Goal: Task Accomplishment & Management: Use online tool/utility

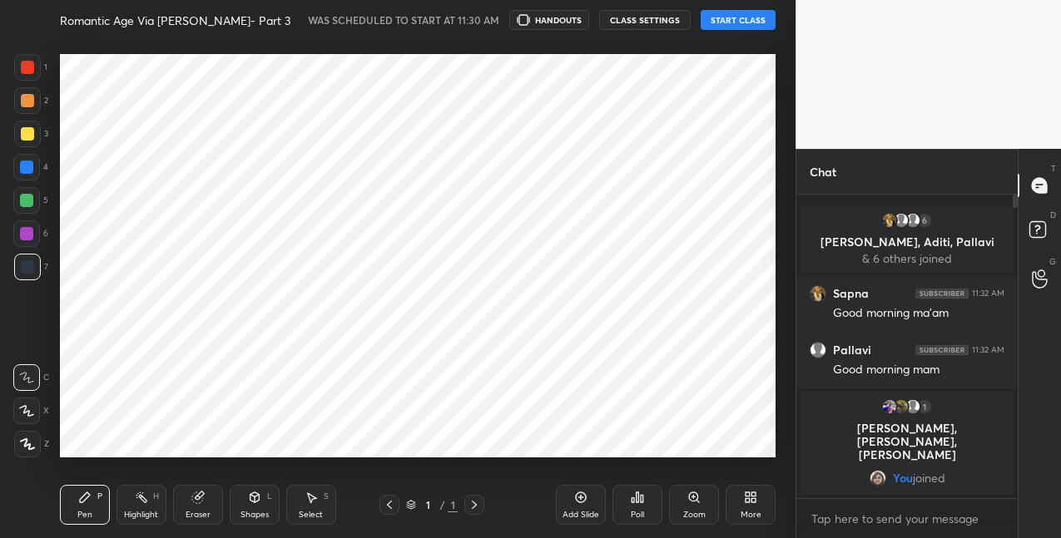
scroll to position [432, 729]
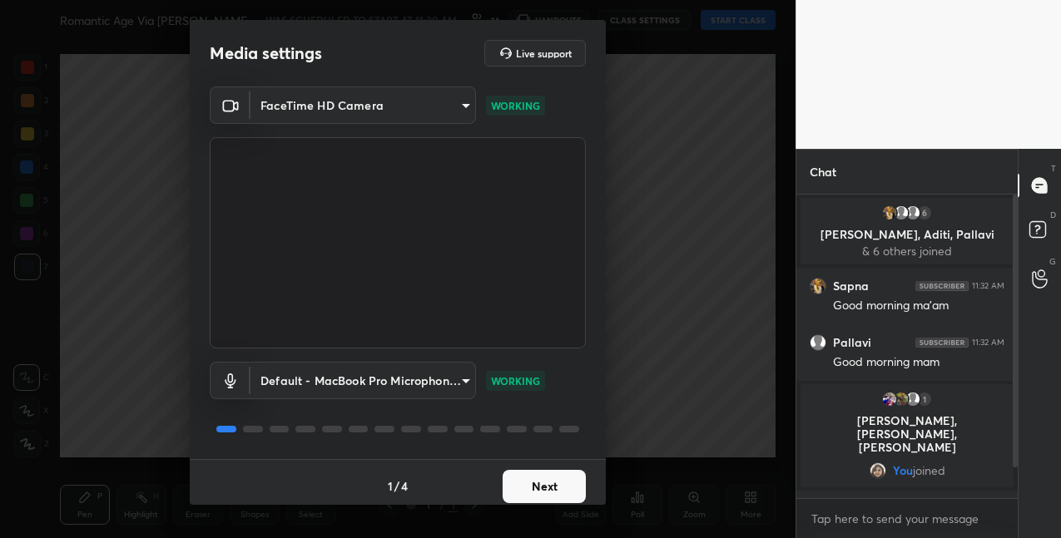
click at [541, 491] on button "Next" at bounding box center [544, 486] width 83 height 33
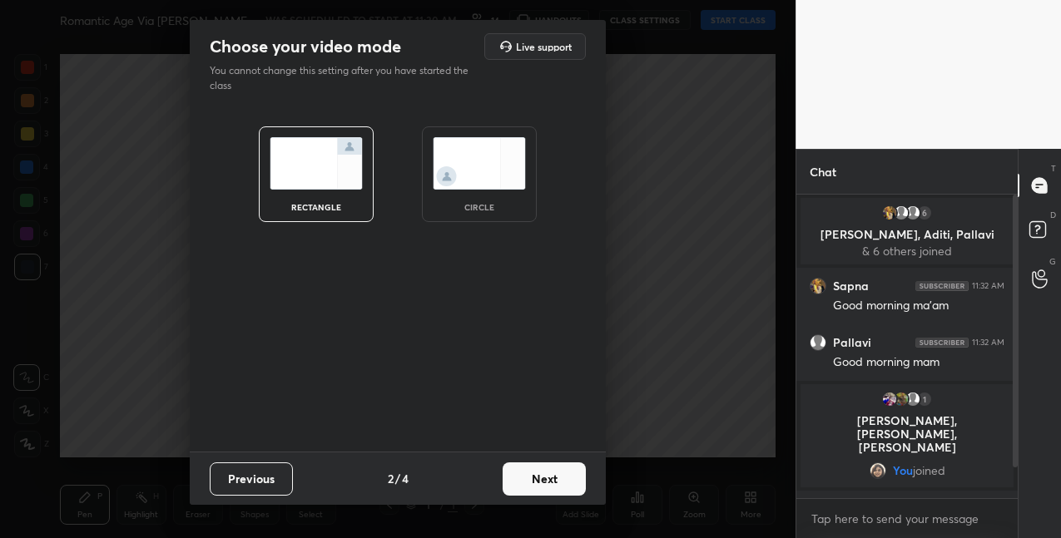
click at [562, 481] on button "Next" at bounding box center [544, 479] width 83 height 33
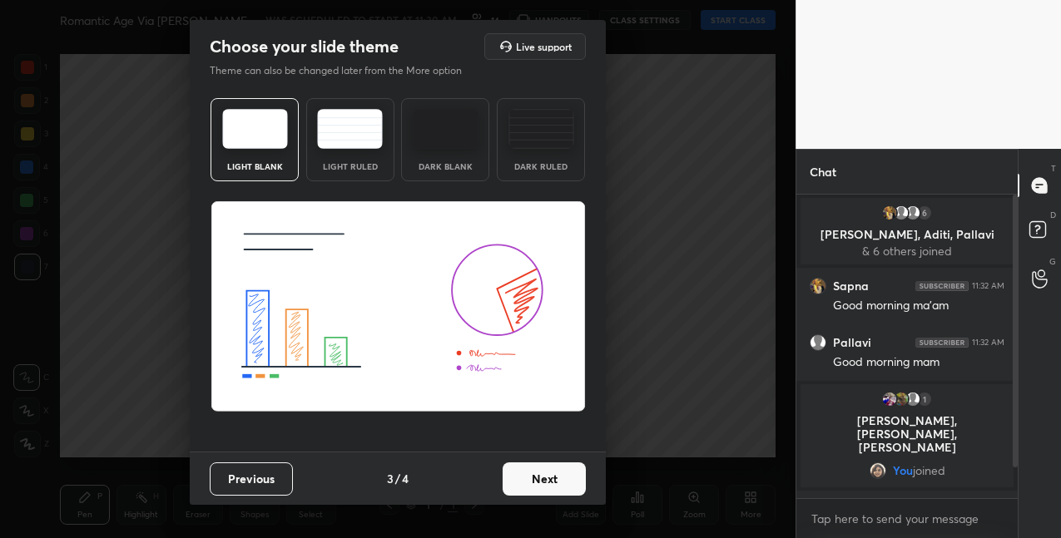
click at [562, 481] on button "Next" at bounding box center [544, 479] width 83 height 33
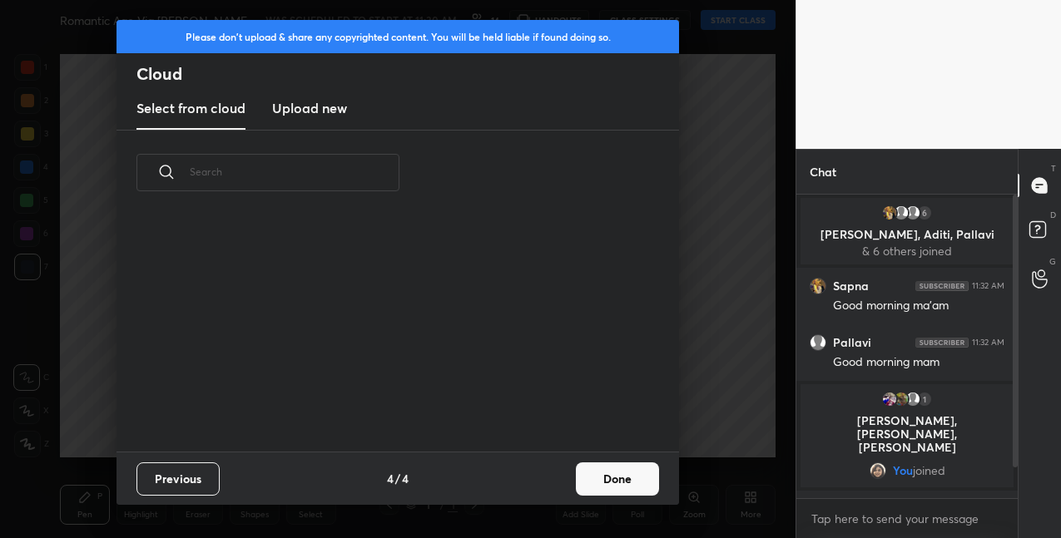
scroll to position [236, 534]
click at [624, 472] on button "Done" at bounding box center [617, 479] width 83 height 33
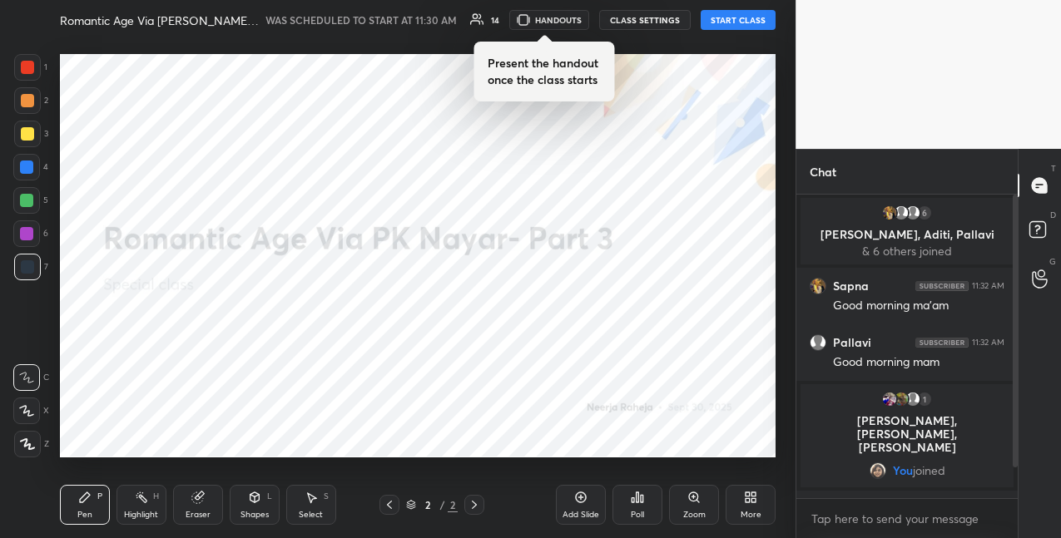
click at [731, 12] on button "START CLASS" at bounding box center [738, 20] width 75 height 20
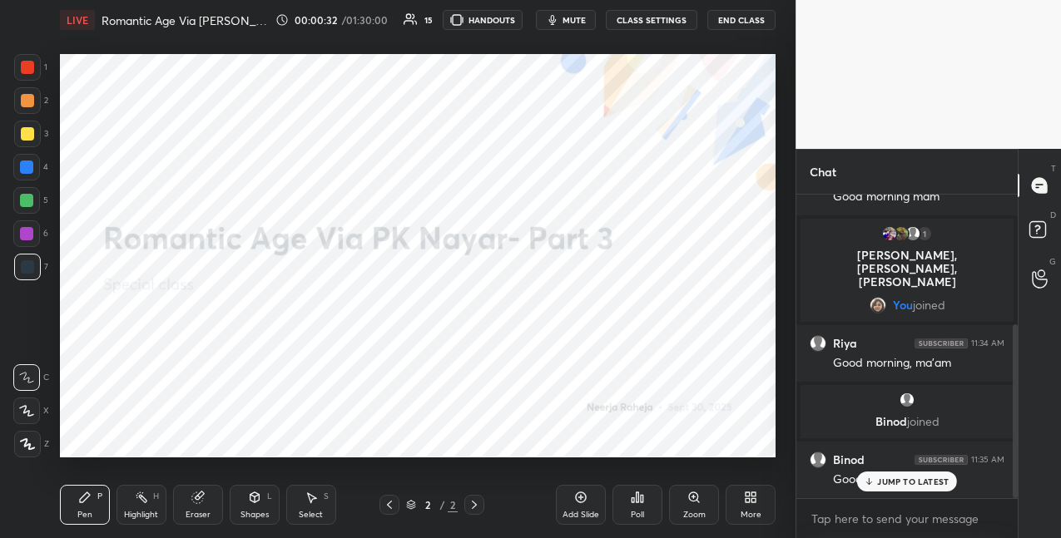
scroll to position [225, 0]
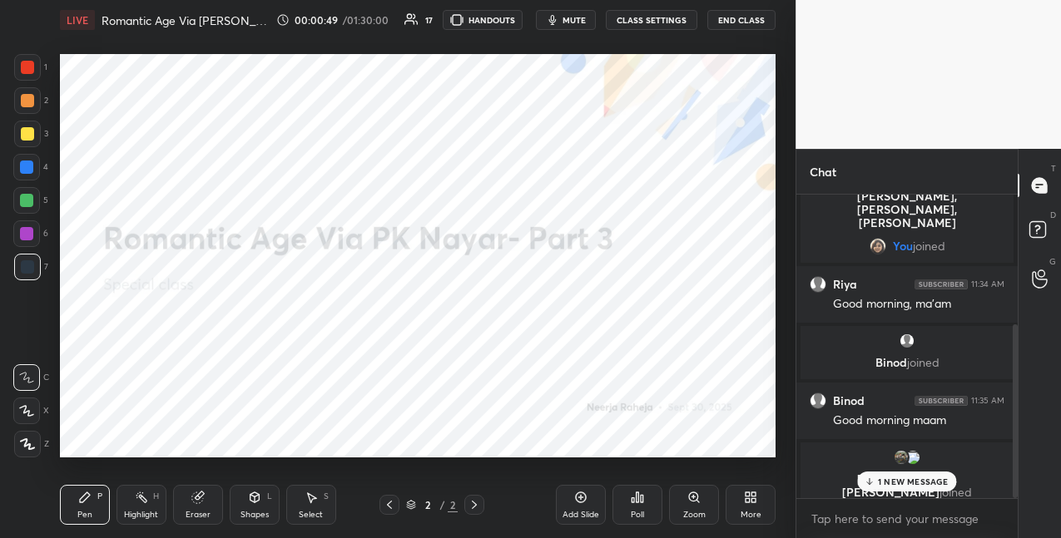
click at [748, 498] on icon at bounding box center [750, 497] width 13 height 13
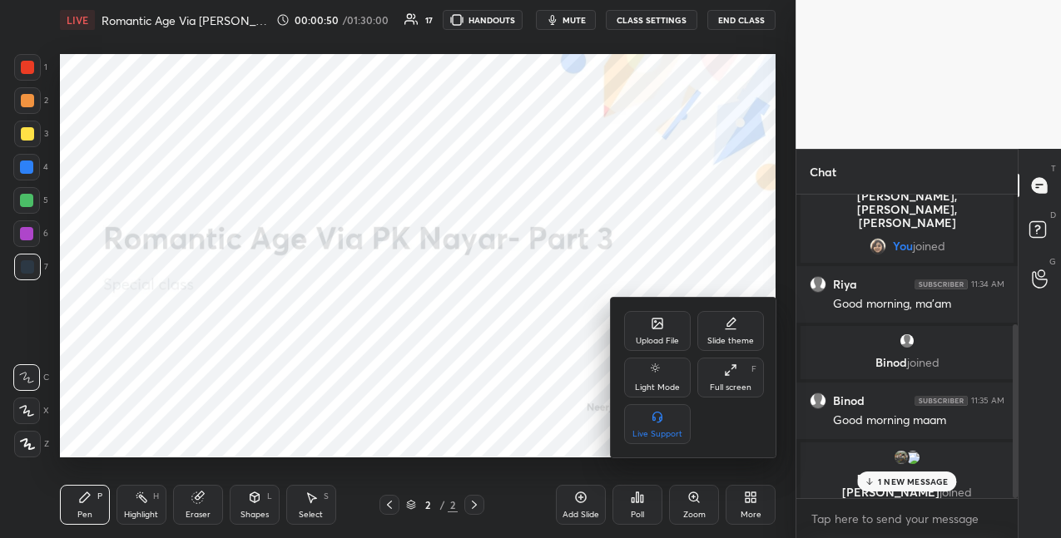
click at [643, 339] on div "Upload File" at bounding box center [657, 341] width 43 height 8
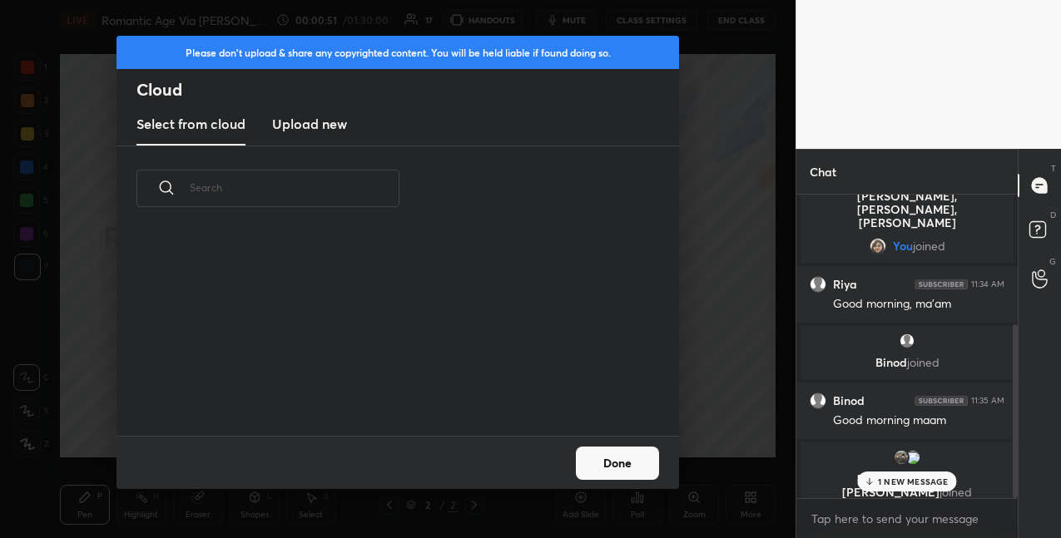
scroll to position [205, 534]
click at [315, 123] on h3 "Upload new" at bounding box center [309, 124] width 75 height 20
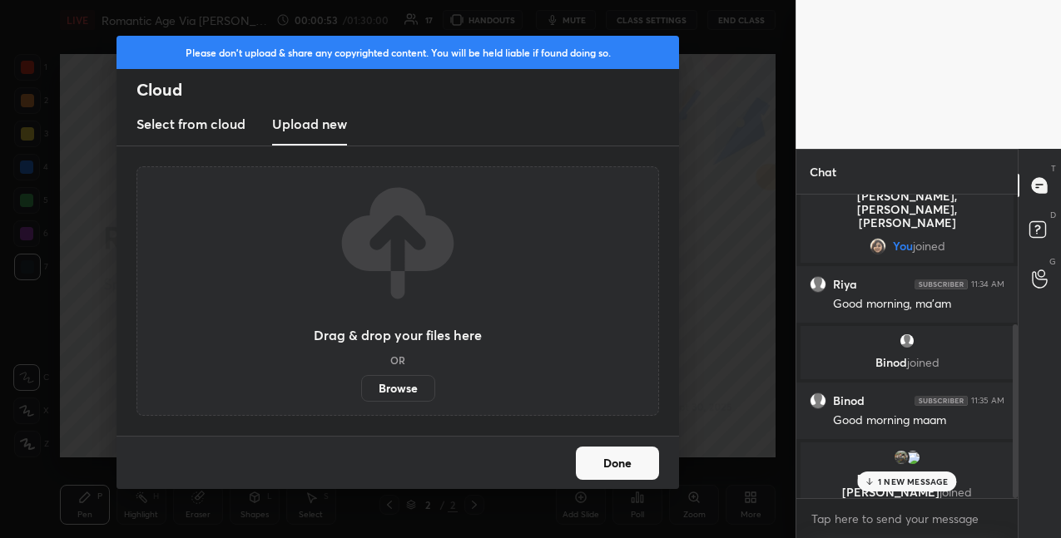
click at [387, 391] on label "Browse" at bounding box center [398, 388] width 74 height 27
click at [361, 391] on input "Browse" at bounding box center [361, 388] width 0 height 27
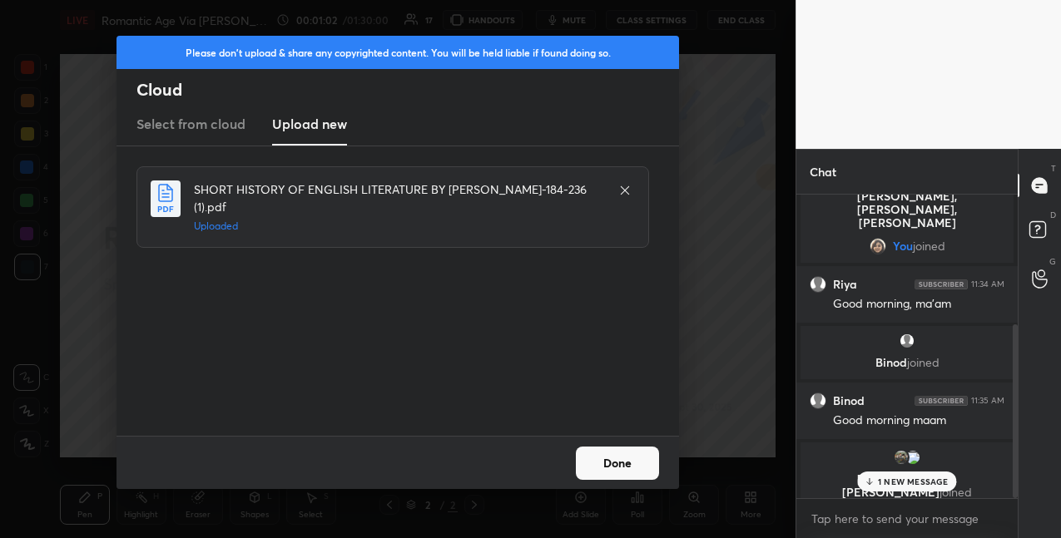
click at [635, 460] on button "Done" at bounding box center [617, 463] width 83 height 33
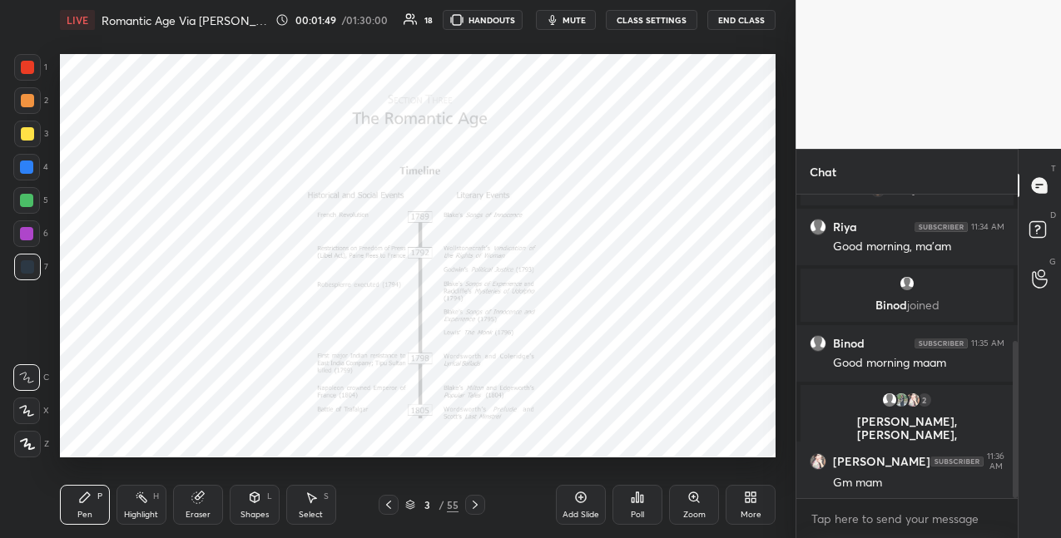
scroll to position [354, 0]
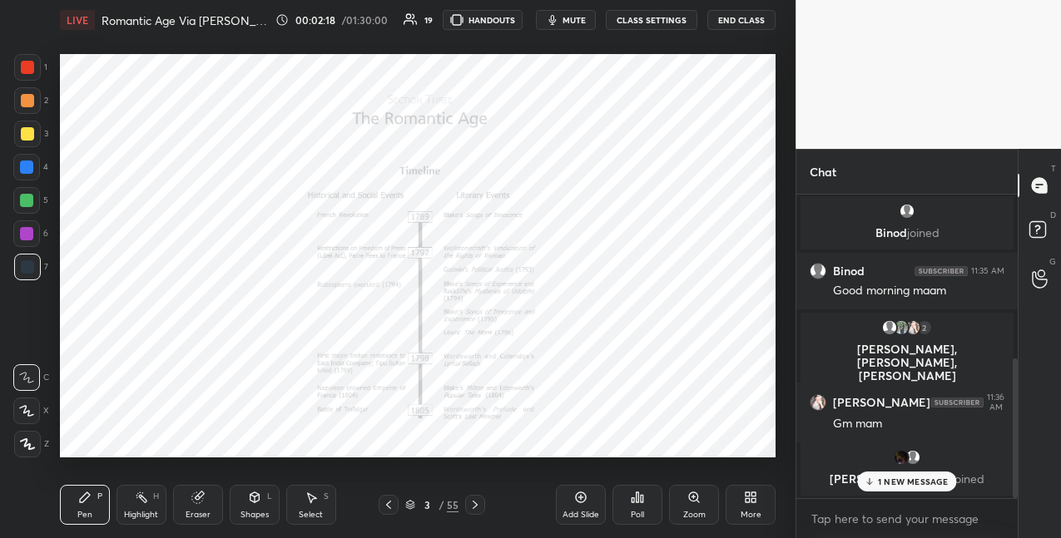
click at [582, 501] on icon at bounding box center [580, 497] width 13 height 13
drag, startPoint x: 27, startPoint y: 443, endPoint x: 35, endPoint y: 400, distance: 43.1
click at [27, 437] on div at bounding box center [27, 444] width 27 height 27
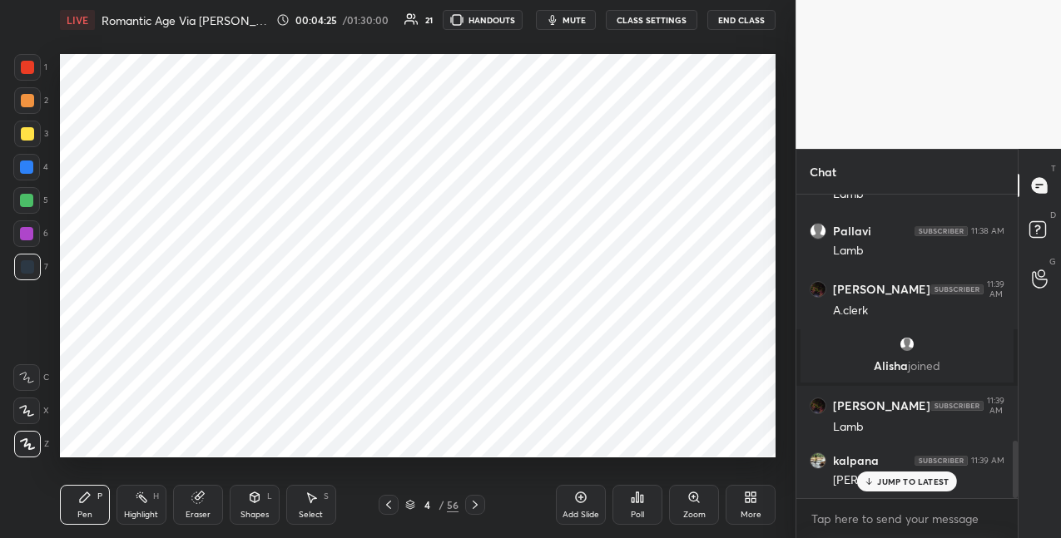
scroll to position [1347, 0]
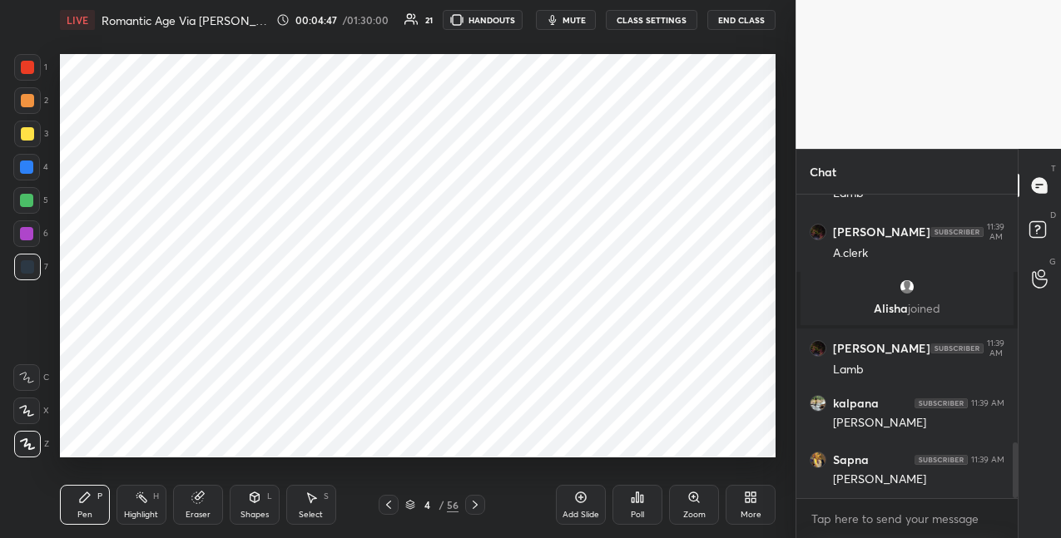
click at [583, 505] on div "Add Slide" at bounding box center [581, 505] width 50 height 40
click at [258, 507] on div "Shapes L" at bounding box center [255, 505] width 50 height 40
drag, startPoint x: 92, startPoint y: 507, endPoint x: 92, endPoint y: 473, distance: 34.1
click at [92, 506] on div "Pen P" at bounding box center [85, 505] width 50 height 40
click at [32, 231] on div at bounding box center [26, 233] width 13 height 13
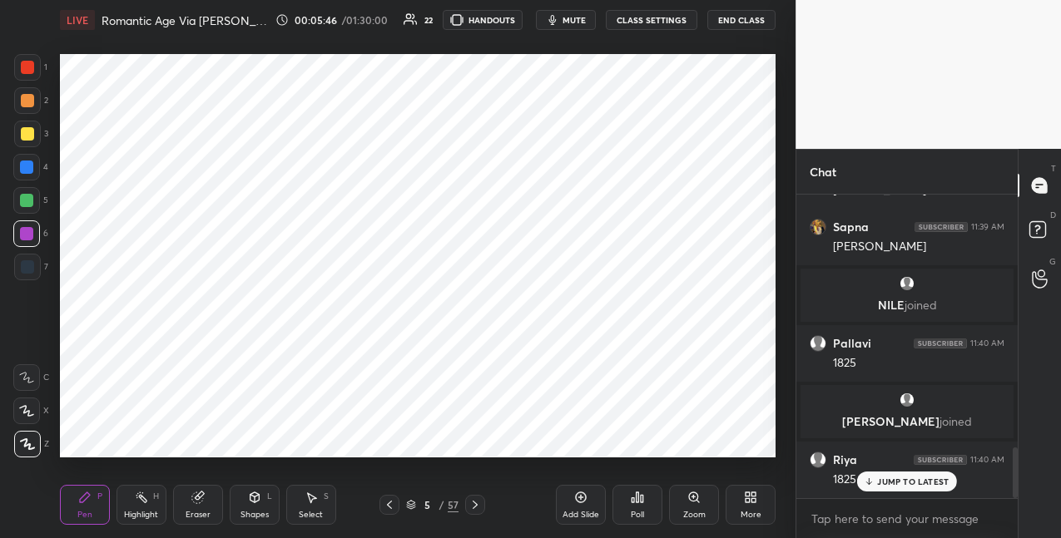
scroll to position [1514, 0]
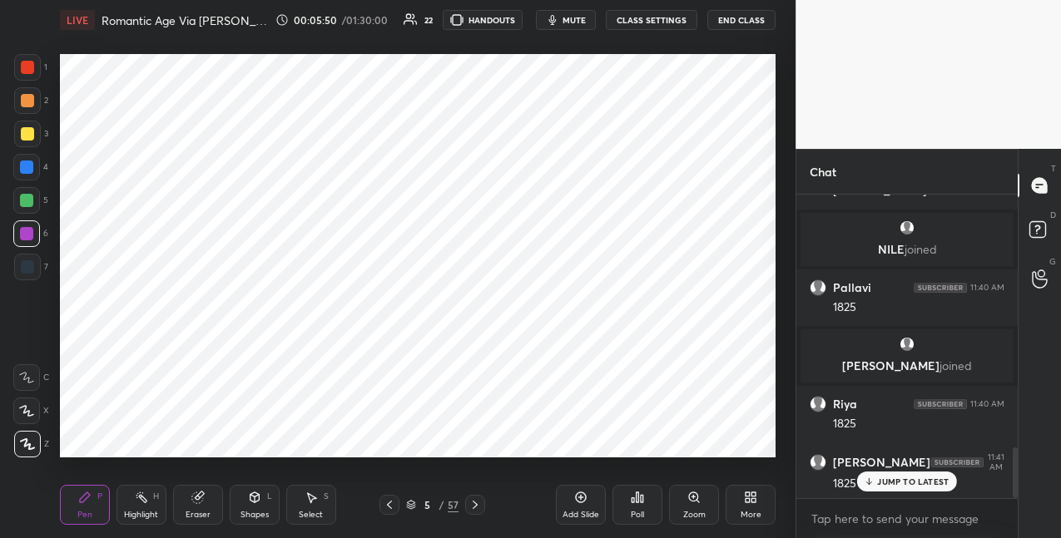
drag, startPoint x: 580, startPoint y: 503, endPoint x: 572, endPoint y: 488, distance: 17.5
click at [578, 502] on icon at bounding box center [581, 498] width 11 height 11
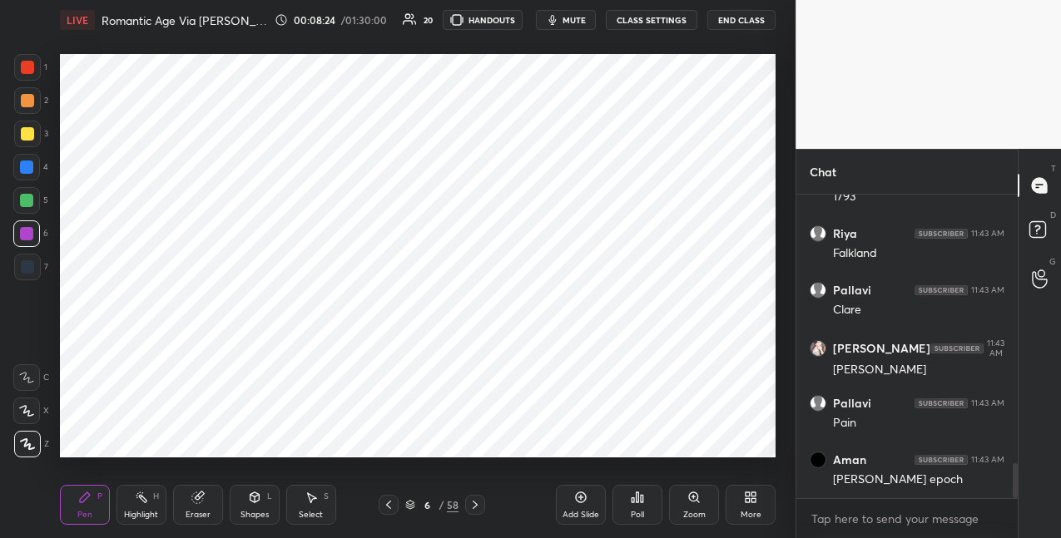
scroll to position [2363, 0]
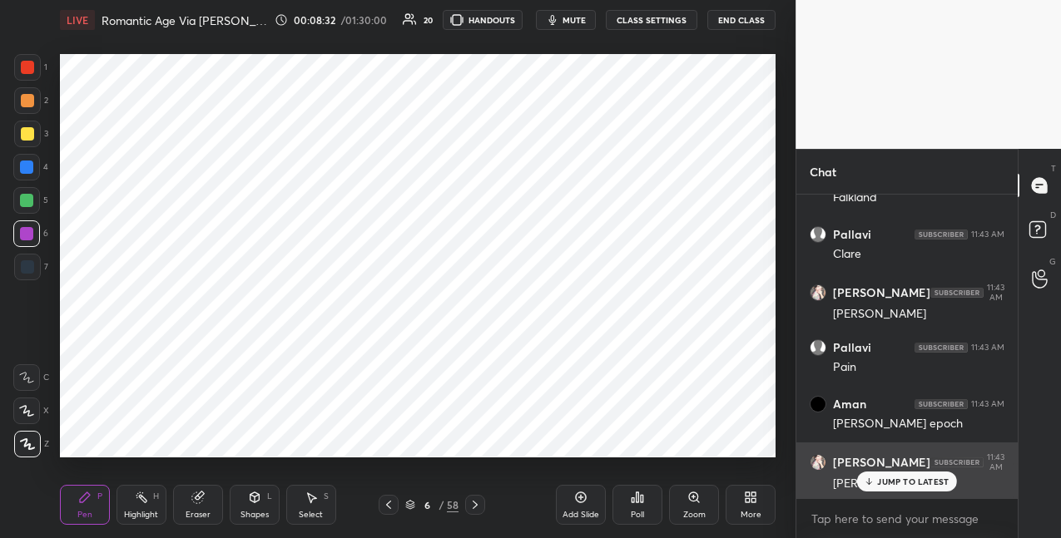
click at [883, 483] on p "JUMP TO LATEST" at bounding box center [913, 482] width 72 height 10
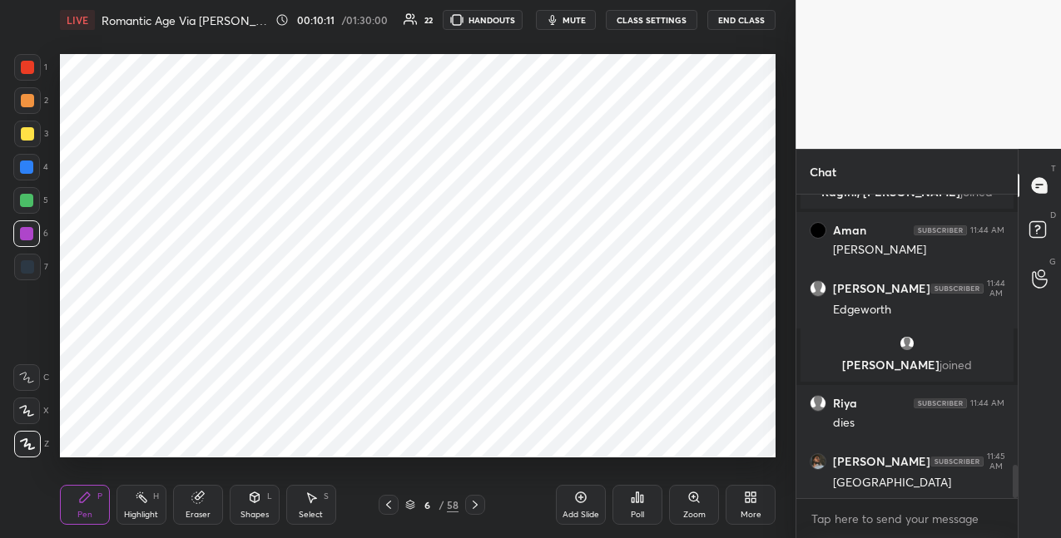
scroll to position [2501, 0]
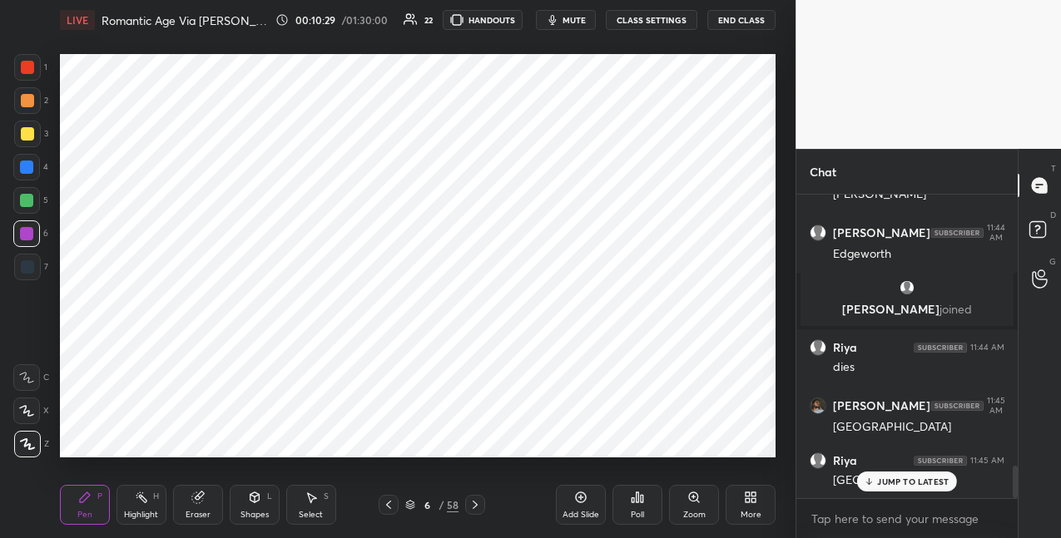
click at [473, 509] on icon at bounding box center [474, 504] width 13 height 13
click at [477, 504] on icon at bounding box center [475, 505] width 5 height 8
click at [477, 503] on icon at bounding box center [474, 504] width 13 height 13
click at [474, 507] on icon at bounding box center [474, 504] width 13 height 13
click at [475, 502] on icon at bounding box center [474, 504] width 13 height 13
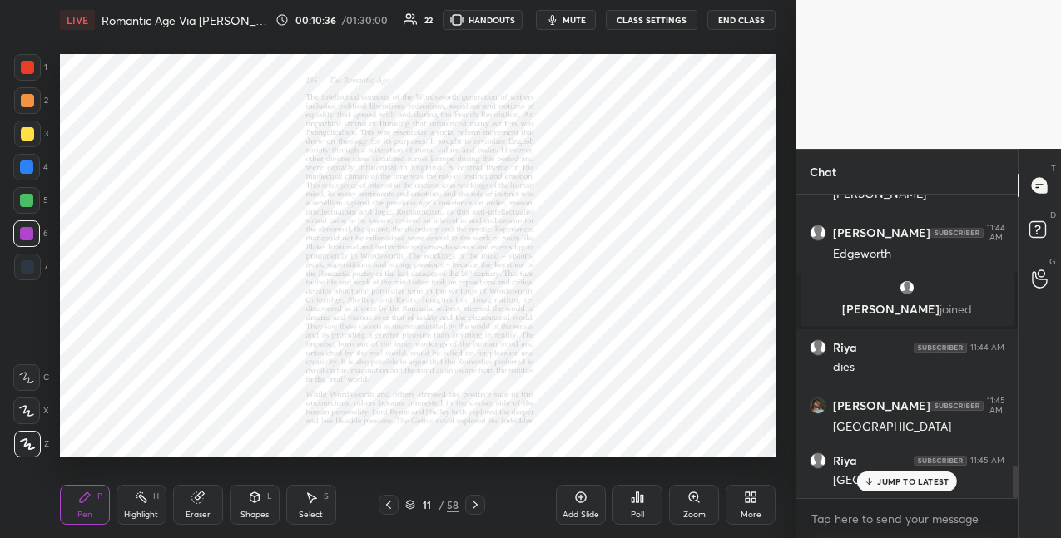
click at [476, 503] on icon at bounding box center [474, 504] width 13 height 13
click at [475, 504] on icon at bounding box center [474, 504] width 13 height 13
click at [476, 507] on icon at bounding box center [474, 504] width 13 height 13
click at [477, 507] on icon at bounding box center [474, 504] width 13 height 13
click at [477, 508] on icon at bounding box center [474, 504] width 13 height 13
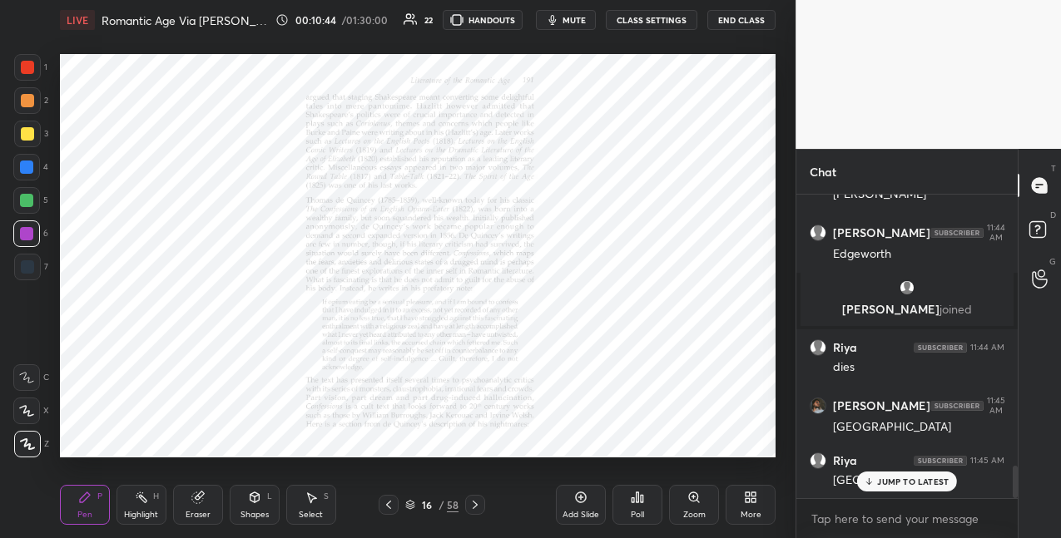
click at [478, 507] on icon at bounding box center [474, 504] width 13 height 13
click at [476, 508] on icon at bounding box center [474, 504] width 13 height 13
click at [478, 506] on icon at bounding box center [474, 504] width 13 height 13
click at [483, 506] on div at bounding box center [475, 505] width 20 height 20
click at [481, 504] on icon at bounding box center [474, 504] width 13 height 13
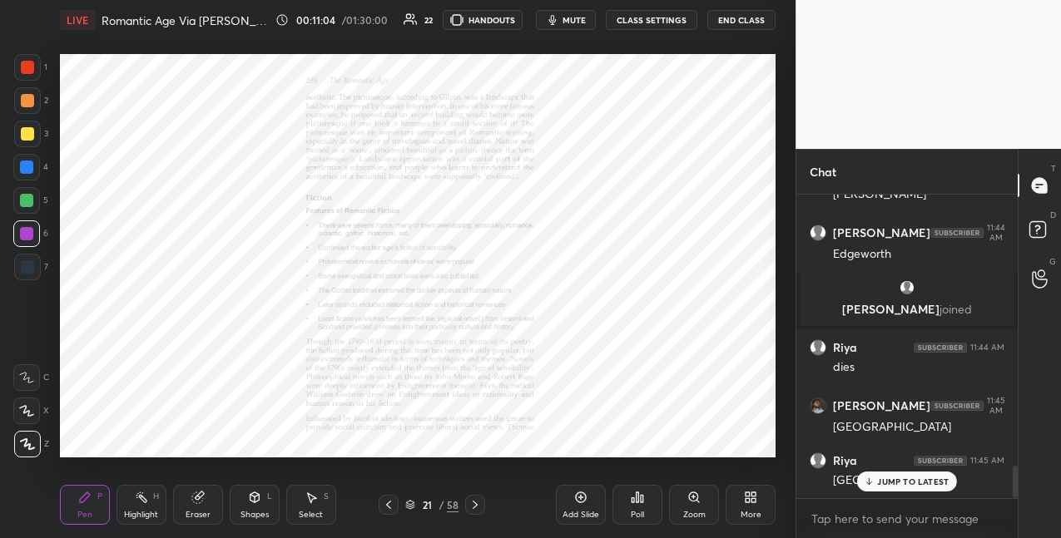
click at [478, 506] on icon at bounding box center [474, 504] width 13 height 13
click at [477, 505] on icon at bounding box center [475, 505] width 5 height 8
click at [480, 504] on icon at bounding box center [474, 504] width 13 height 13
click at [481, 507] on icon at bounding box center [474, 504] width 13 height 13
click at [478, 505] on icon at bounding box center [474, 504] width 13 height 13
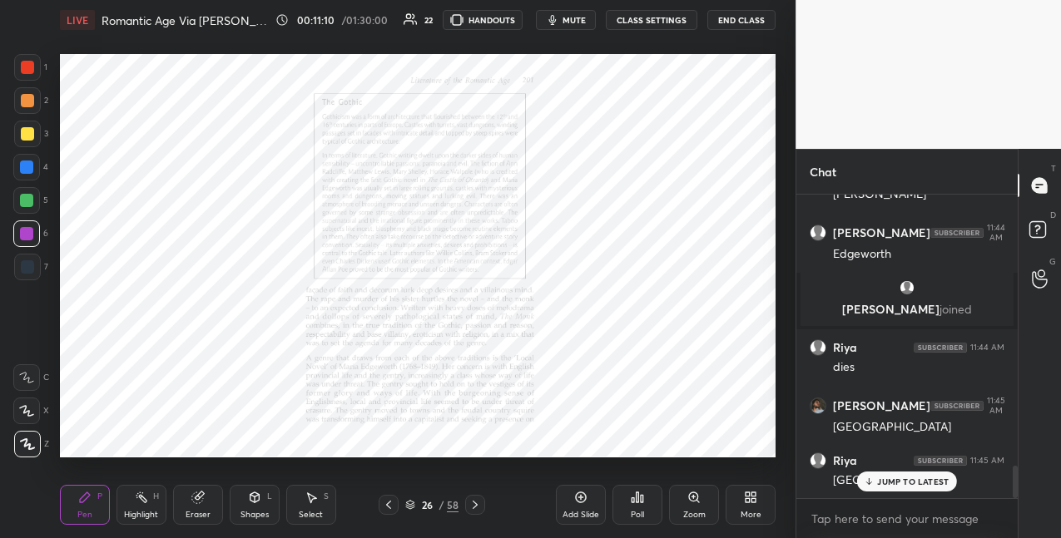
click at [482, 505] on icon at bounding box center [474, 504] width 13 height 13
click at [480, 503] on icon at bounding box center [474, 504] width 13 height 13
click at [483, 503] on div at bounding box center [475, 505] width 20 height 20
click at [478, 506] on icon at bounding box center [474, 504] width 13 height 13
click at [479, 506] on icon at bounding box center [474, 504] width 13 height 13
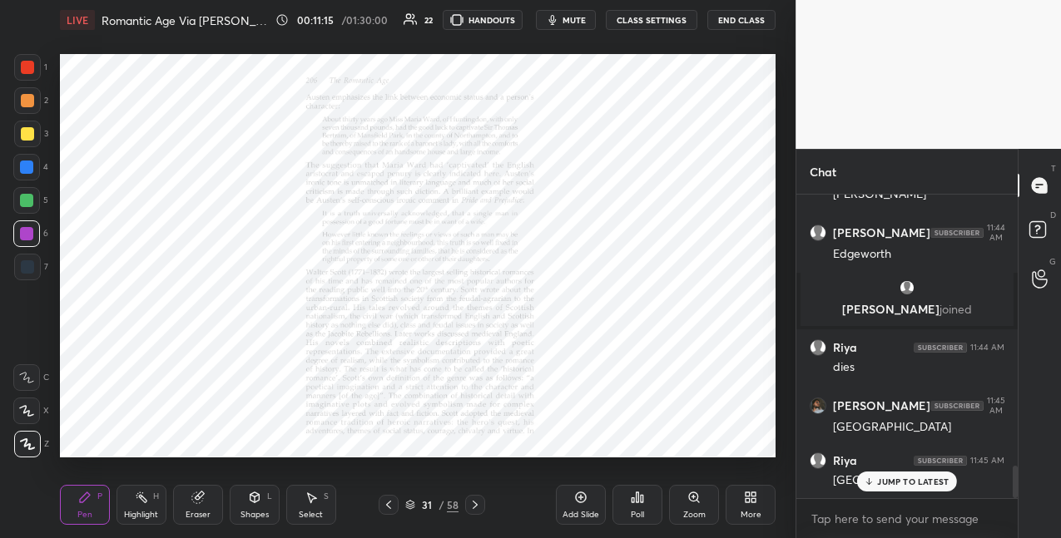
click at [481, 506] on icon at bounding box center [474, 504] width 13 height 13
click at [477, 507] on icon at bounding box center [474, 504] width 13 height 13
click at [480, 507] on icon at bounding box center [474, 504] width 13 height 13
click at [483, 507] on div at bounding box center [475, 505] width 20 height 20
click at [691, 500] on icon at bounding box center [693, 497] width 9 height 9
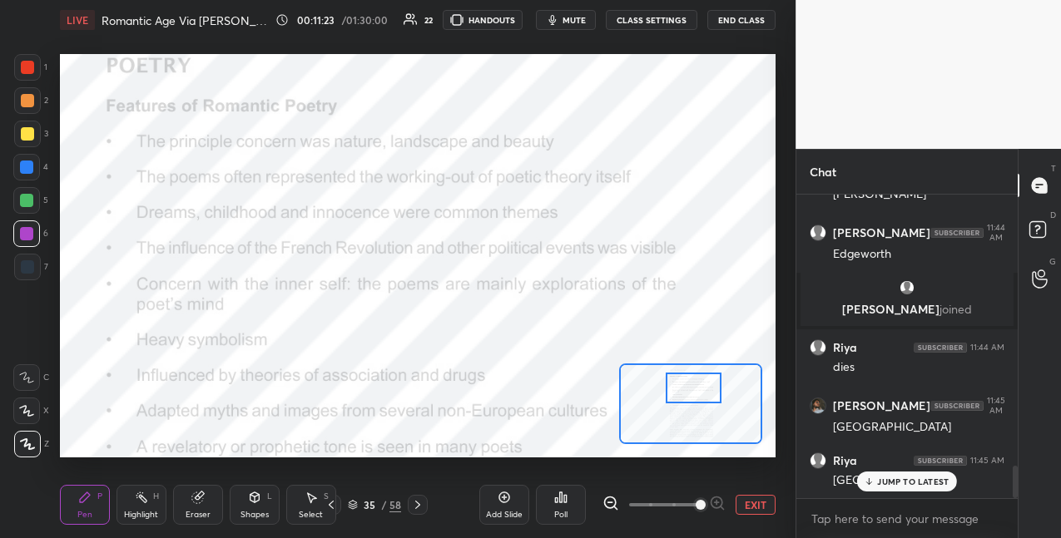
drag, startPoint x: 689, startPoint y: 416, endPoint x: 691, endPoint y: 400, distance: 16.0
click at [691, 400] on div at bounding box center [694, 388] width 56 height 31
drag, startPoint x: 33, startPoint y: 67, endPoint x: 50, endPoint y: 64, distance: 17.0
click at [32, 69] on div at bounding box center [27, 67] width 13 height 13
click at [30, 409] on icon at bounding box center [26, 411] width 15 height 12
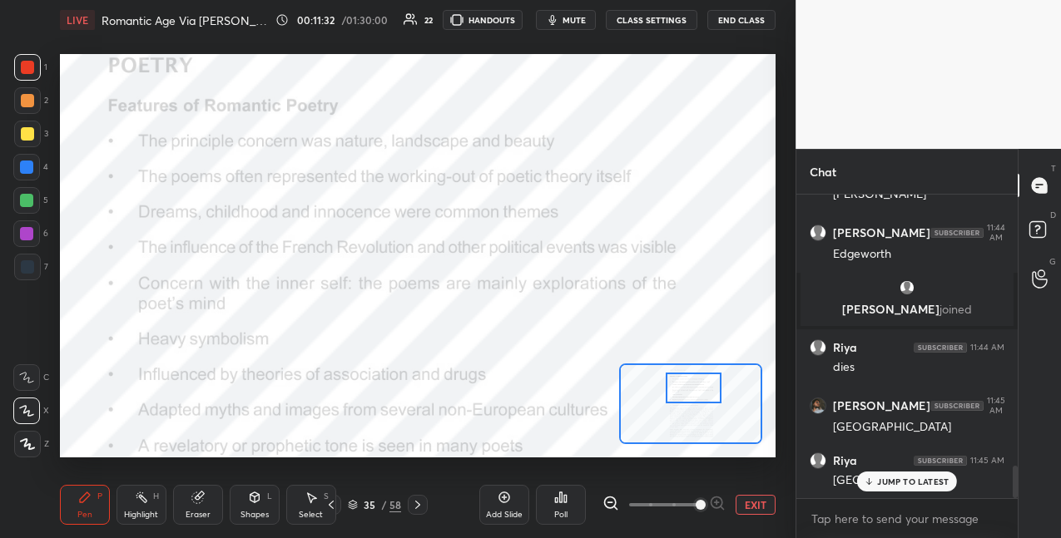
drag, startPoint x: 32, startPoint y: 374, endPoint x: 50, endPoint y: 359, distance: 24.2
click at [32, 374] on icon at bounding box center [26, 378] width 15 height 12
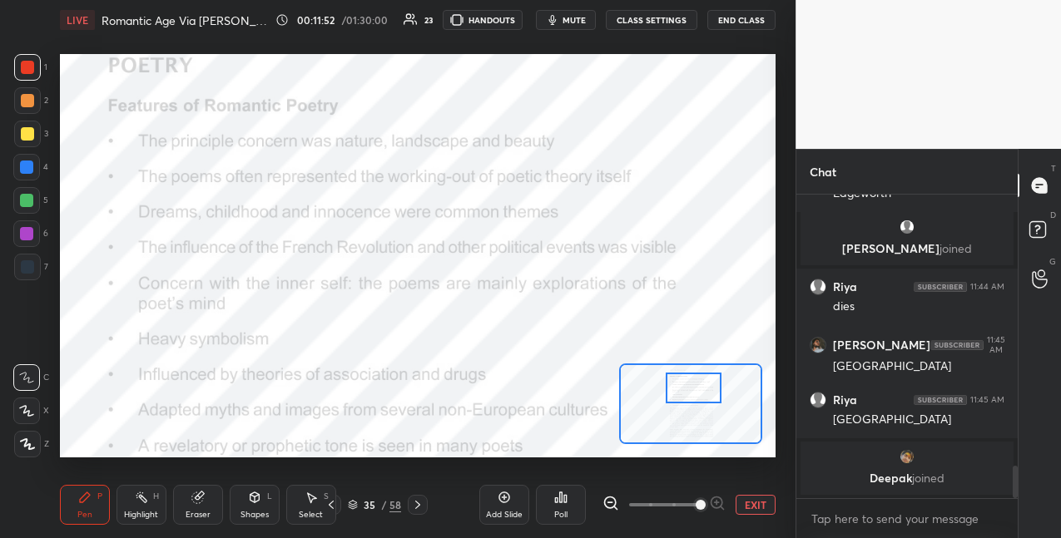
click at [30, 168] on div at bounding box center [26, 167] width 13 height 13
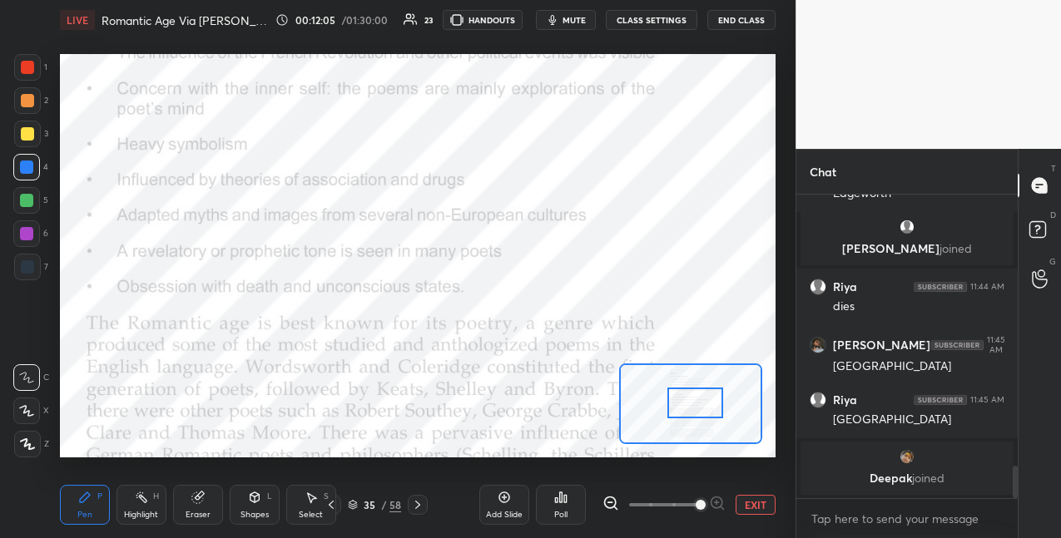
click at [699, 406] on div at bounding box center [695, 403] width 56 height 31
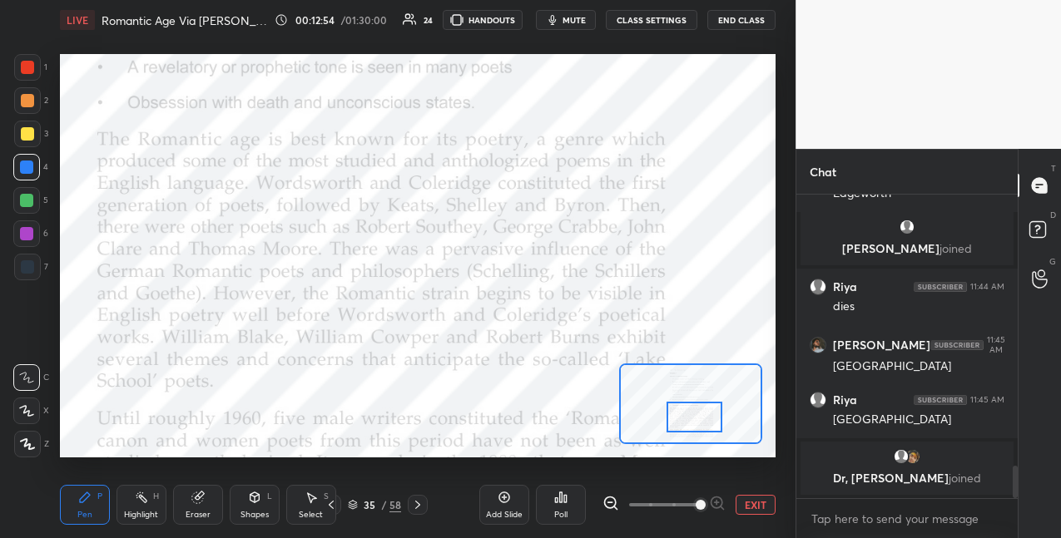
drag, startPoint x: 700, startPoint y: 403, endPoint x: 699, endPoint y: 415, distance: 12.5
click at [699, 417] on div at bounding box center [694, 417] width 56 height 31
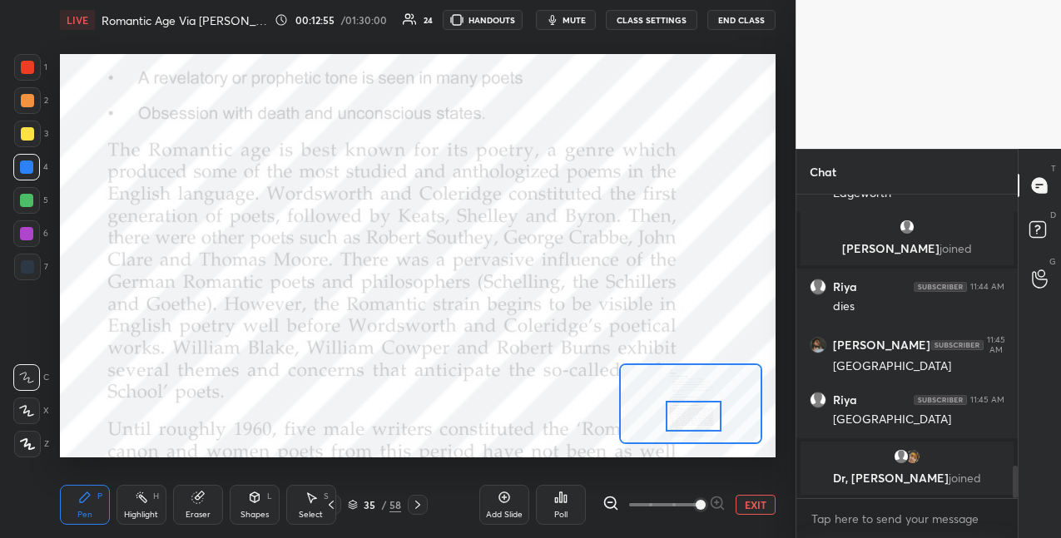
click at [31, 71] on div at bounding box center [27, 67] width 13 height 13
click at [35, 202] on div at bounding box center [26, 200] width 27 height 27
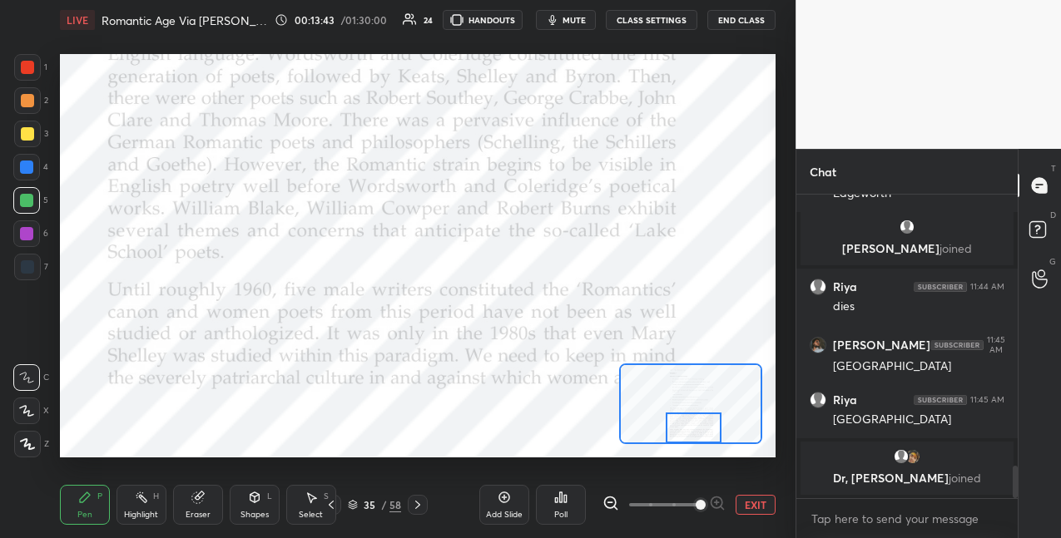
drag, startPoint x: 695, startPoint y: 422, endPoint x: 693, endPoint y: 431, distance: 9.3
click at [694, 435] on div at bounding box center [694, 428] width 56 height 31
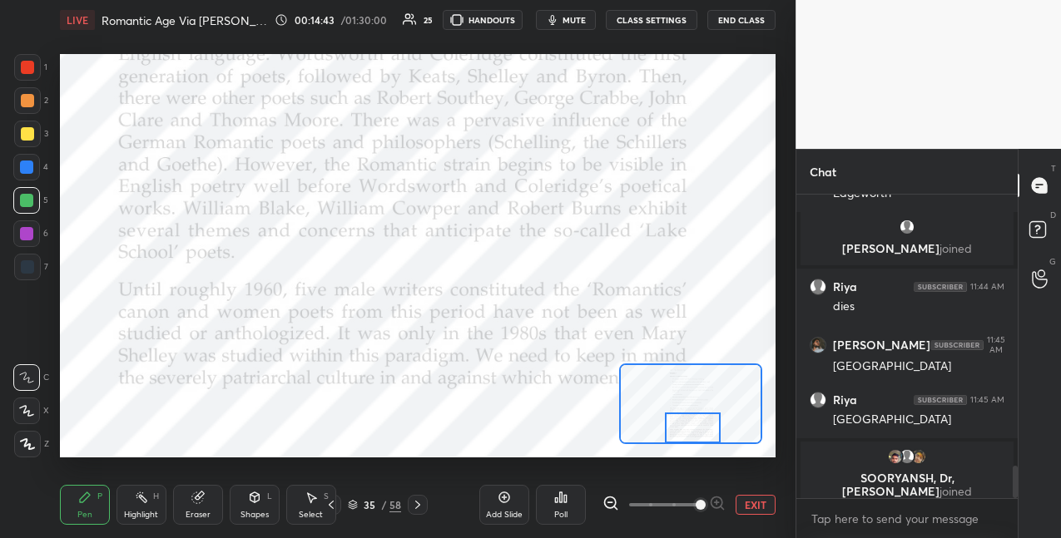
click at [419, 506] on icon at bounding box center [417, 504] width 13 height 13
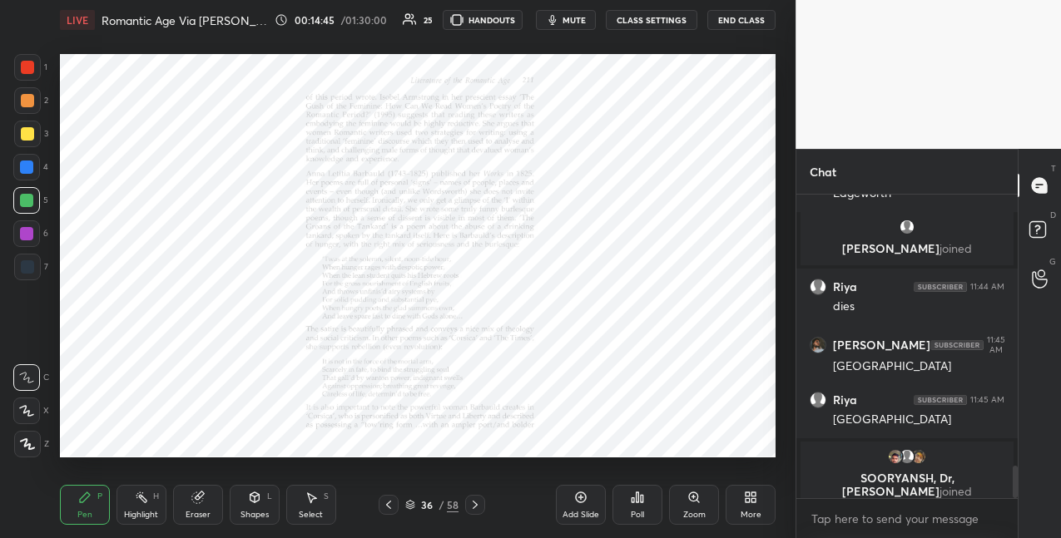
click at [691, 502] on icon at bounding box center [693, 497] width 13 height 13
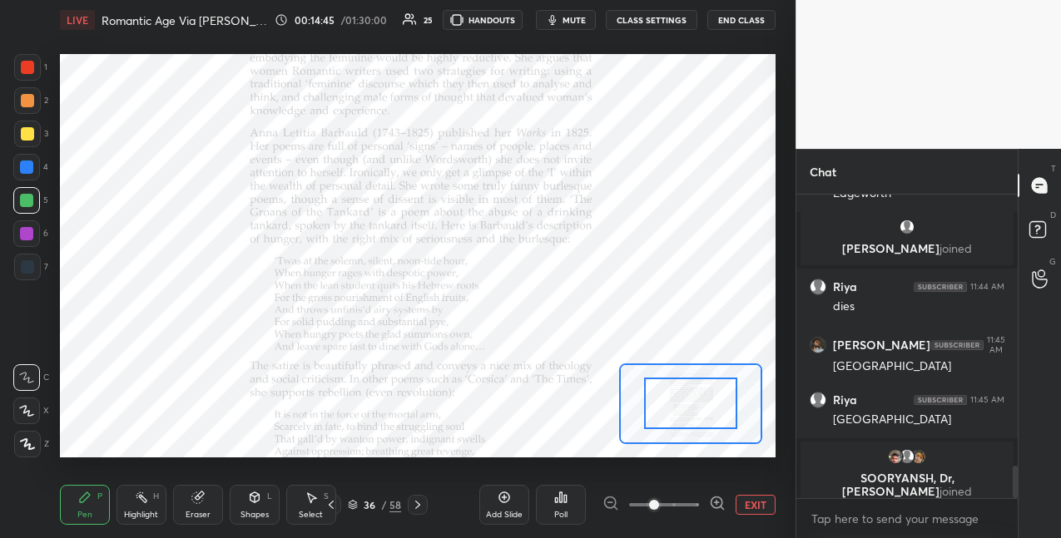
click at [694, 499] on span at bounding box center [664, 505] width 70 height 25
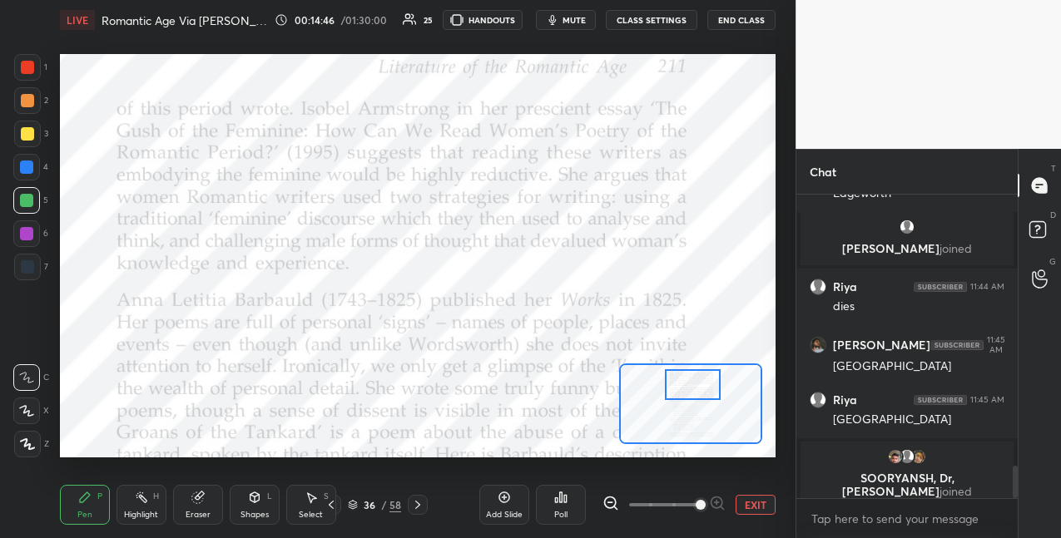
drag, startPoint x: 680, startPoint y: 406, endPoint x: 682, endPoint y: 384, distance: 21.8
click at [681, 386] on div at bounding box center [693, 384] width 56 height 31
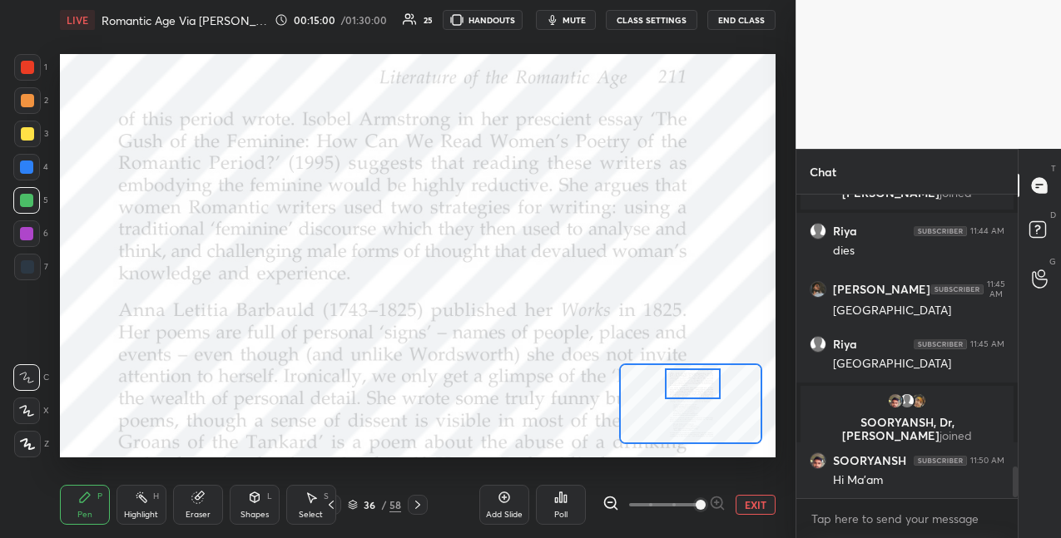
scroll to position [2678, 0]
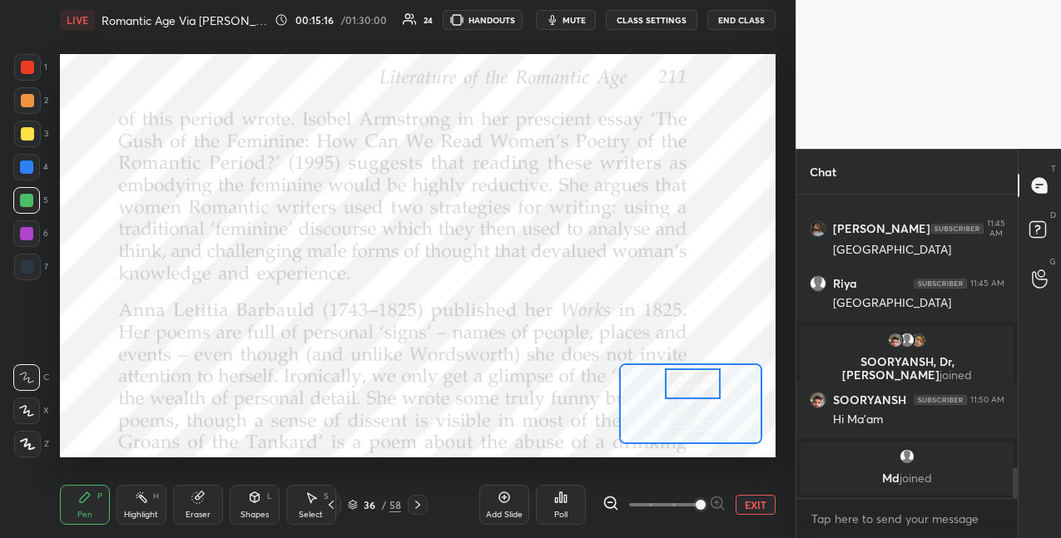
drag, startPoint x: 23, startPoint y: 170, endPoint x: 58, endPoint y: 166, distance: 35.1
click at [24, 171] on div at bounding box center [26, 167] width 13 height 13
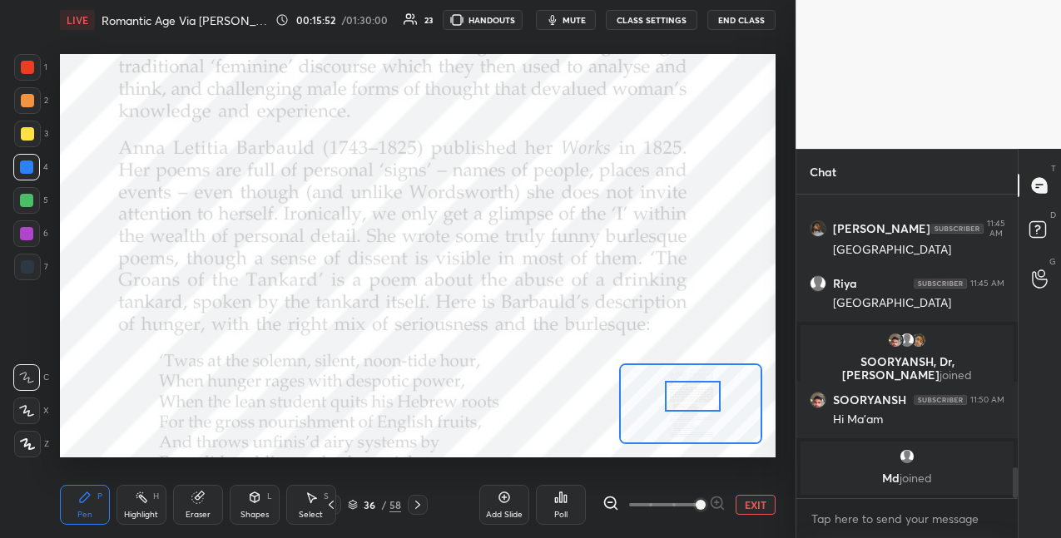
click at [691, 394] on div at bounding box center [693, 396] width 56 height 31
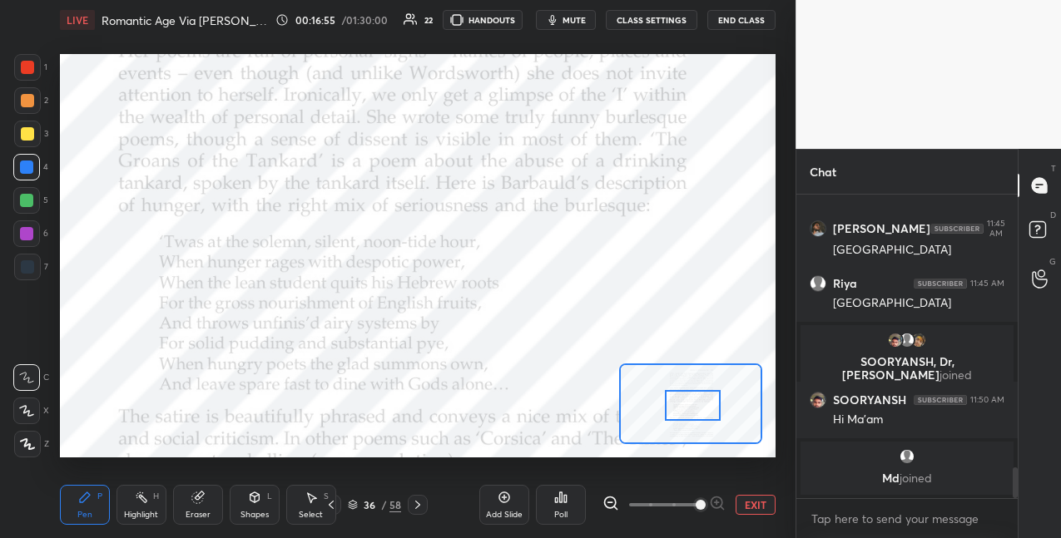
click at [696, 407] on div at bounding box center [693, 405] width 56 height 31
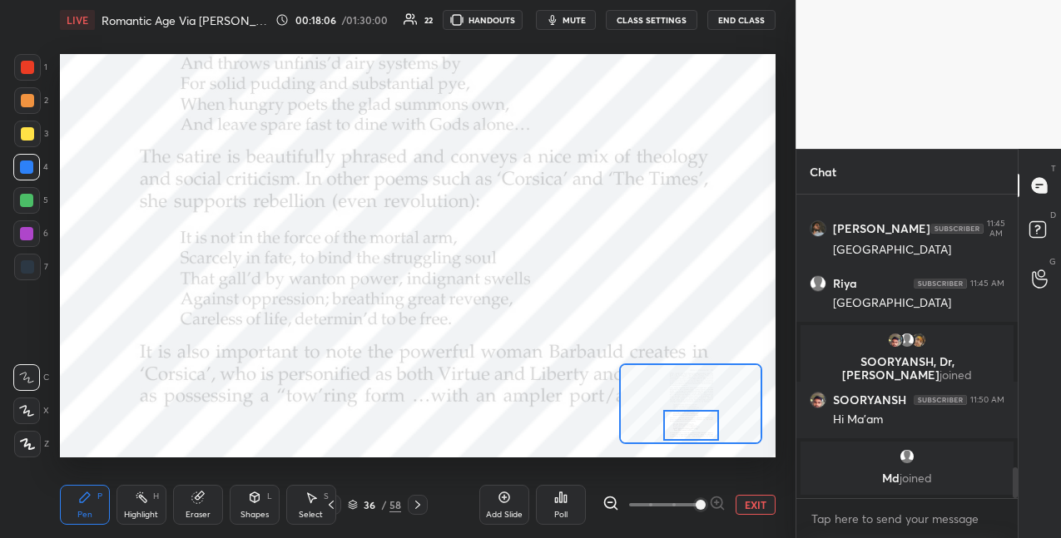
drag, startPoint x: 696, startPoint y: 406, endPoint x: 699, endPoint y: 423, distance: 16.8
click at [697, 426] on div at bounding box center [691, 425] width 56 height 31
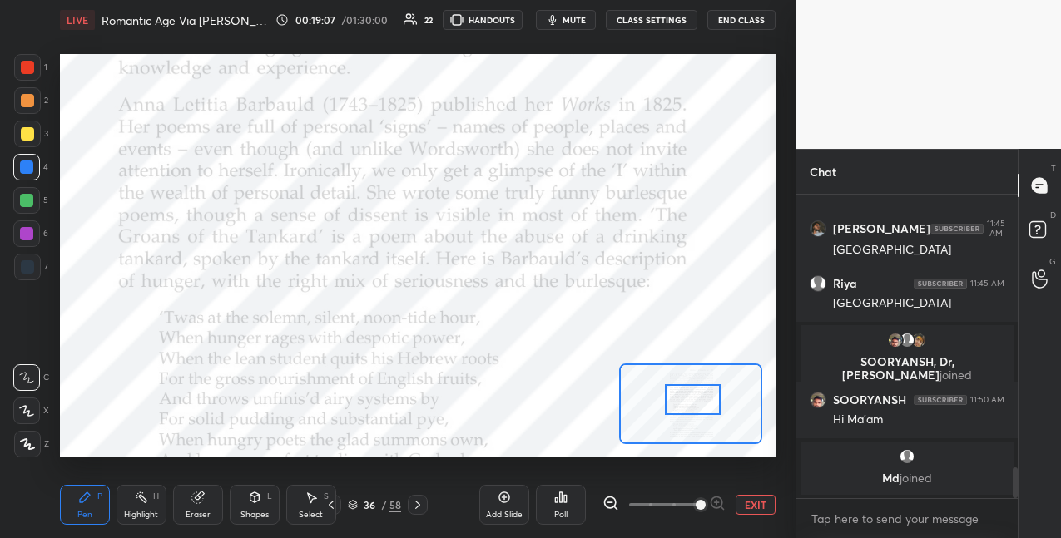
drag, startPoint x: 682, startPoint y: 423, endPoint x: 686, endPoint y: 399, distance: 23.7
click at [684, 405] on div at bounding box center [693, 399] width 56 height 31
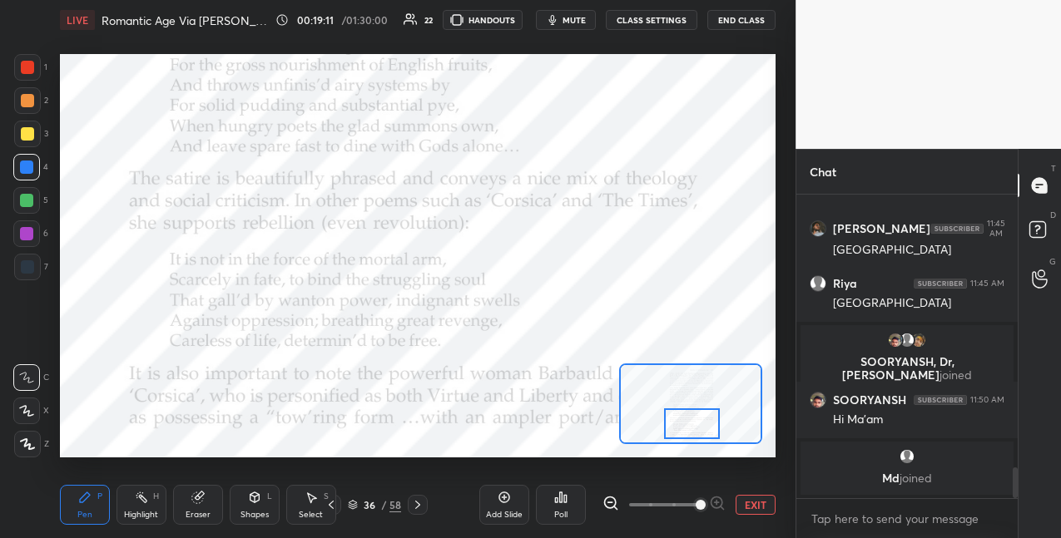
drag, startPoint x: 695, startPoint y: 397, endPoint x: 698, endPoint y: 414, distance: 17.8
click at [696, 419] on div at bounding box center [692, 424] width 56 height 31
click at [746, 502] on button "EXIT" at bounding box center [756, 505] width 40 height 20
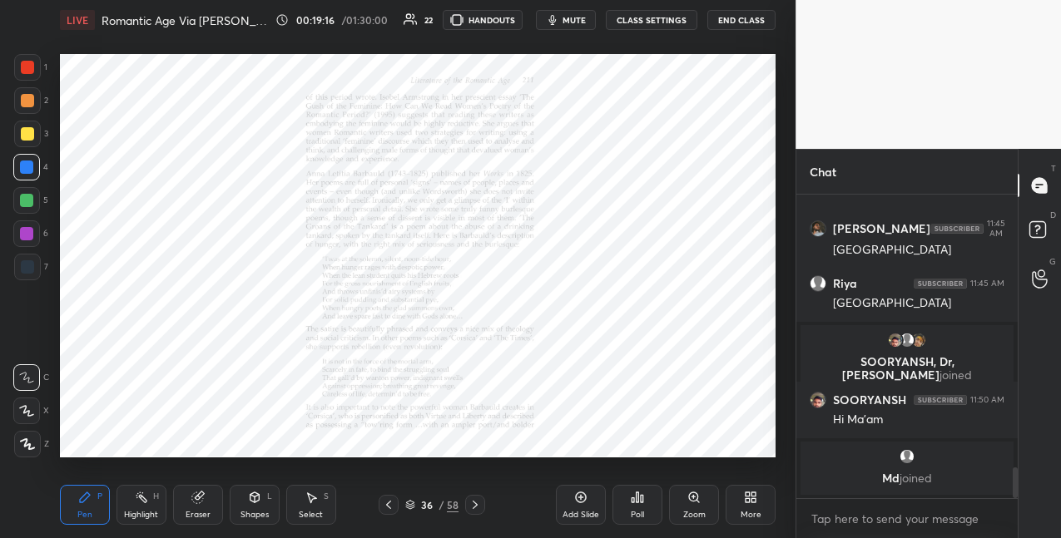
click at [691, 503] on icon at bounding box center [693, 497] width 13 height 13
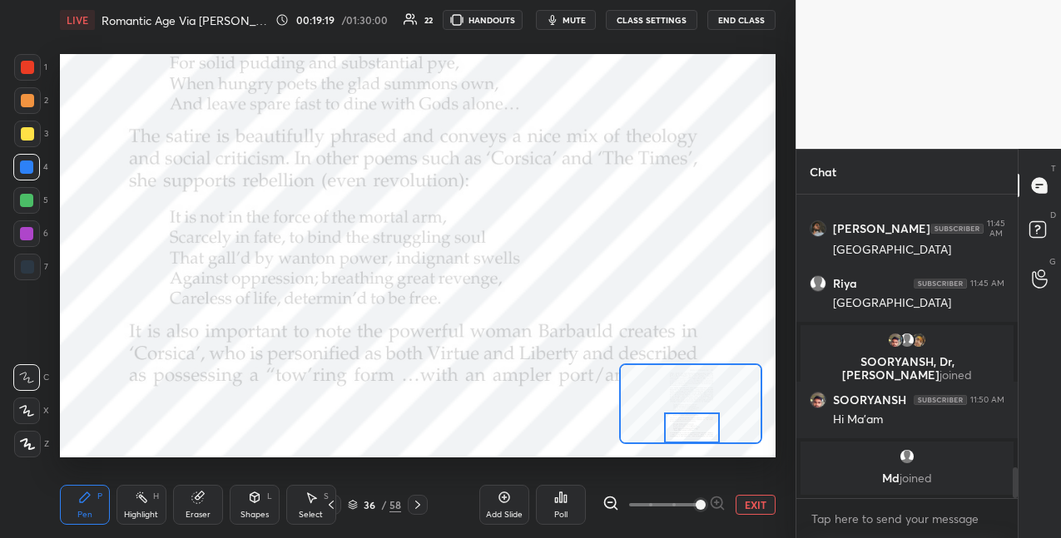
drag, startPoint x: 692, startPoint y: 414, endPoint x: 701, endPoint y: 438, distance: 25.8
click at [696, 439] on div at bounding box center [692, 428] width 56 height 31
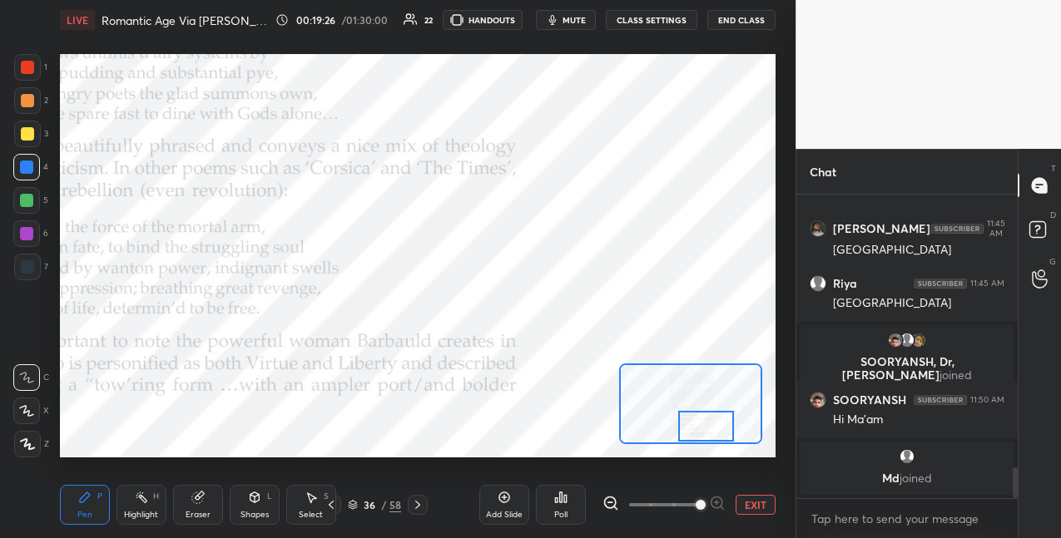
drag, startPoint x: 697, startPoint y: 424, endPoint x: 710, endPoint y: 423, distance: 12.5
click at [710, 423] on div at bounding box center [706, 426] width 56 height 31
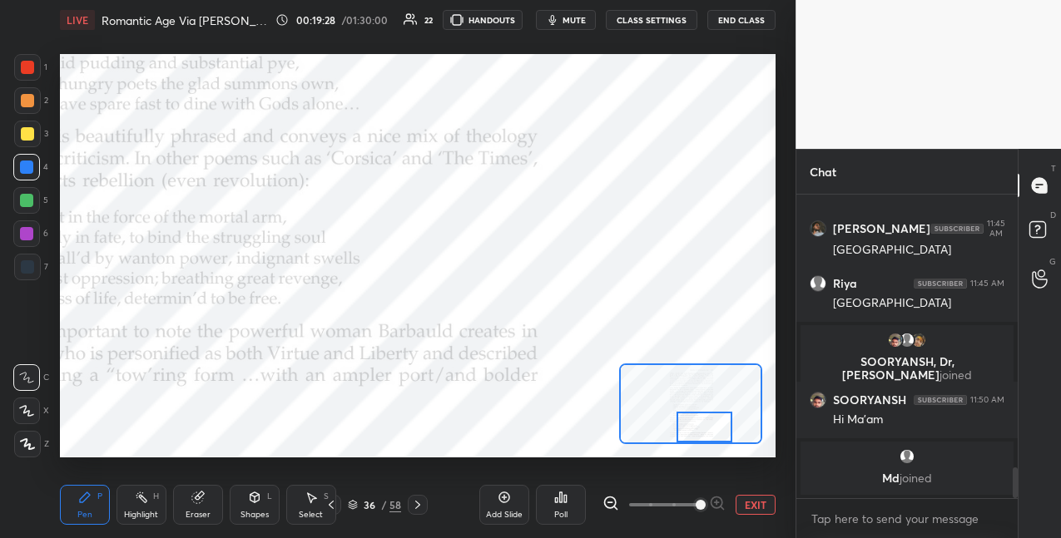
click at [422, 502] on icon at bounding box center [417, 504] width 13 height 13
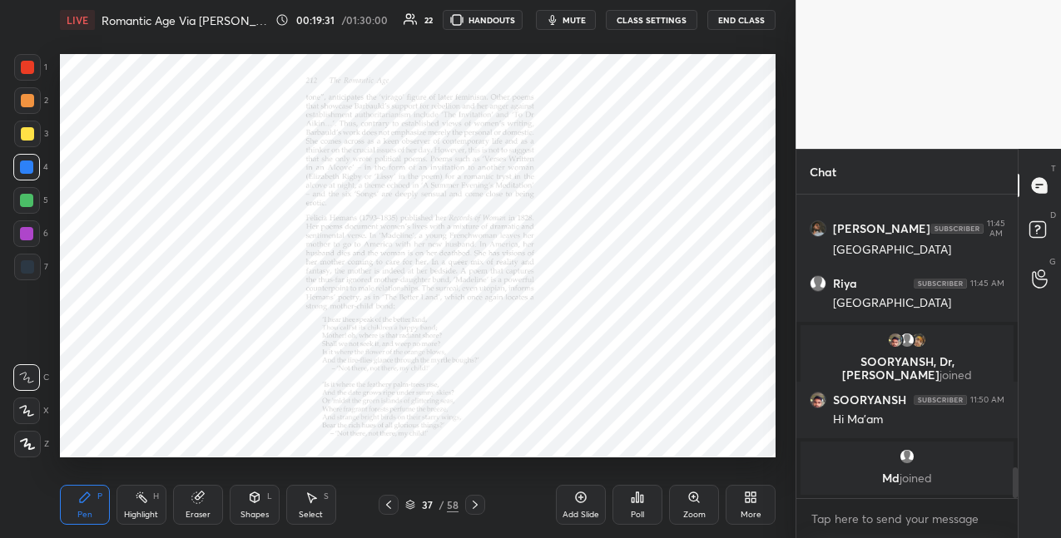
click at [691, 498] on icon at bounding box center [693, 497] width 9 height 9
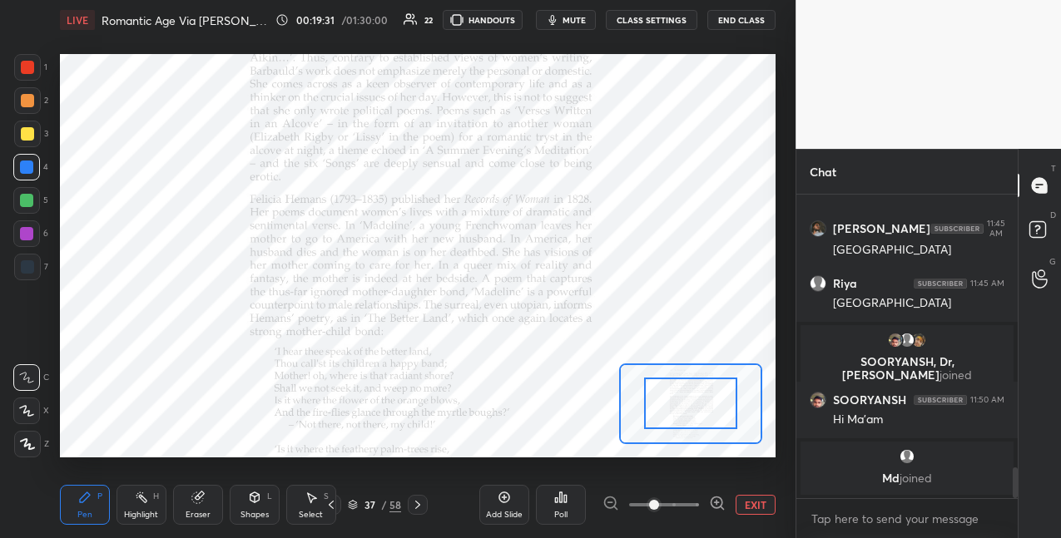
click at [696, 499] on span at bounding box center [664, 505] width 70 height 25
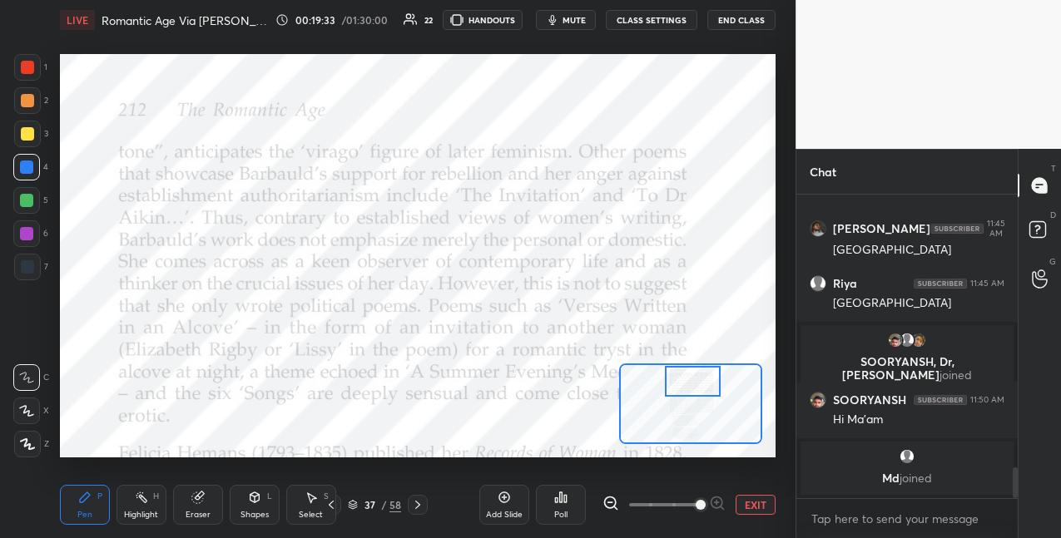
drag, startPoint x: 693, startPoint y: 409, endPoint x: 701, endPoint y: 384, distance: 25.5
click at [695, 386] on div at bounding box center [693, 381] width 56 height 31
click at [28, 207] on div at bounding box center [26, 200] width 27 height 27
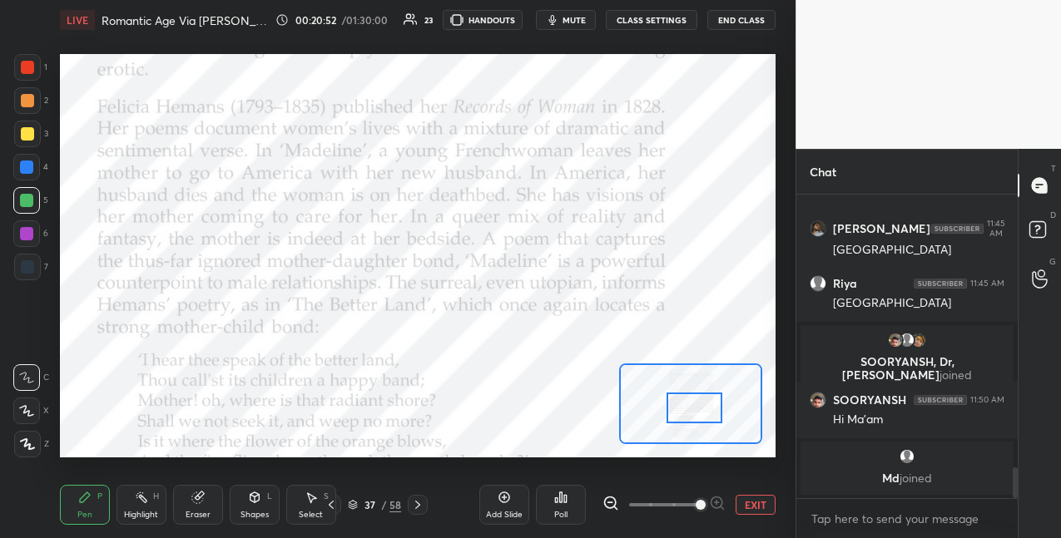
drag, startPoint x: 694, startPoint y: 384, endPoint x: 695, endPoint y: 409, distance: 25.0
click at [696, 411] on div at bounding box center [694, 408] width 56 height 31
drag, startPoint x: 28, startPoint y: 101, endPoint x: 52, endPoint y: 98, distance: 23.4
click at [30, 101] on div at bounding box center [27, 100] width 13 height 13
drag, startPoint x: 27, startPoint y: 175, endPoint x: 37, endPoint y: 175, distance: 10.8
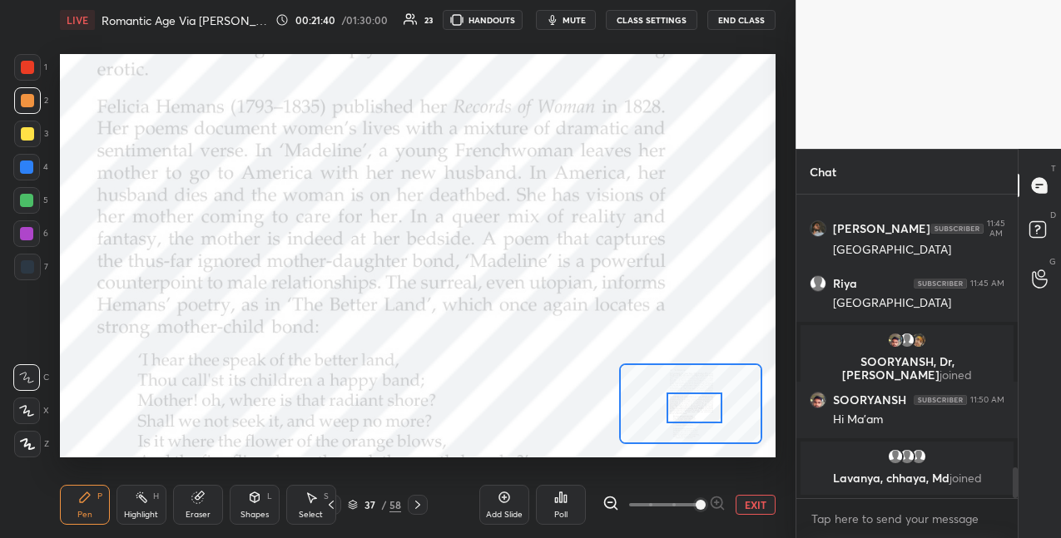
click at [28, 175] on div at bounding box center [26, 167] width 27 height 27
drag, startPoint x: 31, startPoint y: 236, endPoint x: 57, endPoint y: 235, distance: 25.8
click at [32, 237] on div at bounding box center [26, 233] width 13 height 13
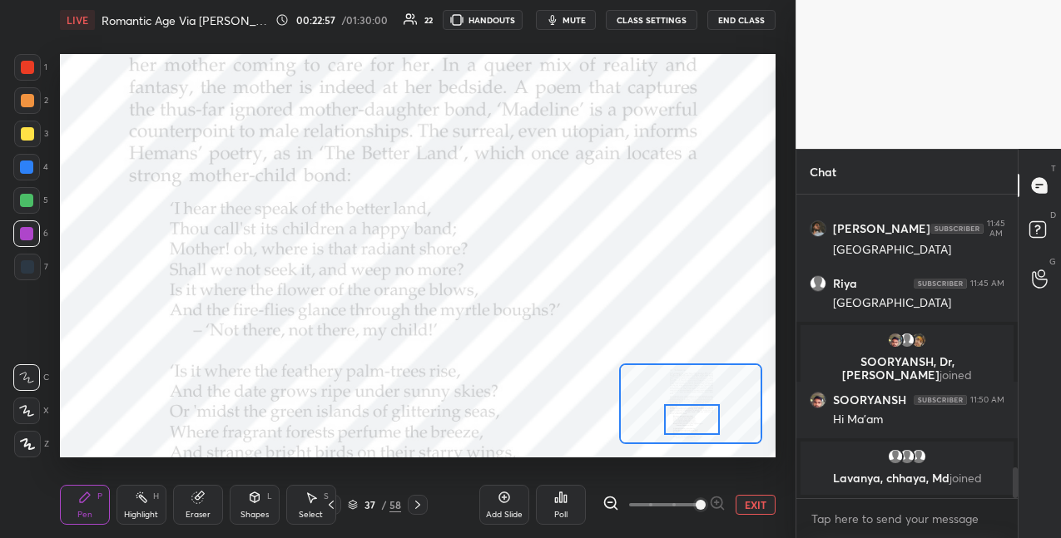
click at [696, 424] on div at bounding box center [692, 419] width 56 height 31
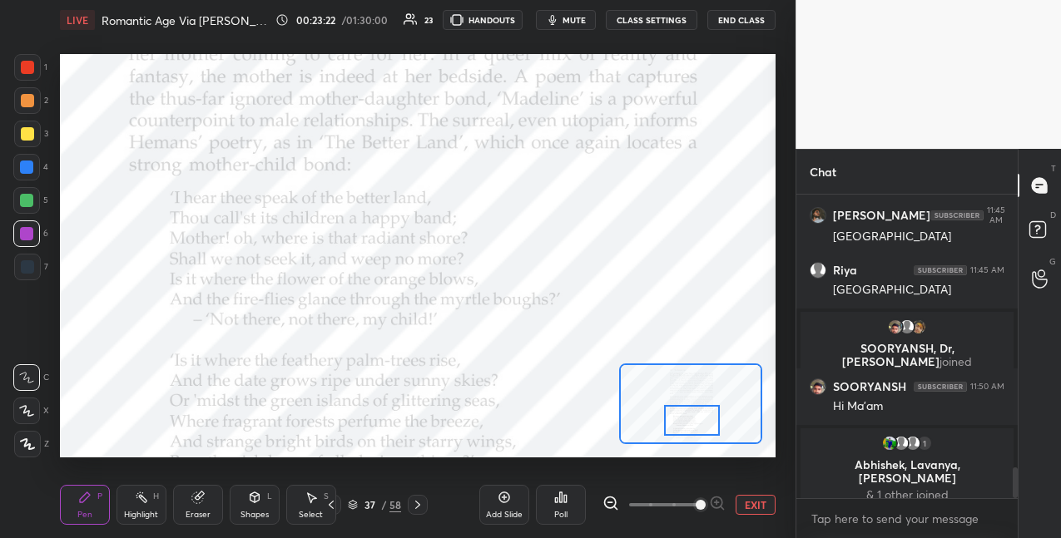
scroll to position [2628, 0]
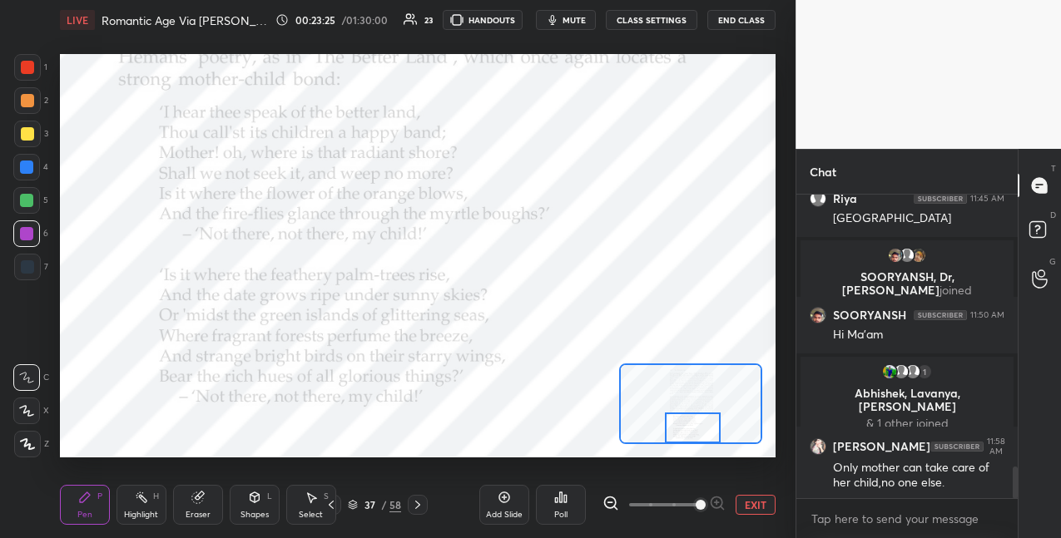
drag, startPoint x: 701, startPoint y: 424, endPoint x: 696, endPoint y: 414, distance: 11.2
click at [701, 429] on div at bounding box center [693, 428] width 56 height 31
click at [696, 443] on div "Setting up your live class Poll for secs No correct answer Start poll" at bounding box center [418, 255] width 716 height 403
click at [746, 502] on button "EXIT" at bounding box center [756, 505] width 40 height 20
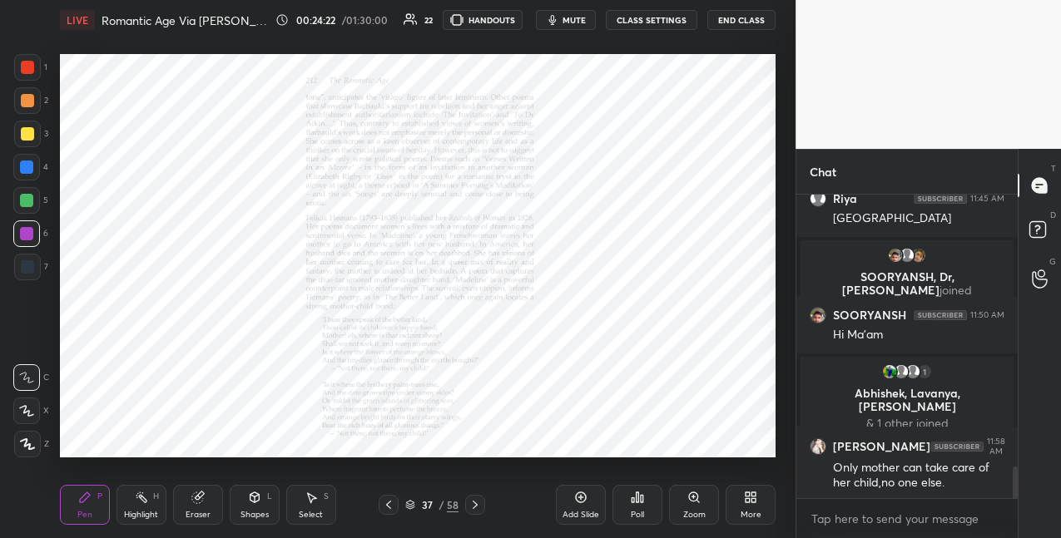
click at [477, 501] on icon at bounding box center [474, 504] width 13 height 13
click at [690, 503] on icon at bounding box center [693, 497] width 13 height 13
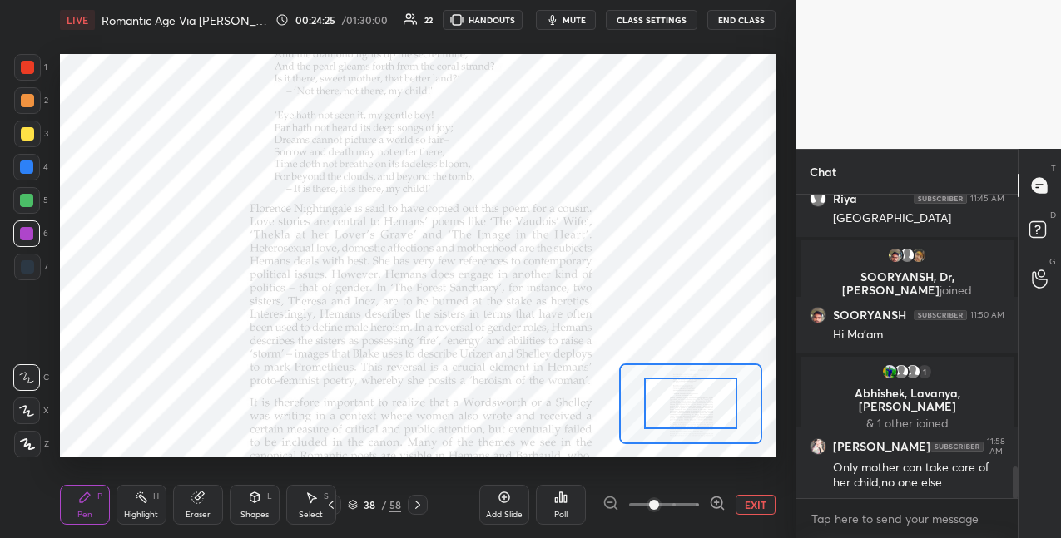
click at [691, 501] on span at bounding box center [664, 505] width 70 height 25
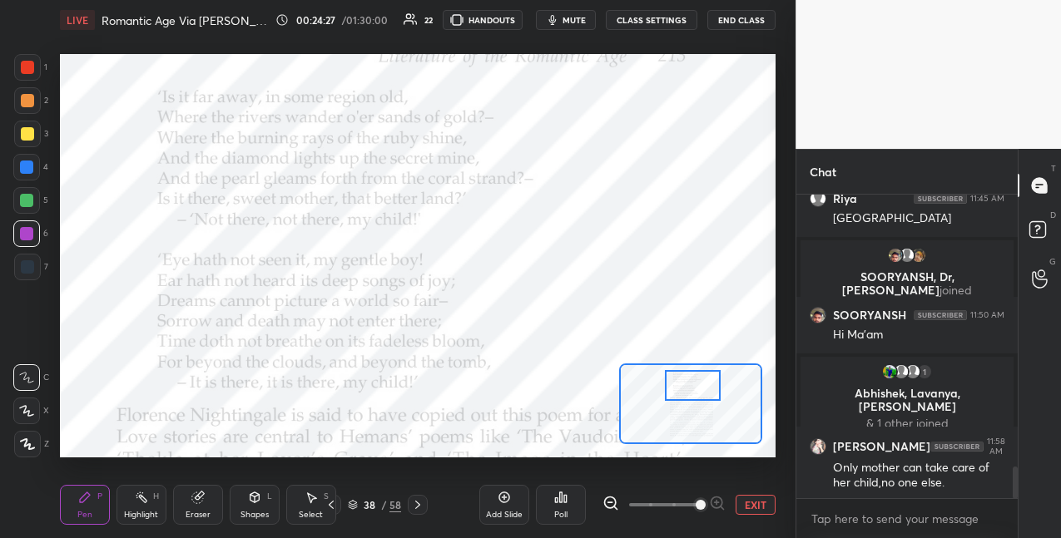
drag, startPoint x: 691, startPoint y: 403, endPoint x: 692, endPoint y: 384, distance: 18.3
click at [693, 384] on div at bounding box center [693, 385] width 56 height 31
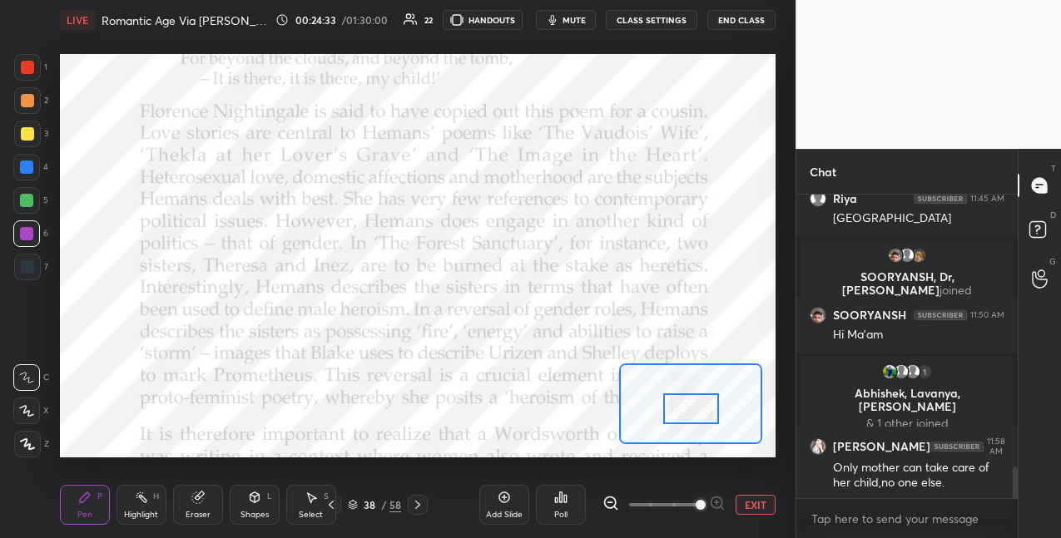
drag, startPoint x: 695, startPoint y: 389, endPoint x: 696, endPoint y: 406, distance: 17.5
click at [693, 408] on div at bounding box center [691, 409] width 56 height 31
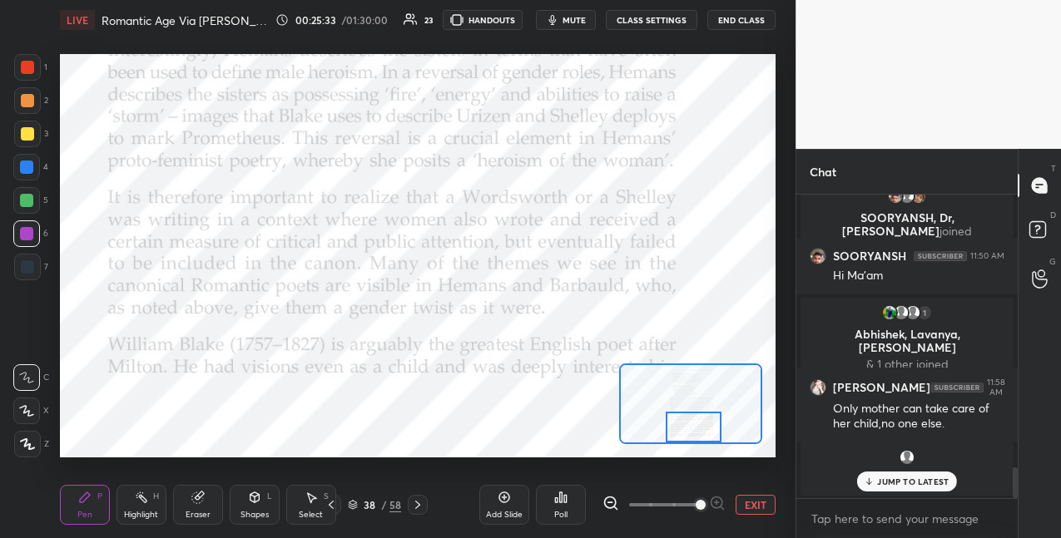
drag, startPoint x: 698, startPoint y: 410, endPoint x: 701, endPoint y: 427, distance: 16.8
click at [701, 428] on div at bounding box center [694, 427] width 56 height 31
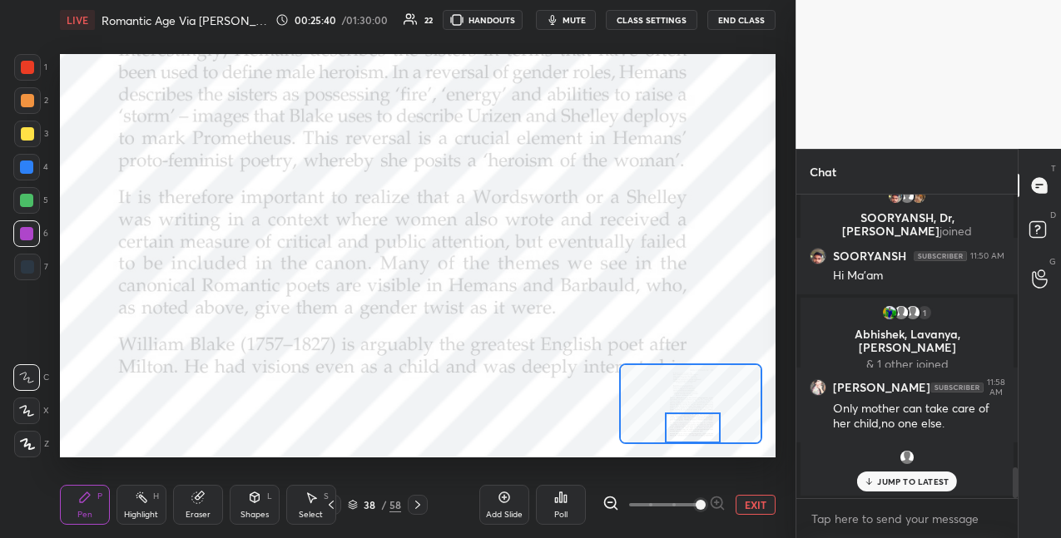
click at [680, 430] on div at bounding box center [693, 428] width 56 height 31
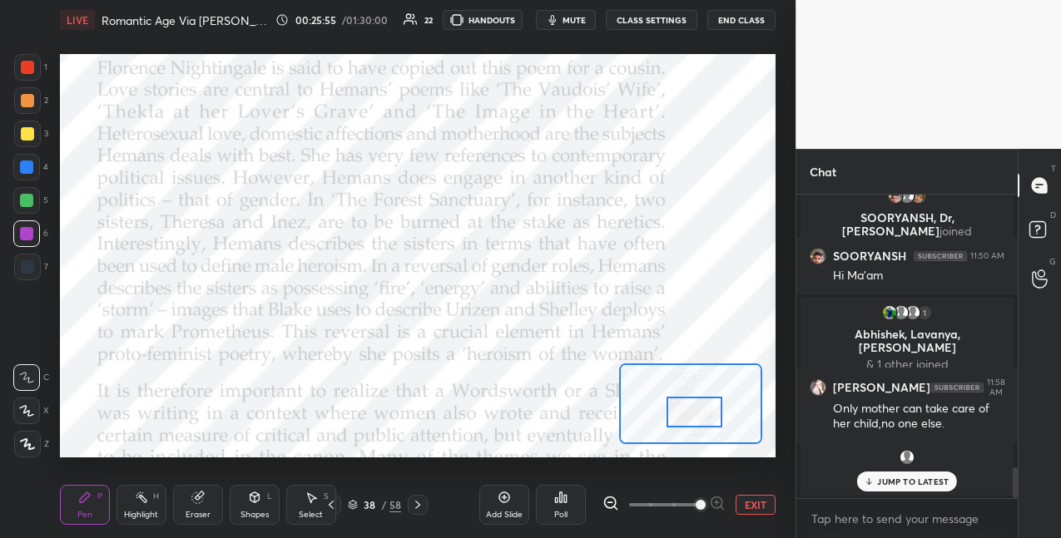
drag, startPoint x: 702, startPoint y: 430, endPoint x: 702, endPoint y: 414, distance: 15.8
click at [702, 414] on div at bounding box center [694, 412] width 56 height 31
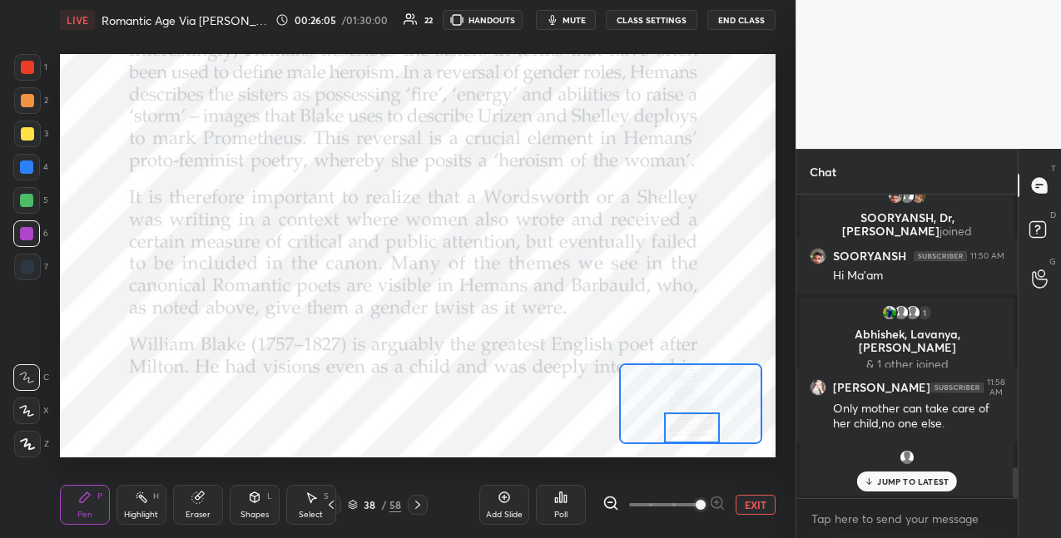
drag, startPoint x: 704, startPoint y: 417, endPoint x: 712, endPoint y: 432, distance: 17.1
click at [702, 439] on div at bounding box center [692, 428] width 56 height 31
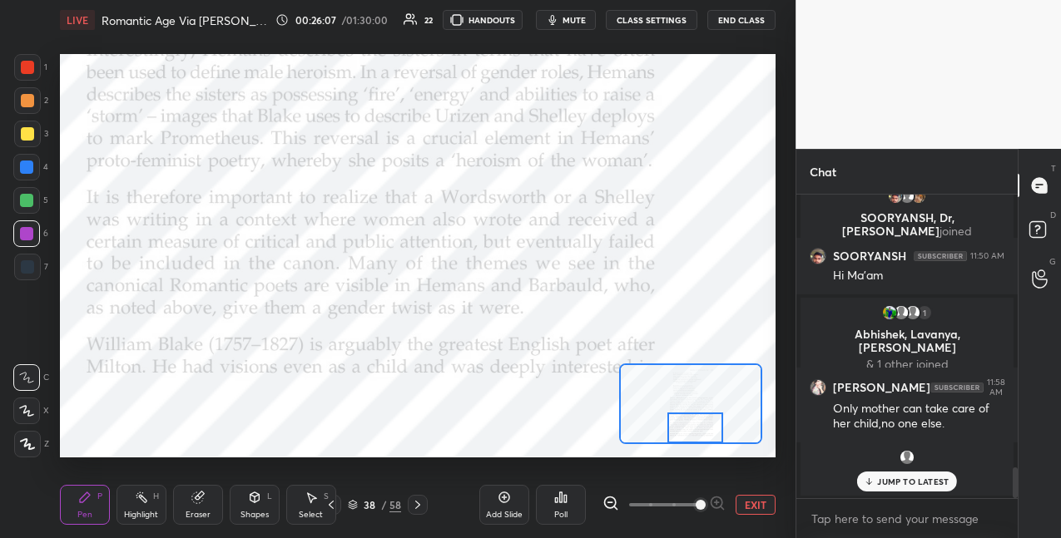
click at [705, 433] on div at bounding box center [695, 428] width 56 height 31
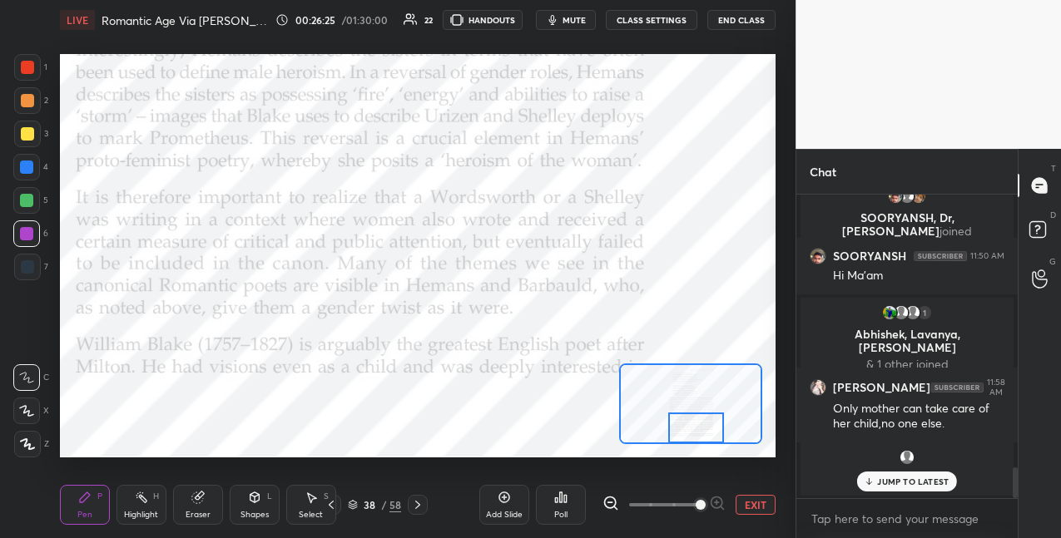
drag, startPoint x: 415, startPoint y: 505, endPoint x: 427, endPoint y: 493, distance: 16.5
click at [418, 503] on icon at bounding box center [417, 504] width 13 height 13
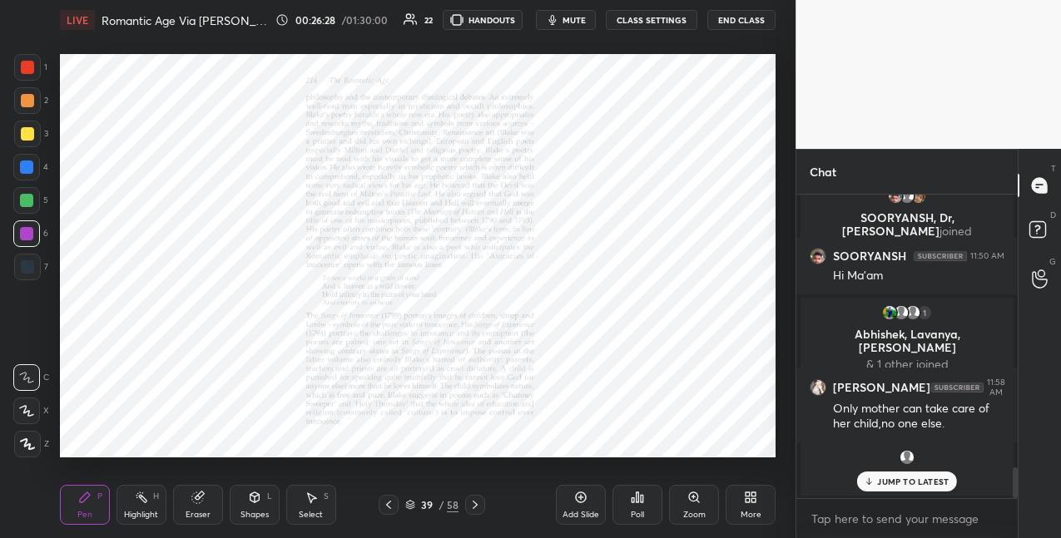
click at [689, 500] on icon at bounding box center [693, 497] width 13 height 13
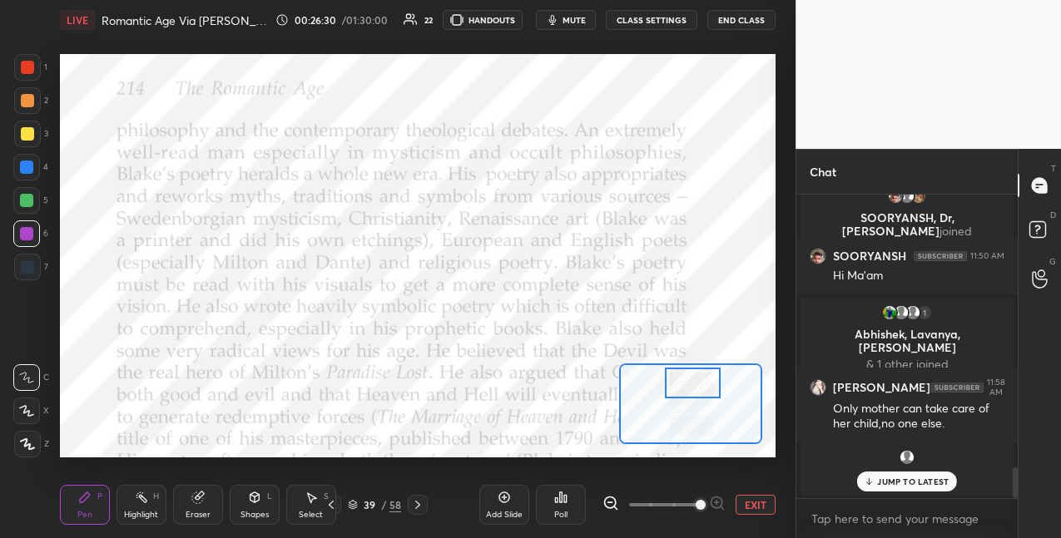
drag, startPoint x: 683, startPoint y: 398, endPoint x: 689, endPoint y: 385, distance: 13.8
click at [685, 384] on div at bounding box center [693, 383] width 56 height 31
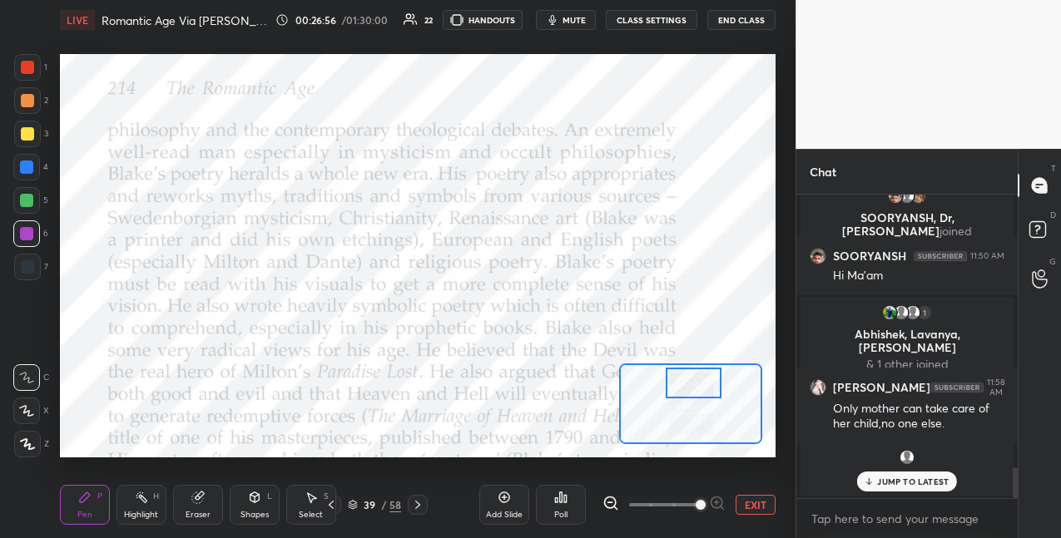
drag, startPoint x: 31, startPoint y: 170, endPoint x: 45, endPoint y: 168, distance: 14.2
click at [31, 171] on div at bounding box center [26, 167] width 13 height 13
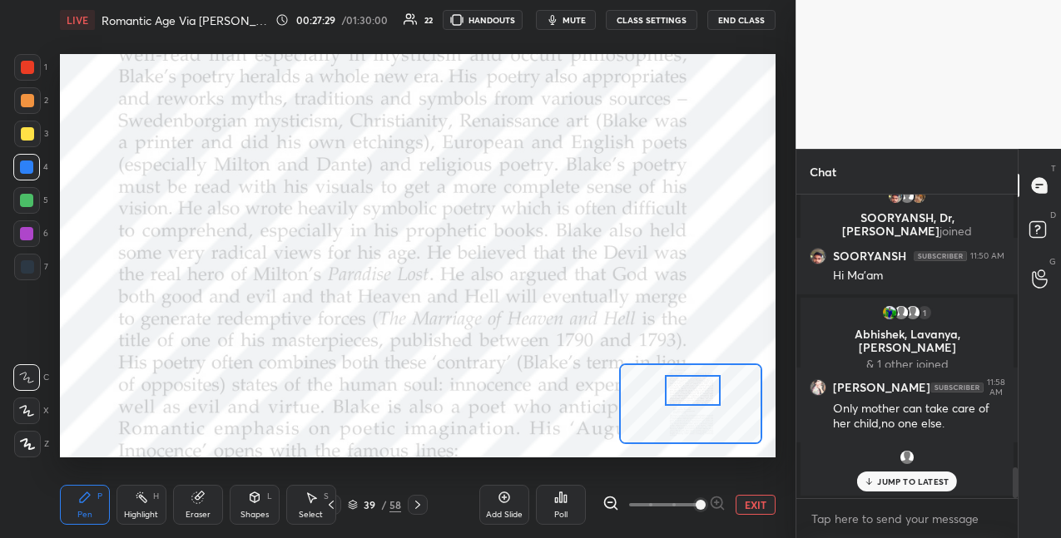
click at [683, 393] on div at bounding box center [693, 390] width 56 height 31
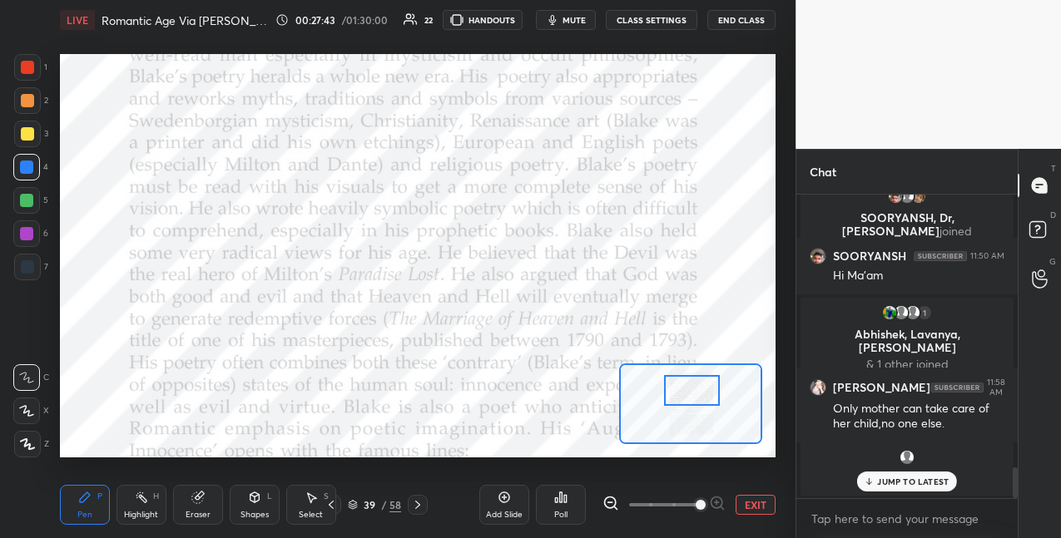
click at [31, 72] on div at bounding box center [27, 67] width 13 height 13
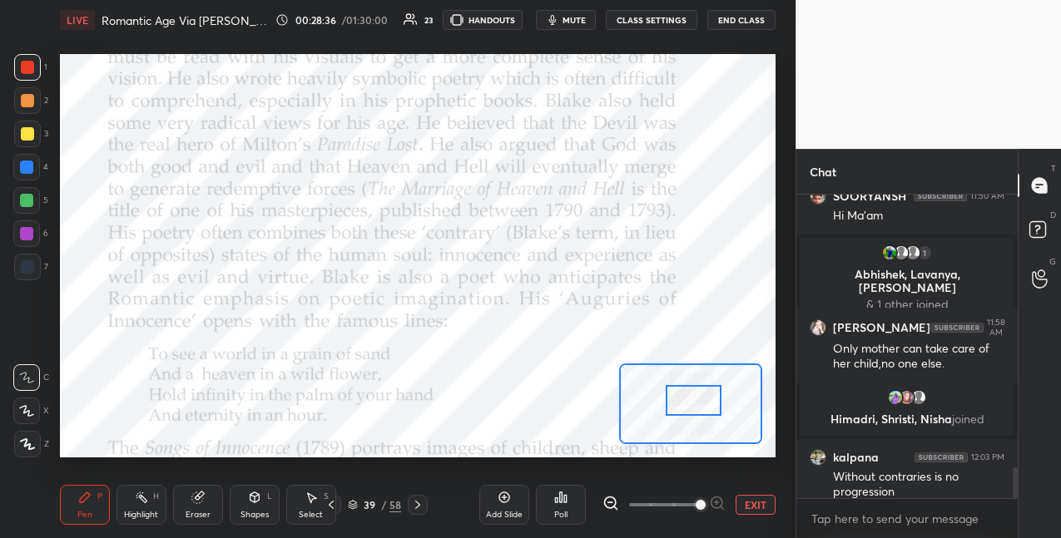
scroll to position [2700, 0]
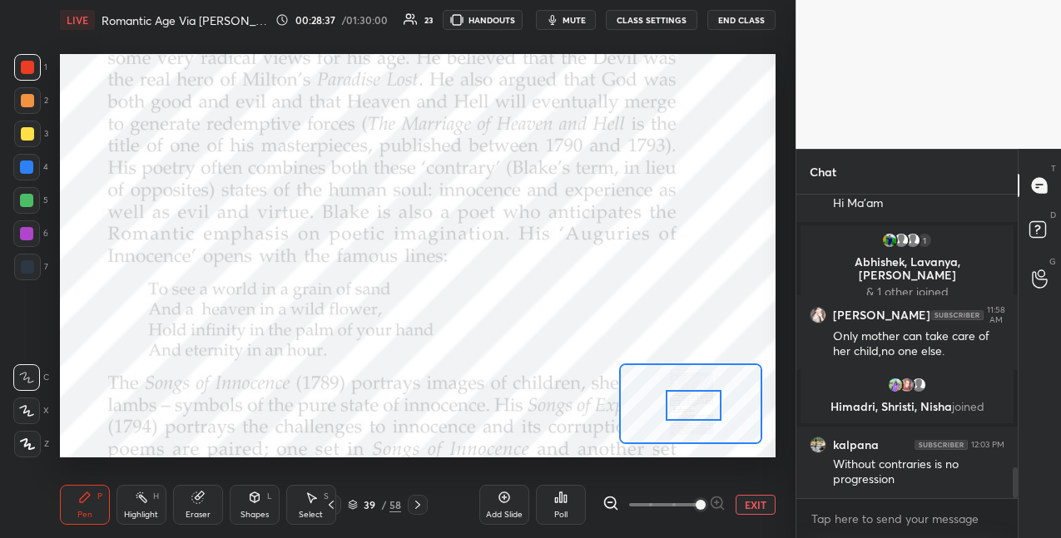
drag, startPoint x: 694, startPoint y: 391, endPoint x: 705, endPoint y: 399, distance: 13.6
click at [696, 405] on div at bounding box center [694, 405] width 56 height 31
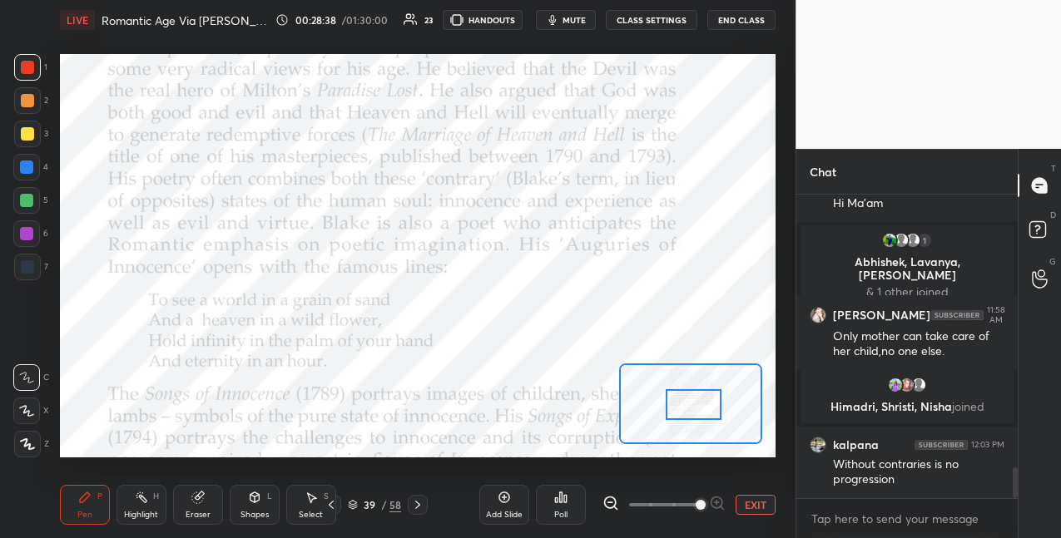
click at [33, 169] on div at bounding box center [26, 167] width 27 height 27
drag, startPoint x: 28, startPoint y: 236, endPoint x: 35, endPoint y: 228, distance: 10.7
click at [30, 234] on div at bounding box center [26, 233] width 13 height 13
drag, startPoint x: 22, startPoint y: 100, endPoint x: 58, endPoint y: 125, distance: 43.6
click at [23, 99] on div at bounding box center [27, 100] width 13 height 13
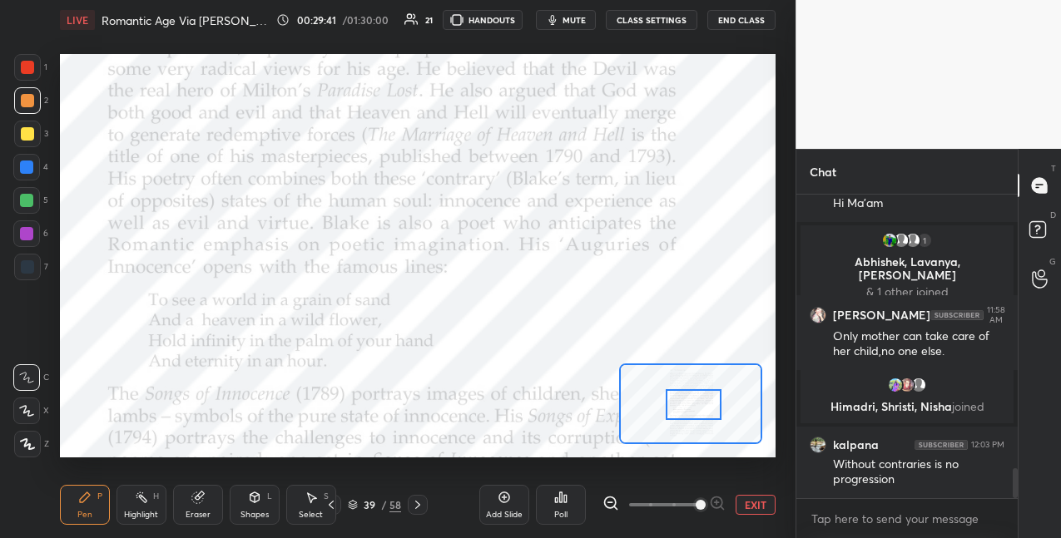
scroll to position [2757, 0]
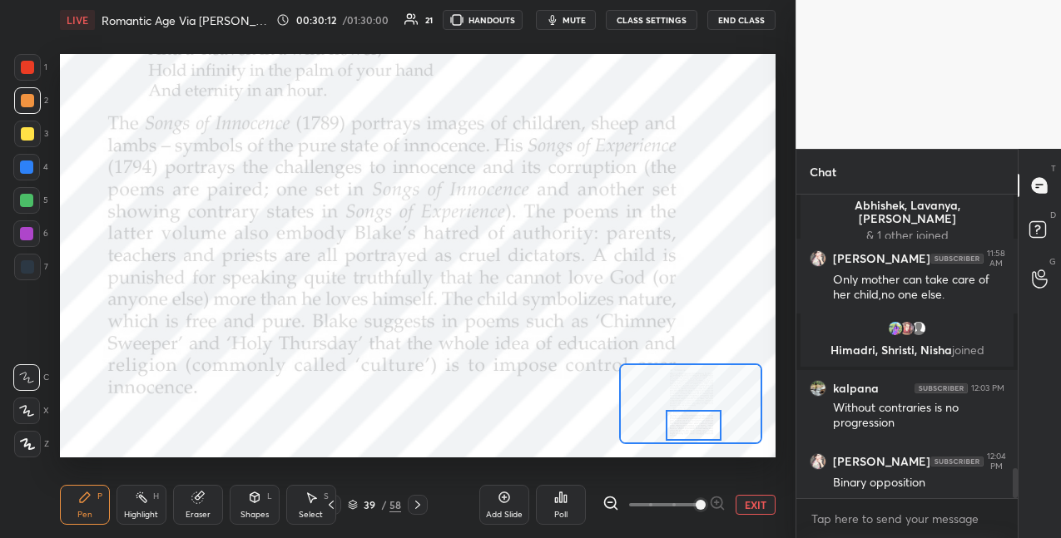
drag, startPoint x: 702, startPoint y: 405, endPoint x: 707, endPoint y: 415, distance: 11.2
click at [701, 424] on div at bounding box center [694, 425] width 56 height 31
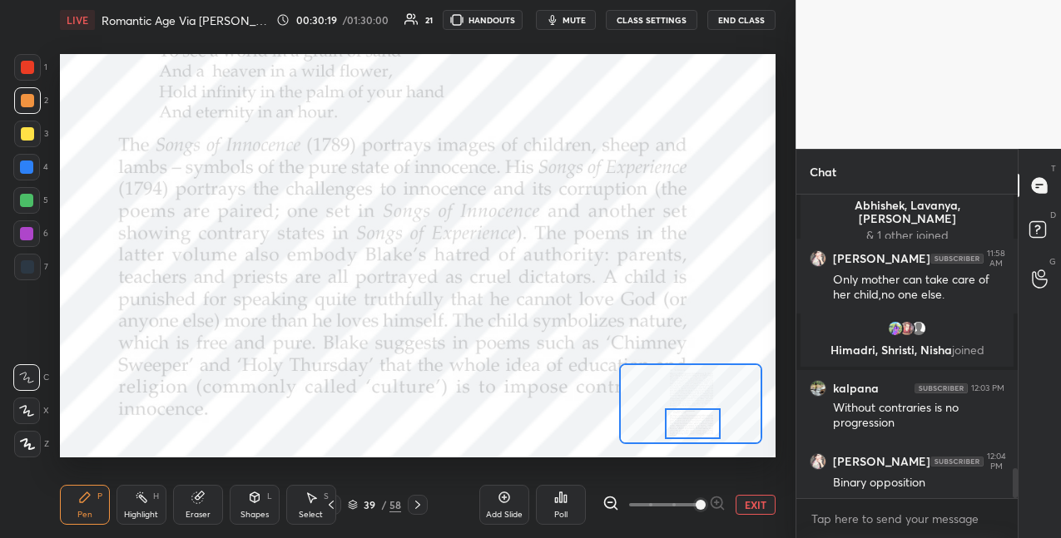
drag, startPoint x: 30, startPoint y: 166, endPoint x: 47, endPoint y: 162, distance: 17.8
click at [31, 166] on div at bounding box center [26, 167] width 13 height 13
click at [33, 204] on div at bounding box center [26, 200] width 27 height 27
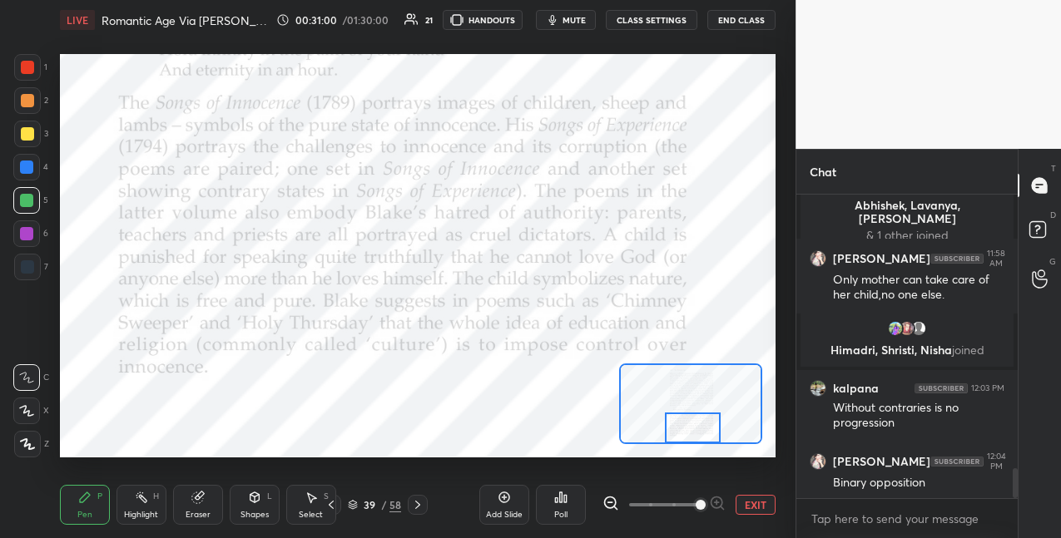
drag, startPoint x: 686, startPoint y: 424, endPoint x: 694, endPoint y: 429, distance: 9.3
click at [686, 433] on div at bounding box center [693, 428] width 56 height 31
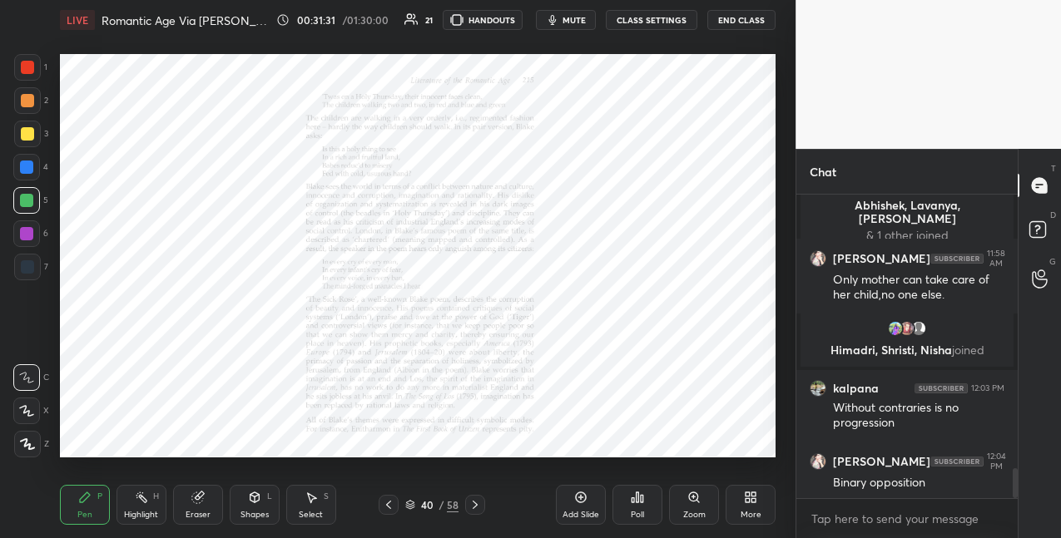
click at [696, 503] on icon at bounding box center [693, 497] width 13 height 13
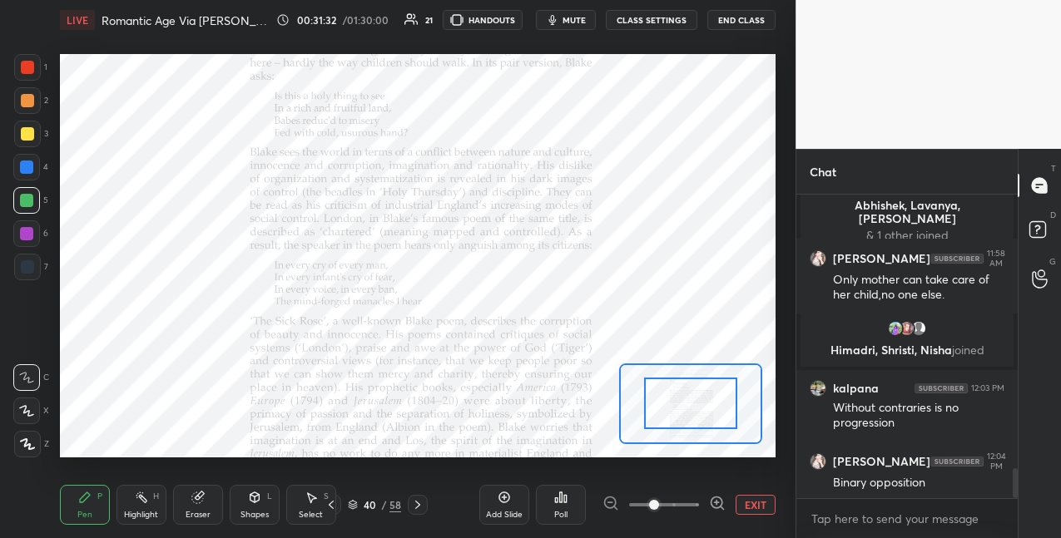
click at [697, 501] on span at bounding box center [664, 505] width 70 height 25
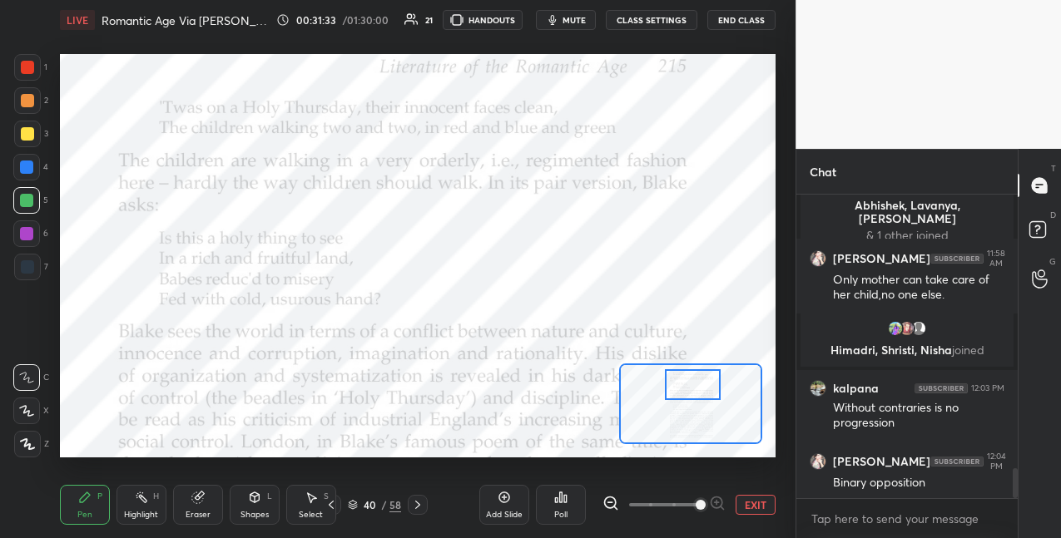
drag, startPoint x: 677, startPoint y: 400, endPoint x: 678, endPoint y: 383, distance: 17.5
click at [677, 384] on div at bounding box center [693, 384] width 56 height 31
drag, startPoint x: 28, startPoint y: 66, endPoint x: 45, endPoint y: 71, distance: 17.4
click at [30, 67] on div at bounding box center [27, 67] width 13 height 13
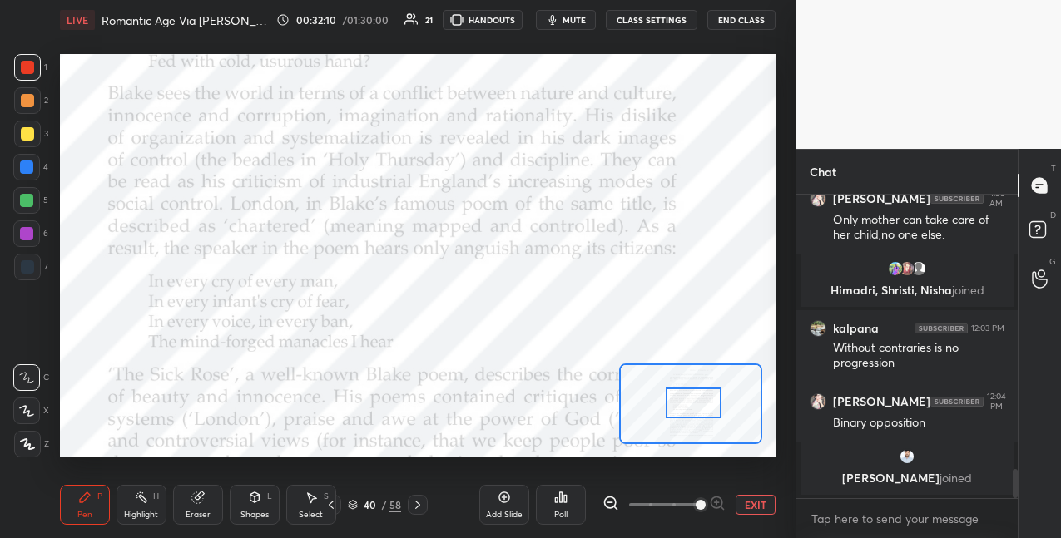
drag, startPoint x: 698, startPoint y: 387, endPoint x: 699, endPoint y: 402, distance: 15.0
click at [700, 403] on div at bounding box center [694, 403] width 56 height 31
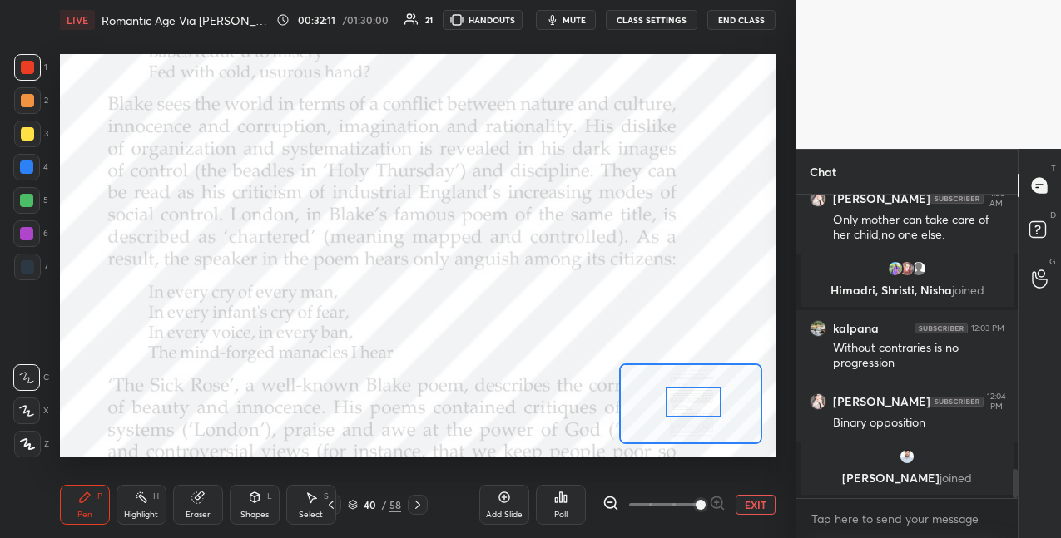
drag, startPoint x: 30, startPoint y: 168, endPoint x: 42, endPoint y: 160, distance: 15.0
click at [30, 167] on div at bounding box center [26, 167] width 13 height 13
click at [32, 201] on div at bounding box center [26, 200] width 13 height 13
drag, startPoint x: 36, startPoint y: 168, endPoint x: 50, endPoint y: 166, distance: 14.2
click at [36, 169] on div at bounding box center [26, 167] width 27 height 27
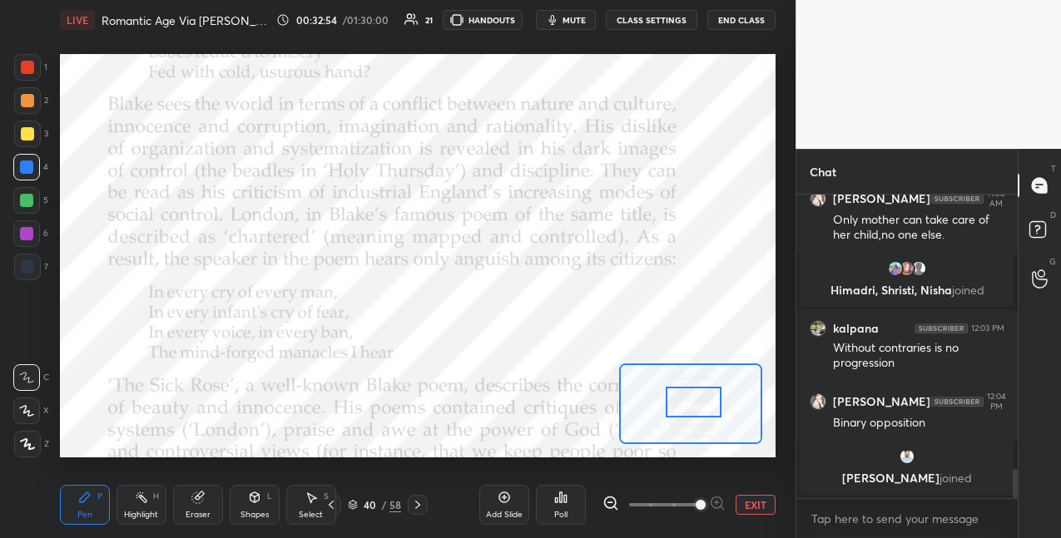
click at [23, 235] on div at bounding box center [26, 233] width 13 height 13
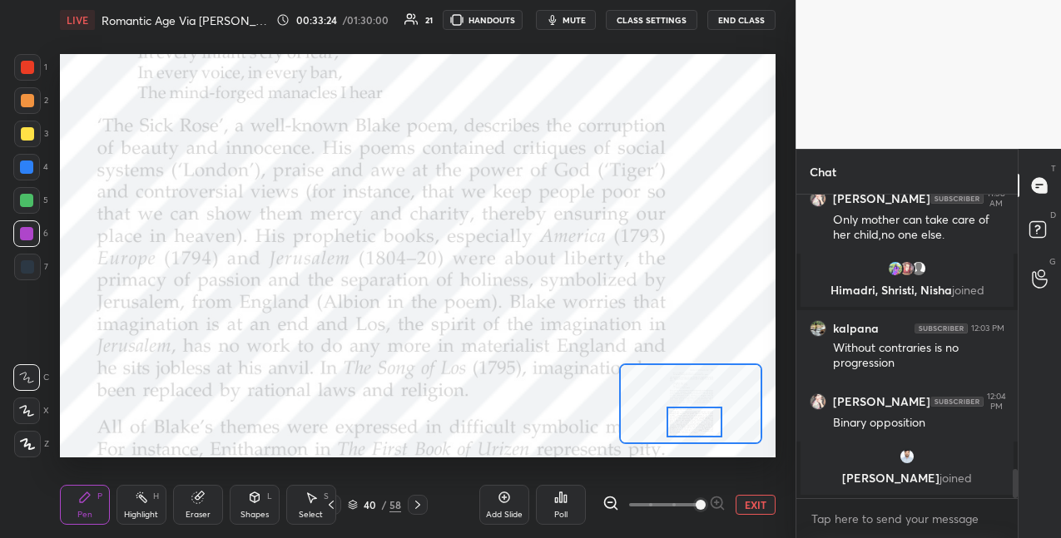
drag, startPoint x: 689, startPoint y: 405, endPoint x: 690, endPoint y: 424, distance: 19.2
click at [689, 424] on div at bounding box center [694, 422] width 56 height 31
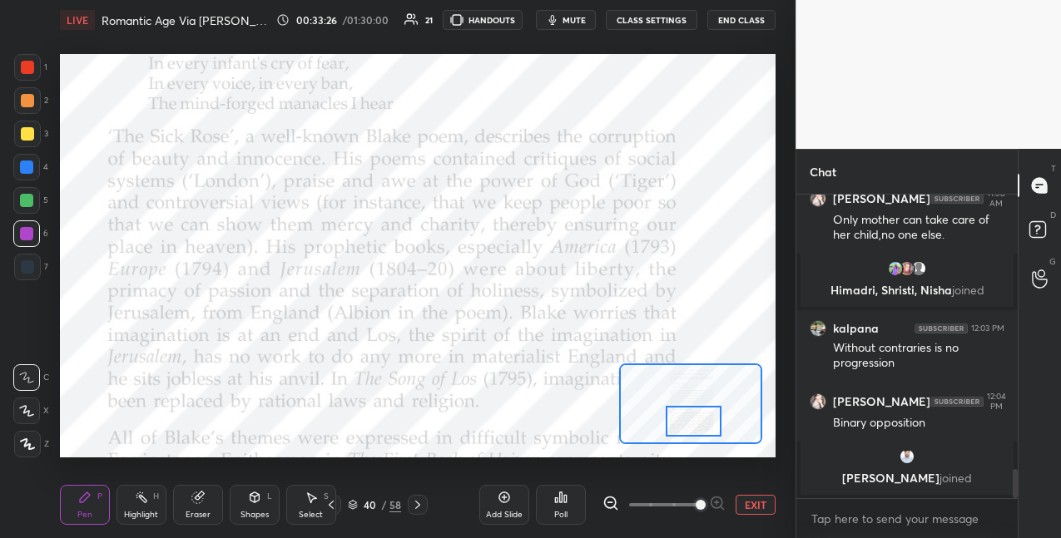
click at [34, 168] on div at bounding box center [26, 167] width 27 height 27
click at [31, 101] on div at bounding box center [27, 100] width 13 height 13
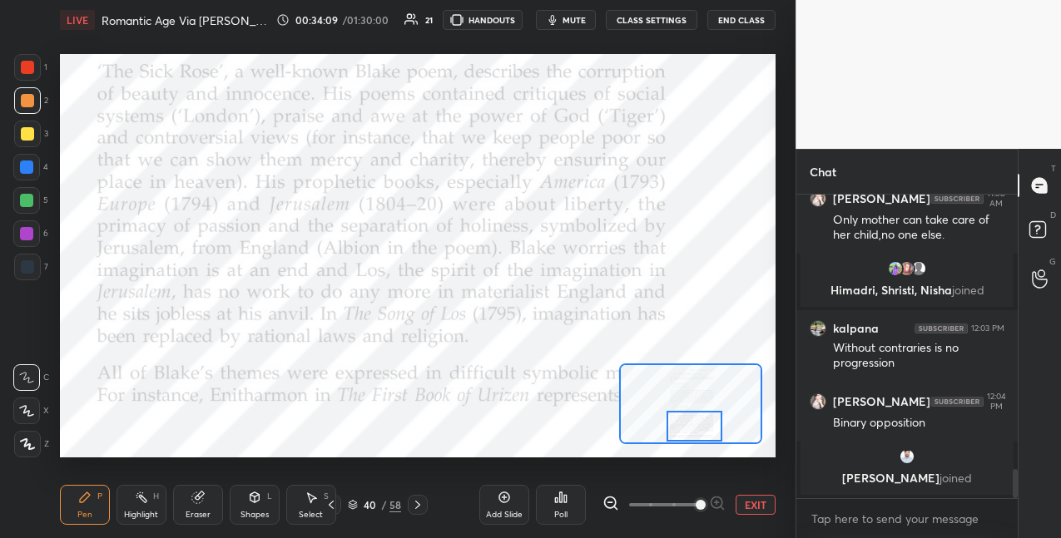
click at [692, 429] on div at bounding box center [694, 426] width 56 height 31
click at [34, 174] on div at bounding box center [26, 167] width 27 height 27
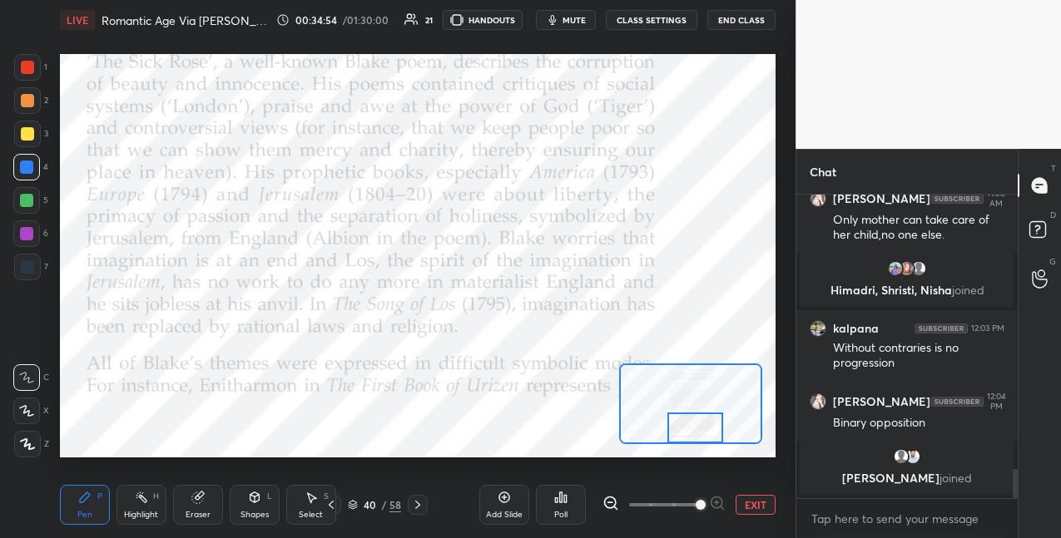
click at [692, 435] on div at bounding box center [695, 428] width 56 height 31
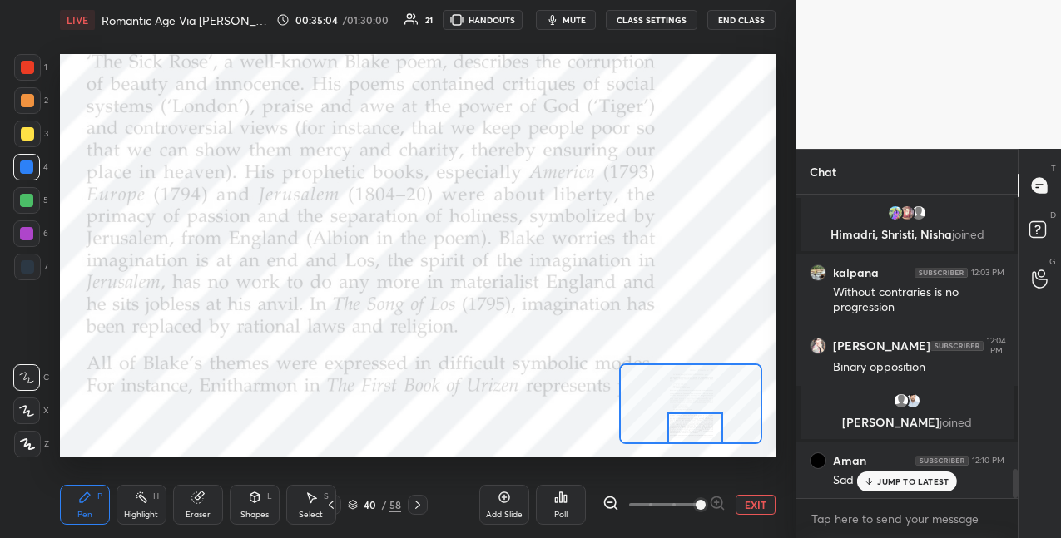
click at [417, 507] on icon at bounding box center [417, 504] width 13 height 13
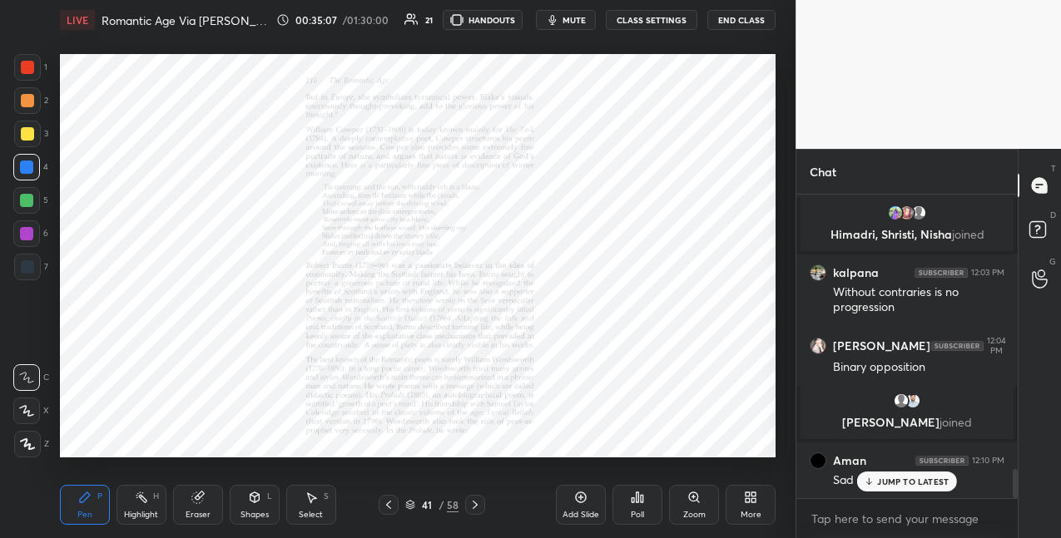
click at [690, 498] on icon at bounding box center [693, 497] width 9 height 9
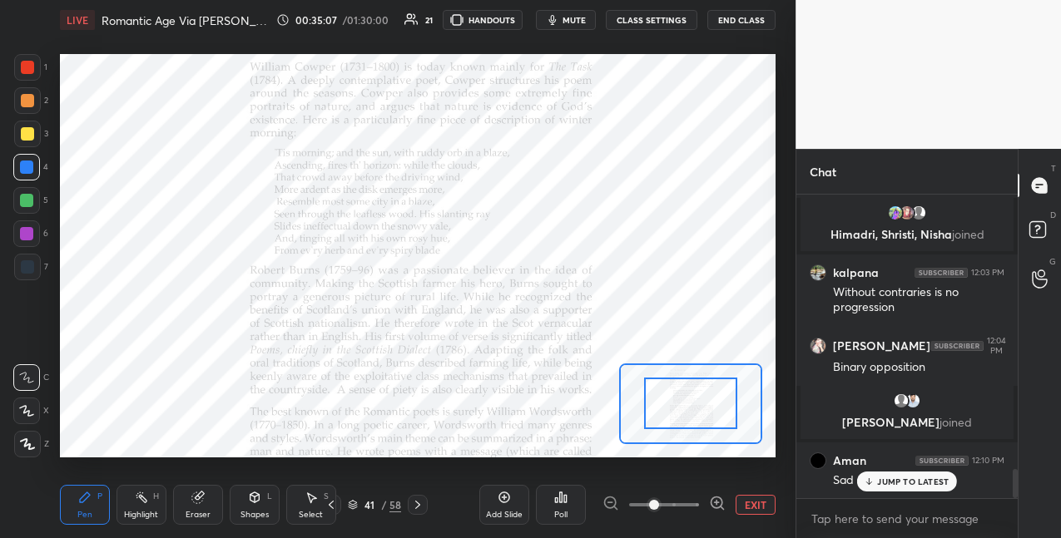
drag, startPoint x: 693, startPoint y: 498, endPoint x: 692, endPoint y: 478, distance: 20.8
click at [694, 496] on span at bounding box center [664, 505] width 70 height 25
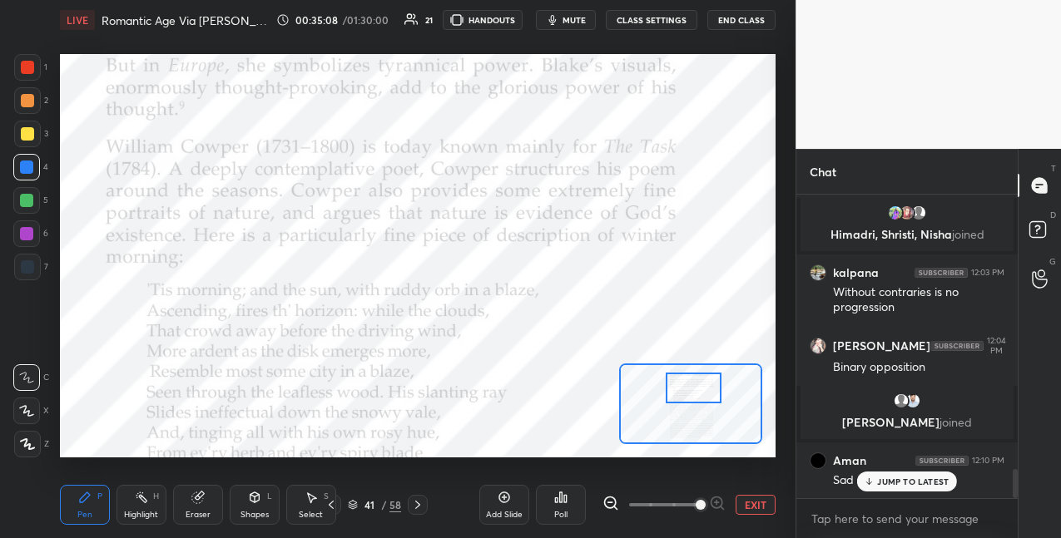
drag, startPoint x: 690, startPoint y: 404, endPoint x: 693, endPoint y: 384, distance: 19.4
click at [692, 387] on div at bounding box center [694, 388] width 56 height 31
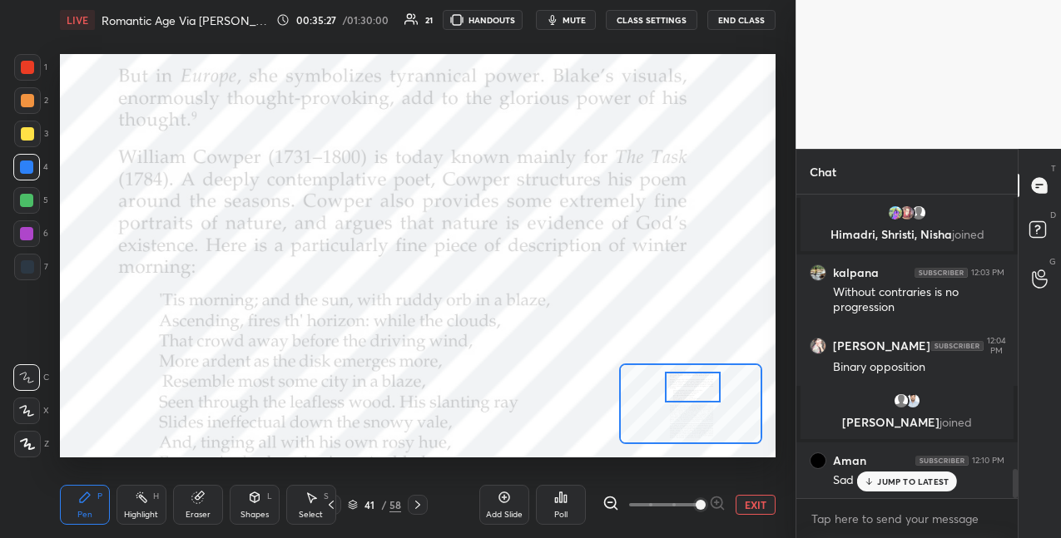
drag, startPoint x: 24, startPoint y: 241, endPoint x: 46, endPoint y: 238, distance: 21.9
click at [26, 242] on div at bounding box center [26, 233] width 27 height 27
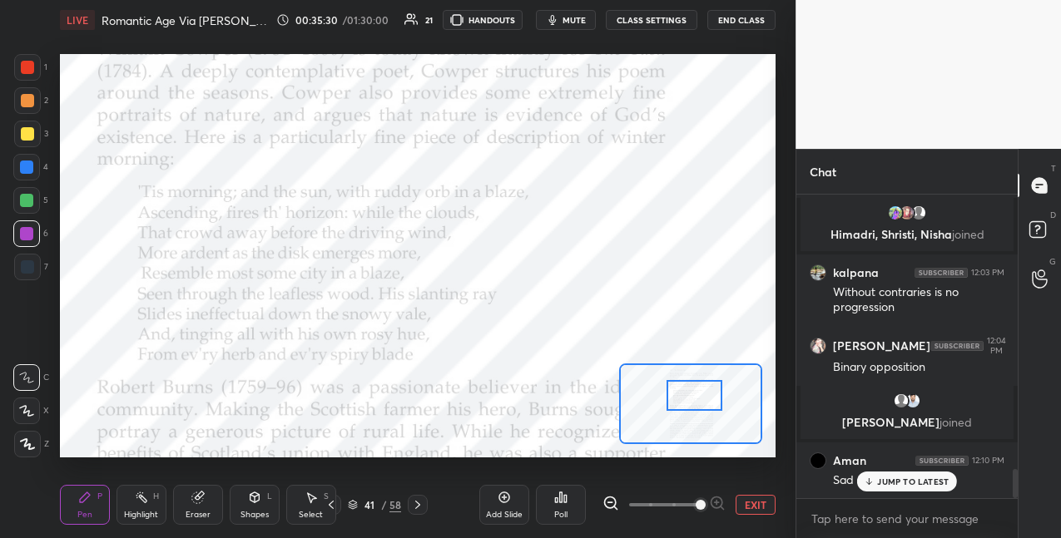
click at [696, 393] on div at bounding box center [694, 395] width 56 height 31
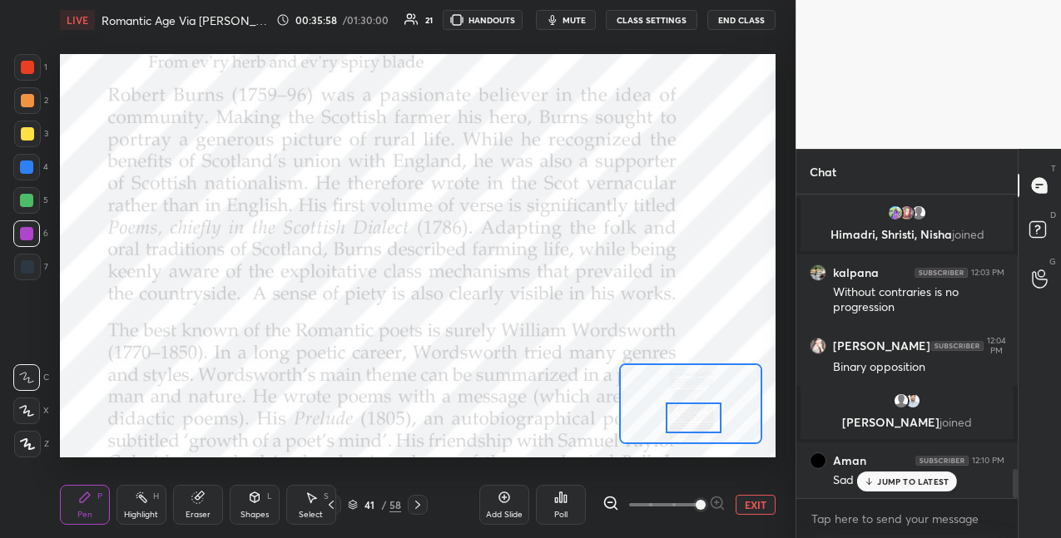
drag, startPoint x: 696, startPoint y: 396, endPoint x: 697, endPoint y: 414, distance: 17.6
click at [695, 418] on div at bounding box center [694, 418] width 56 height 31
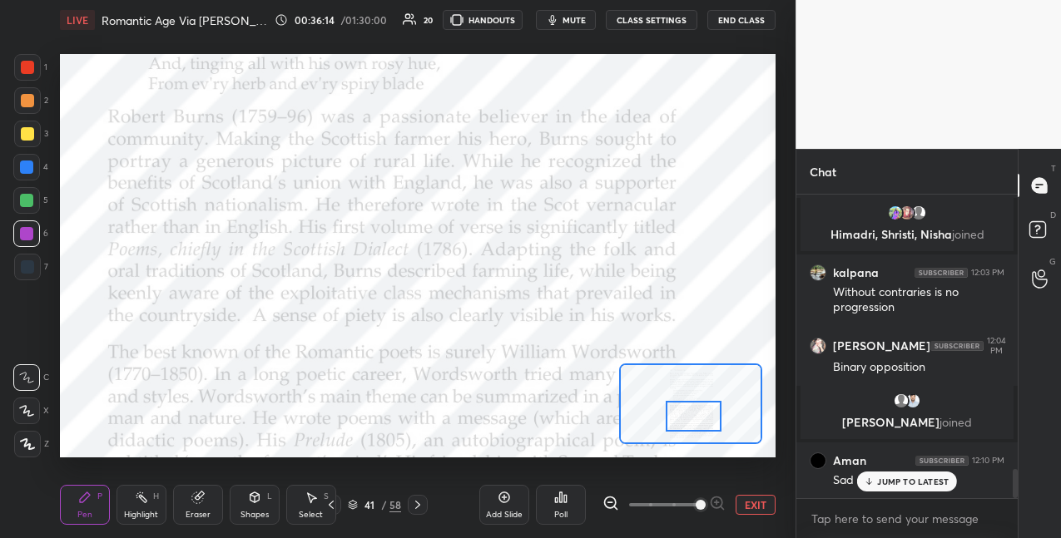
click at [25, 170] on div at bounding box center [26, 167] width 13 height 13
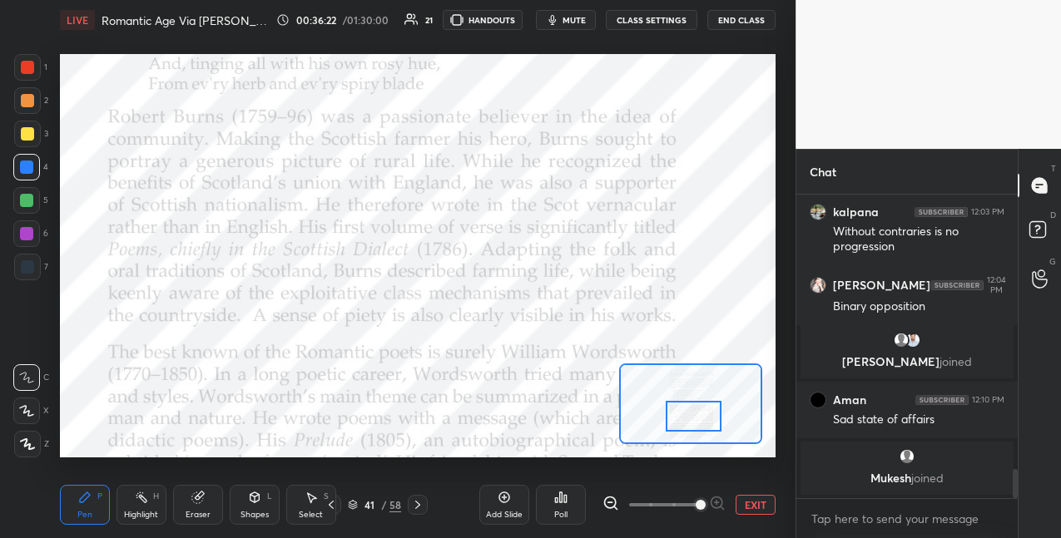
click at [37, 201] on div at bounding box center [26, 200] width 27 height 27
drag, startPoint x: 35, startPoint y: 235, endPoint x: 49, endPoint y: 226, distance: 16.4
click at [35, 235] on div at bounding box center [26, 233] width 27 height 27
click at [34, 72] on div at bounding box center [27, 67] width 27 height 27
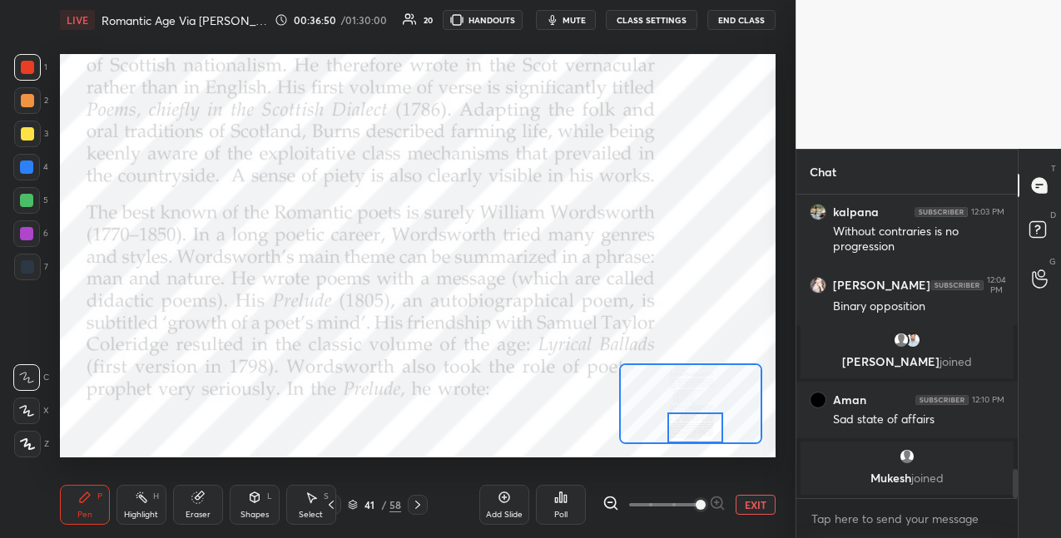
click at [693, 436] on div at bounding box center [695, 428] width 56 height 31
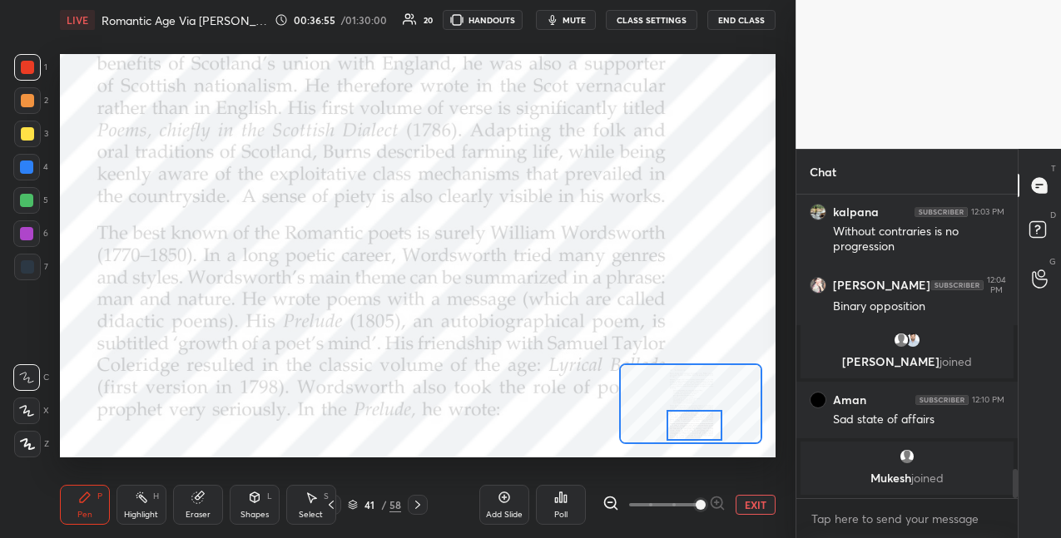
click at [34, 205] on div at bounding box center [26, 200] width 27 height 27
click at [34, 237] on div at bounding box center [26, 233] width 27 height 27
click at [753, 503] on button "EXIT" at bounding box center [756, 505] width 40 height 20
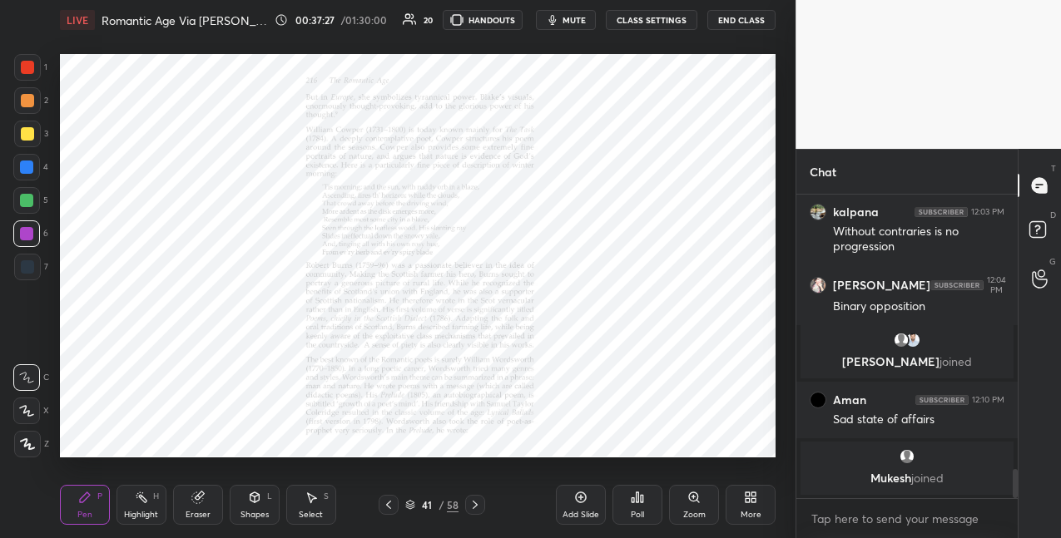
click at [475, 508] on icon at bounding box center [474, 504] width 13 height 13
click at [696, 503] on icon at bounding box center [693, 497] width 13 height 13
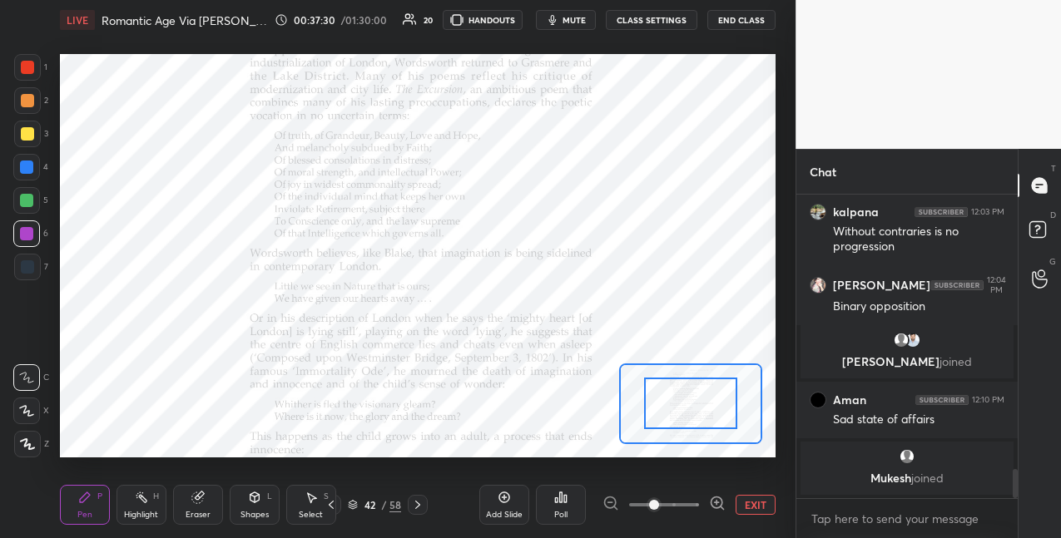
click at [711, 501] on icon at bounding box center [717, 503] width 17 height 17
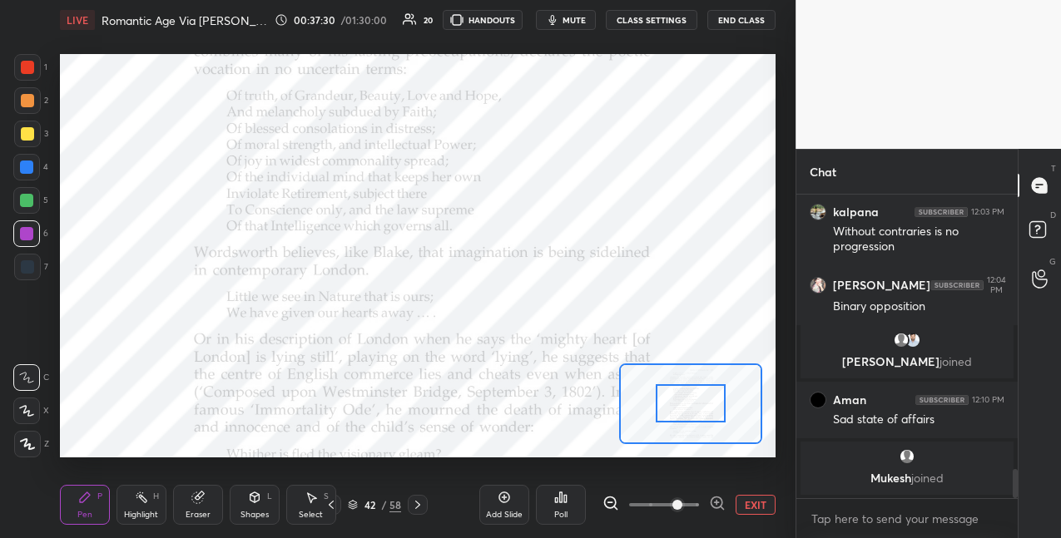
click at [713, 501] on icon at bounding box center [717, 503] width 17 height 17
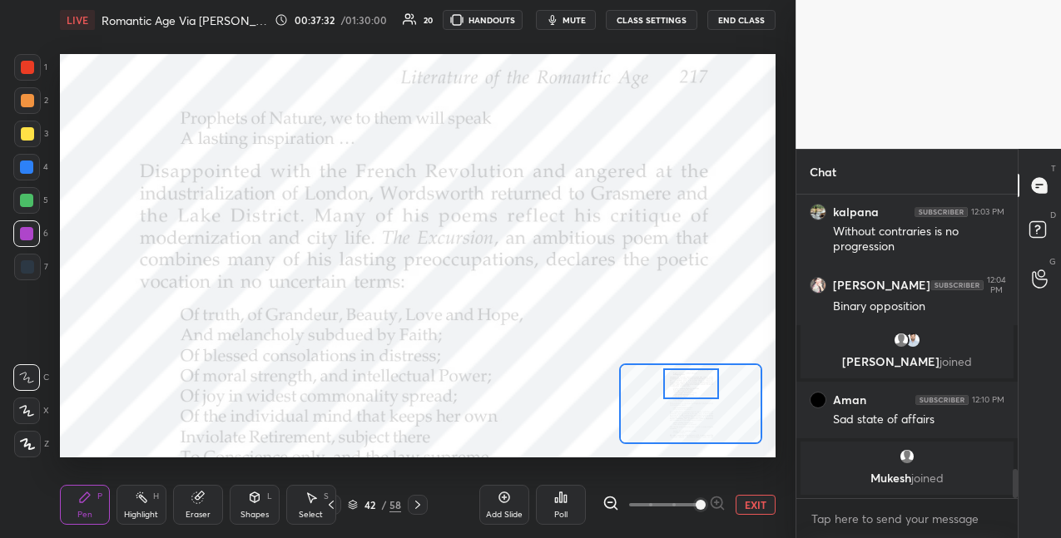
drag, startPoint x: 690, startPoint y: 405, endPoint x: 690, endPoint y: 383, distance: 22.5
click at [690, 385] on div at bounding box center [691, 384] width 56 height 31
click at [28, 167] on div at bounding box center [26, 167] width 13 height 13
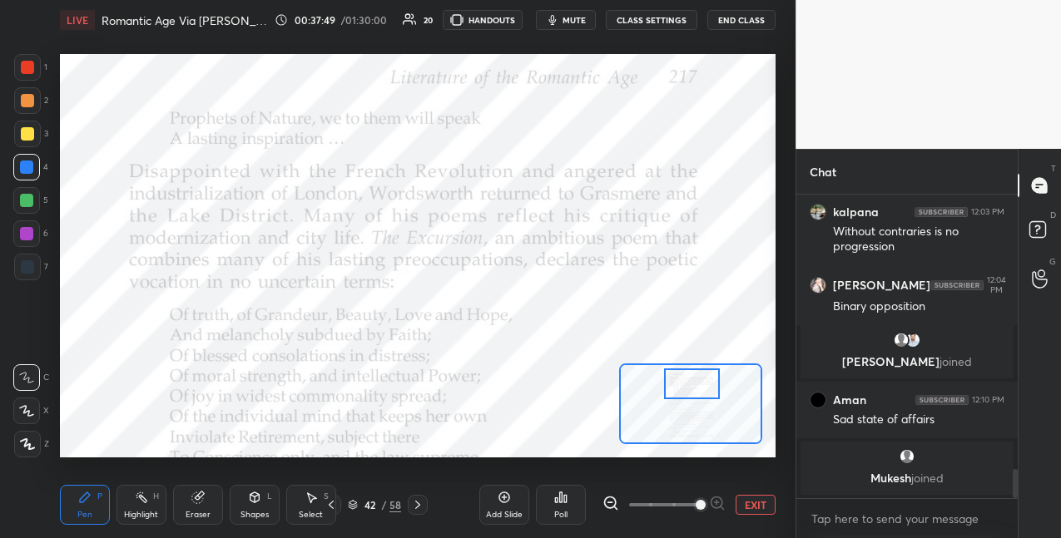
drag, startPoint x: 144, startPoint y: 498, endPoint x: 109, endPoint y: 458, distance: 53.1
click at [137, 494] on icon at bounding box center [141, 497] width 13 height 13
drag, startPoint x: 29, startPoint y: 443, endPoint x: 53, endPoint y: 349, distance: 96.3
click at [29, 440] on icon at bounding box center [26, 443] width 8 height 8
drag, startPoint x: 32, startPoint y: 203, endPoint x: 52, endPoint y: 201, distance: 20.1
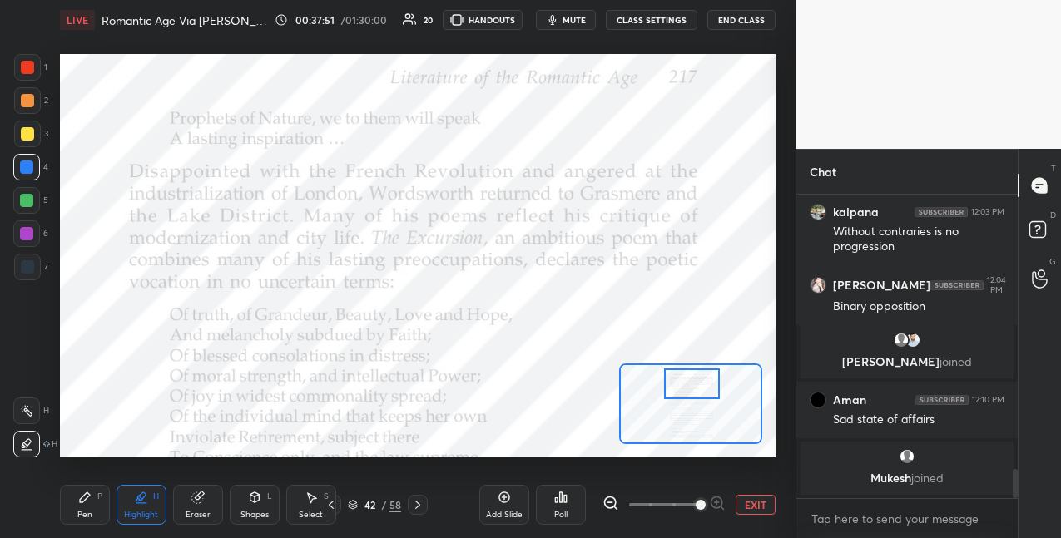
click at [36, 203] on div at bounding box center [26, 200] width 27 height 27
click at [87, 503] on div "Pen P" at bounding box center [85, 505] width 50 height 40
click at [29, 238] on div at bounding box center [26, 233] width 13 height 13
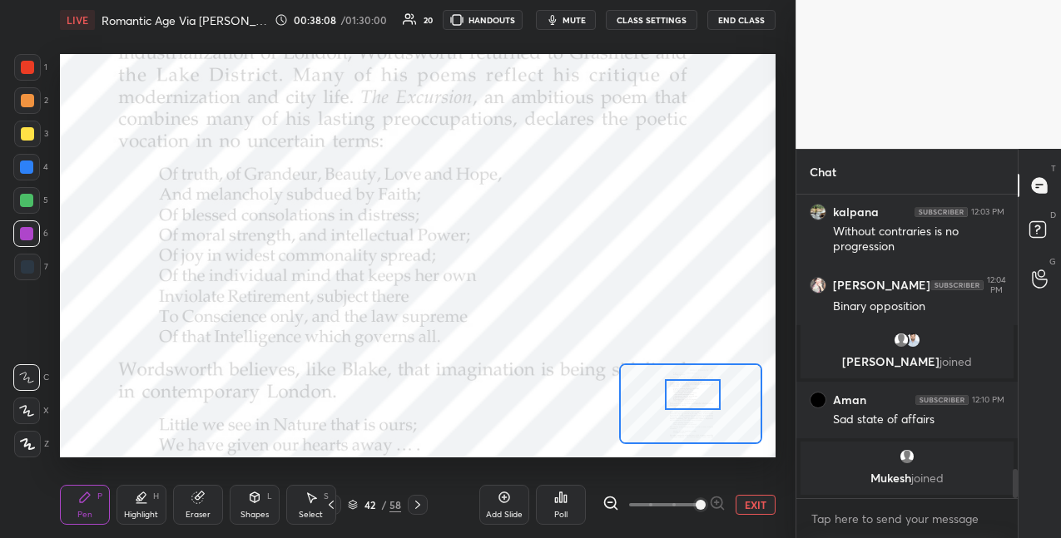
click at [696, 399] on div at bounding box center [693, 394] width 56 height 31
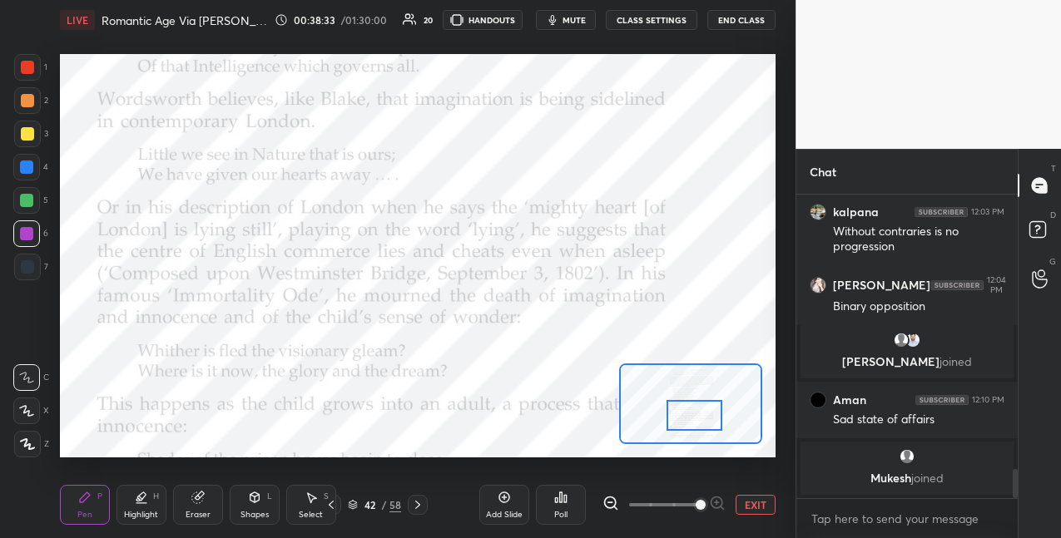
drag, startPoint x: 691, startPoint y: 399, endPoint x: 691, endPoint y: 411, distance: 11.7
click at [691, 417] on div at bounding box center [694, 415] width 56 height 31
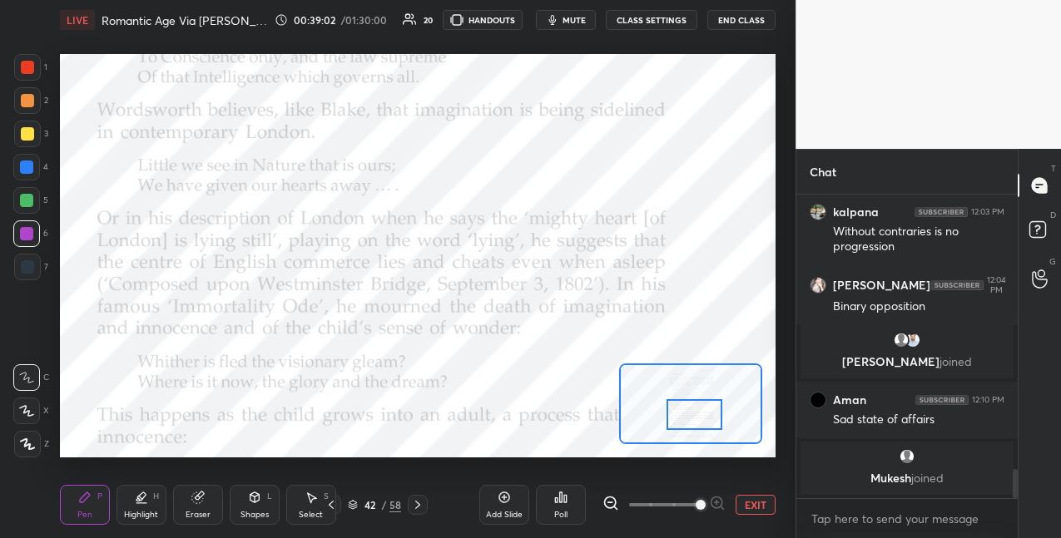
click at [29, 170] on div at bounding box center [26, 167] width 13 height 13
click at [31, 235] on div at bounding box center [26, 233] width 13 height 13
drag, startPoint x: 27, startPoint y: 202, endPoint x: 29, endPoint y: 193, distance: 9.5
click at [28, 199] on div at bounding box center [26, 200] width 13 height 13
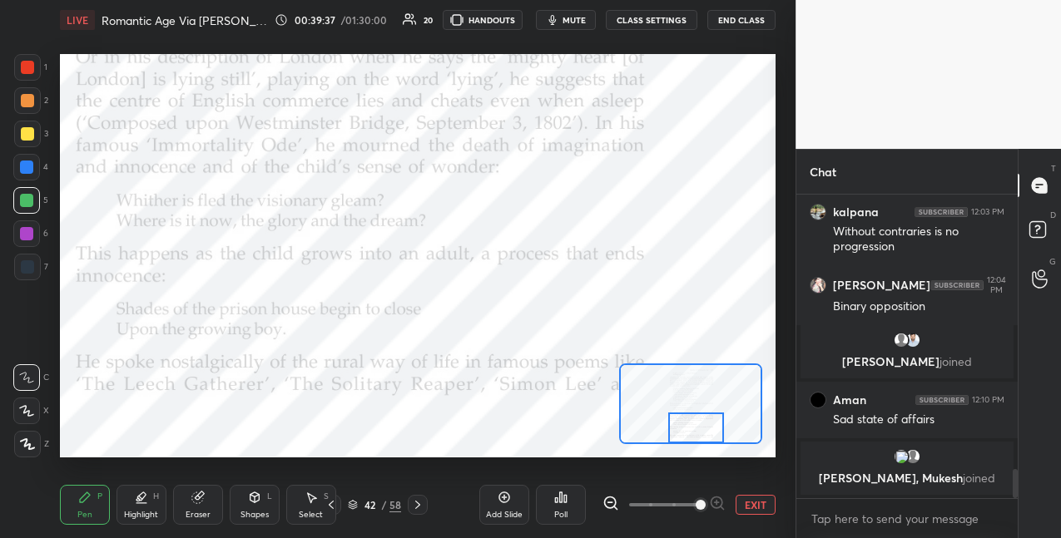
drag, startPoint x: 702, startPoint y: 412, endPoint x: 704, endPoint y: 426, distance: 14.2
click at [704, 428] on div at bounding box center [696, 428] width 56 height 31
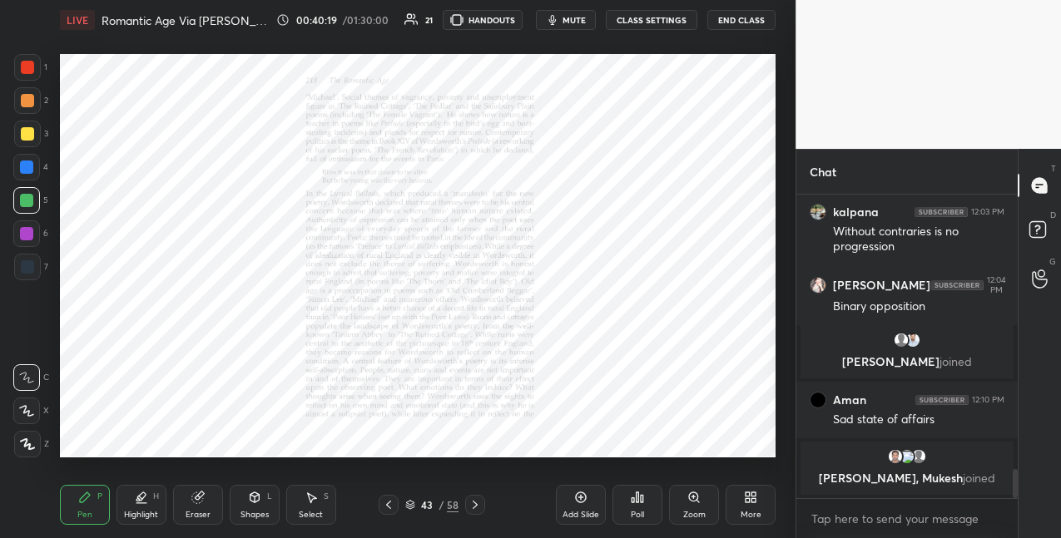
click at [701, 500] on div "Zoom" at bounding box center [694, 505] width 50 height 40
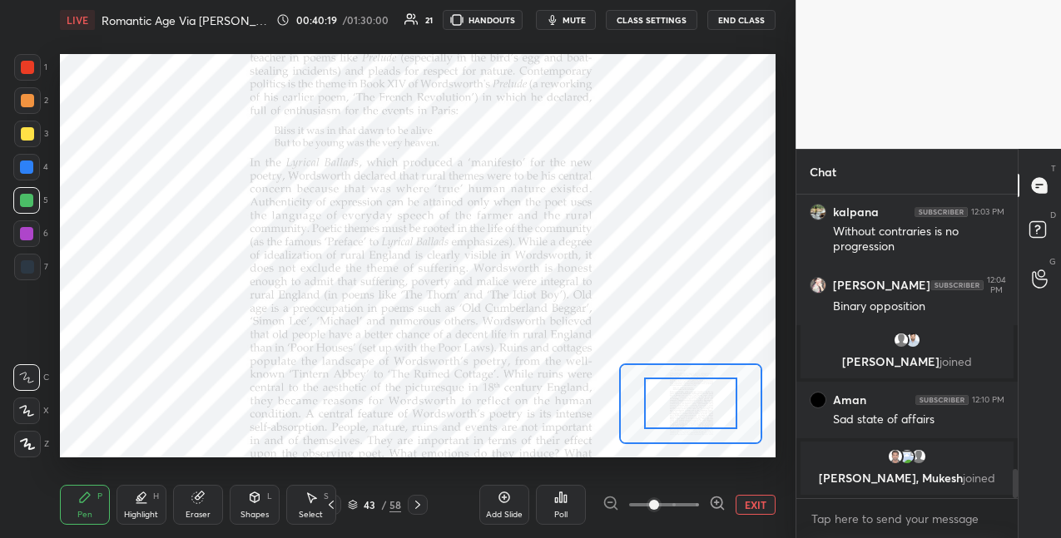
click at [699, 500] on div at bounding box center [663, 505] width 123 height 20
click at [718, 502] on icon at bounding box center [717, 503] width 17 height 17
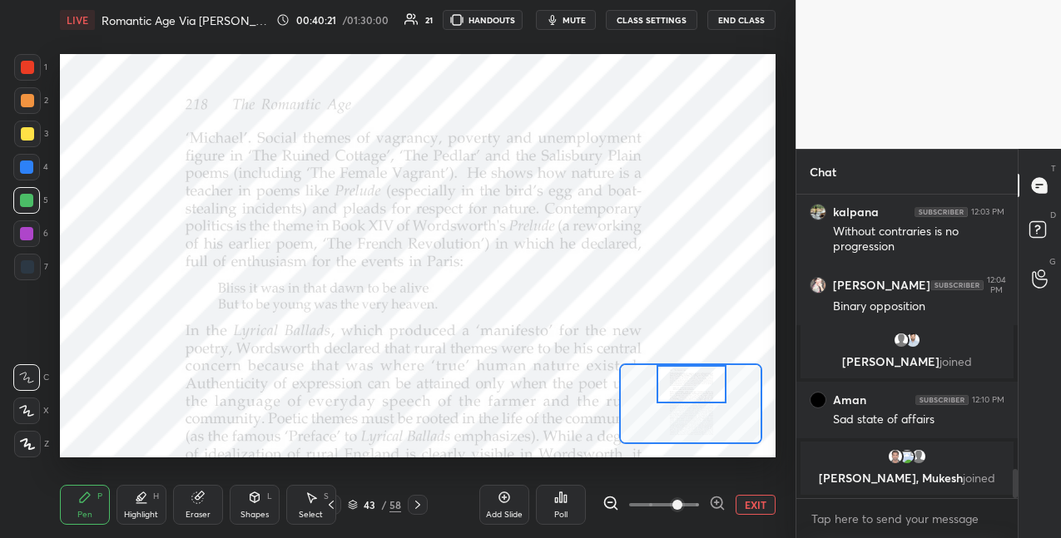
drag, startPoint x: 691, startPoint y: 397, endPoint x: 702, endPoint y: 374, distance: 24.9
click at [691, 375] on div at bounding box center [691, 384] width 70 height 38
click at [716, 498] on icon at bounding box center [717, 503] width 17 height 17
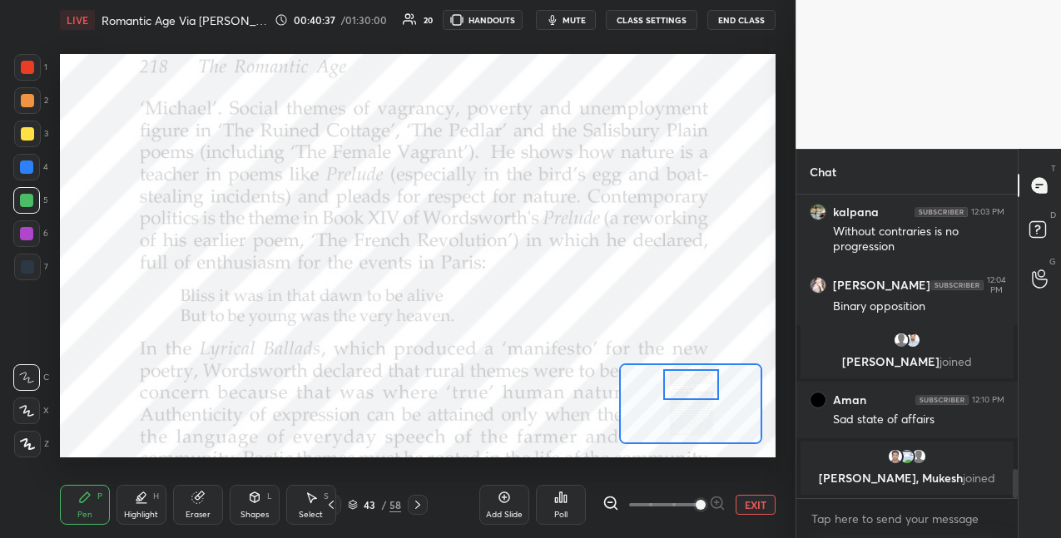
click at [26, 167] on div at bounding box center [26, 167] width 13 height 13
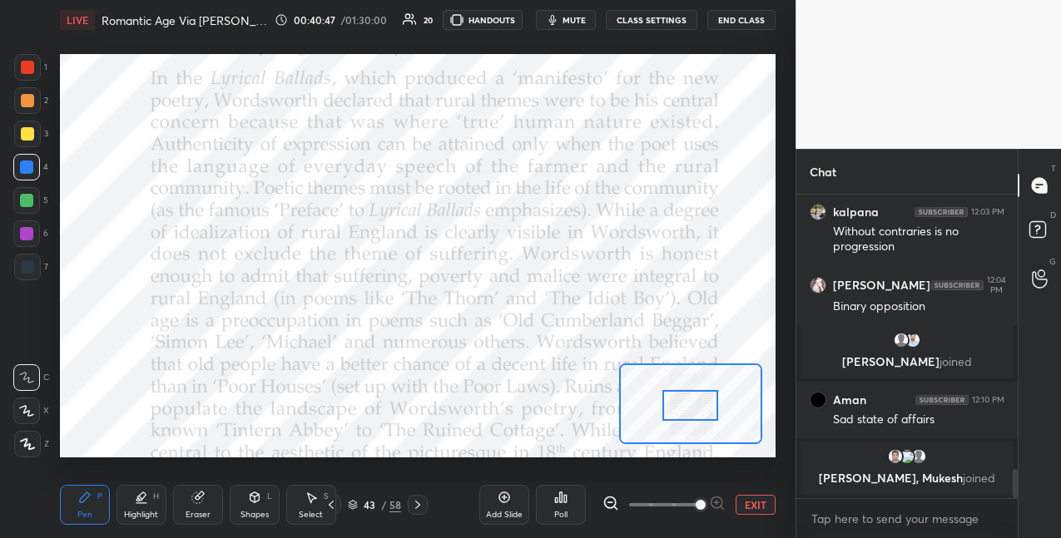
drag, startPoint x: 694, startPoint y: 390, endPoint x: 699, endPoint y: 405, distance: 15.8
click at [694, 410] on div at bounding box center [690, 405] width 56 height 31
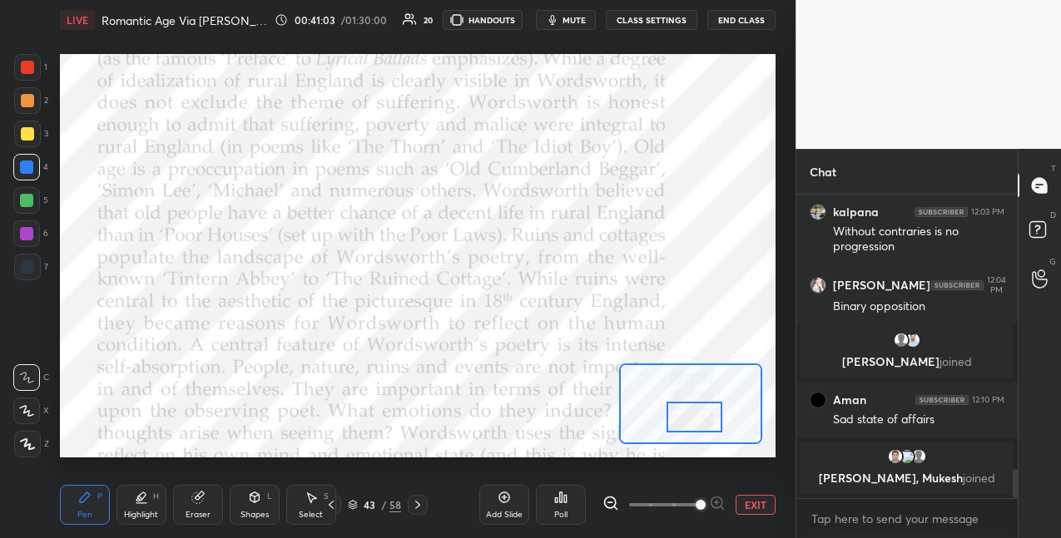
click at [695, 414] on div at bounding box center [694, 417] width 56 height 31
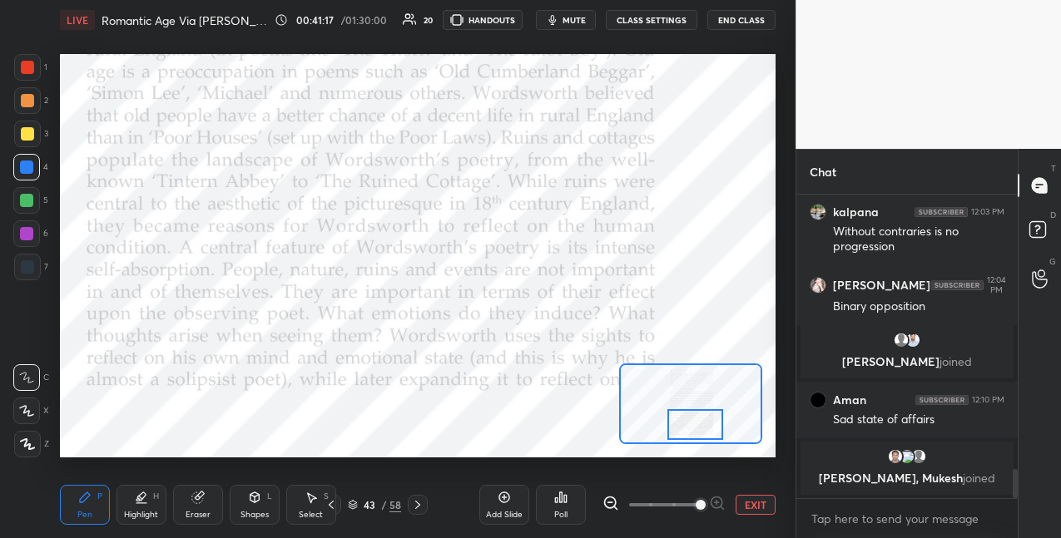
click at [698, 427] on div at bounding box center [695, 424] width 56 height 31
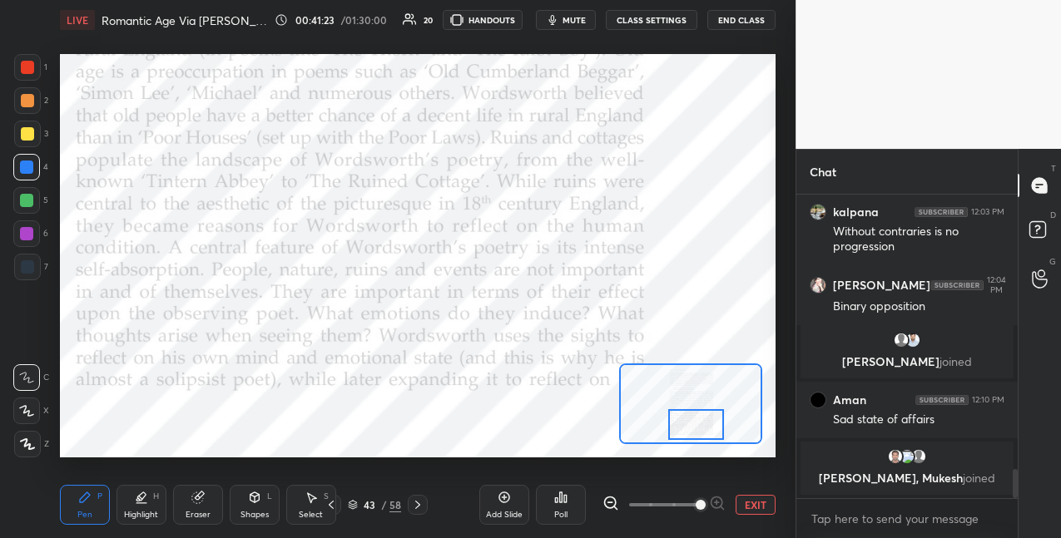
click at [418, 503] on icon at bounding box center [417, 504] width 13 height 13
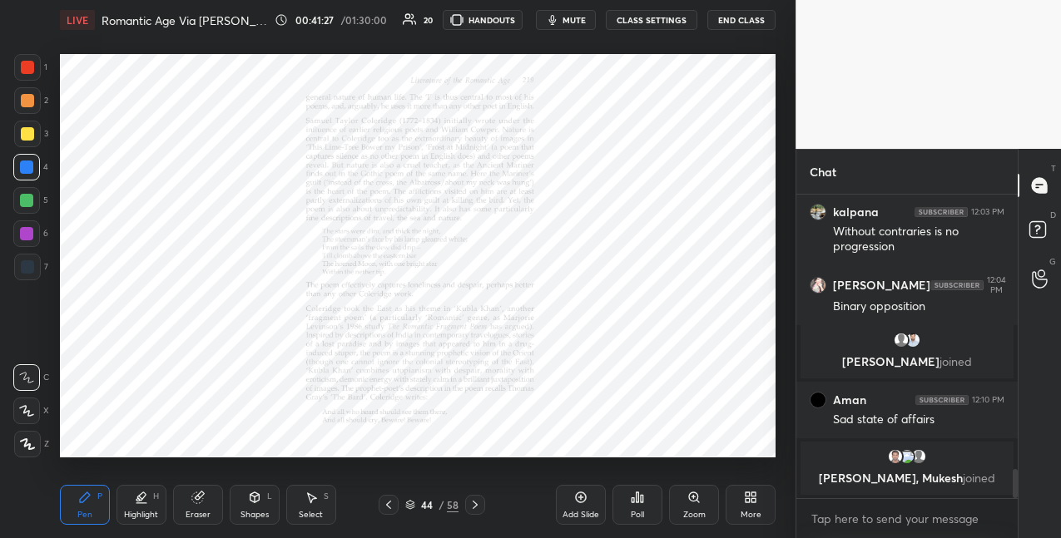
click at [693, 496] on icon at bounding box center [693, 497] width 13 height 13
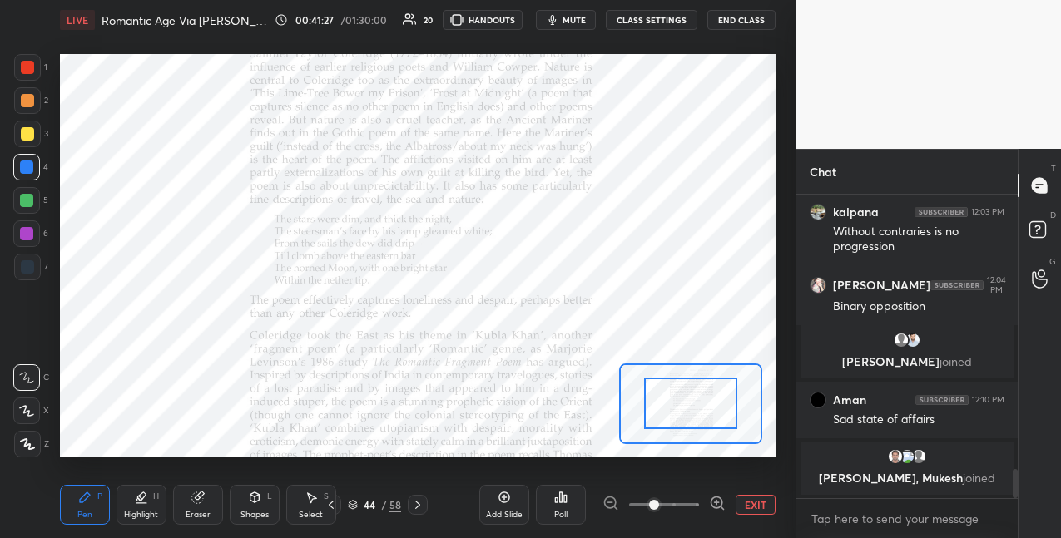
click at [693, 496] on span at bounding box center [664, 505] width 70 height 25
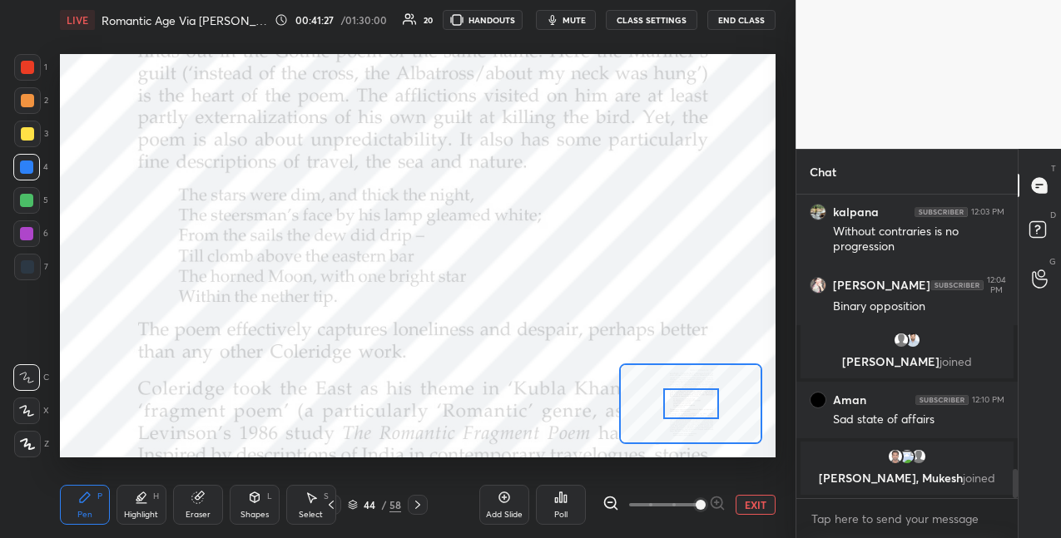
click at [696, 500] on span at bounding box center [701, 505] width 10 height 10
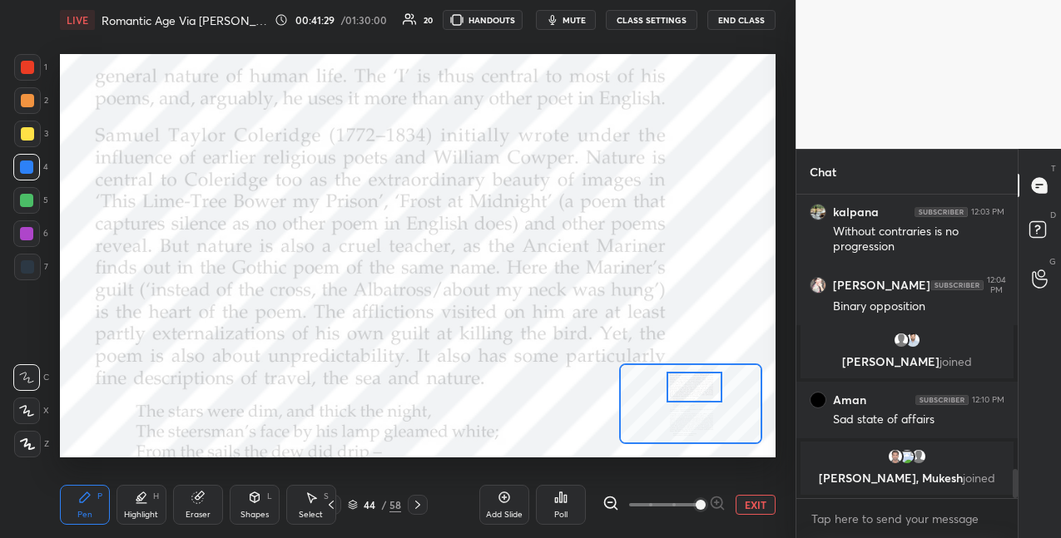
drag, startPoint x: 685, startPoint y: 401, endPoint x: 691, endPoint y: 372, distance: 29.7
click at [687, 384] on div at bounding box center [694, 387] width 56 height 31
drag, startPoint x: 32, startPoint y: 62, endPoint x: 42, endPoint y: 67, distance: 10.4
click at [33, 64] on div at bounding box center [27, 67] width 13 height 13
drag, startPoint x: 32, startPoint y: 201, endPoint x: 43, endPoint y: 196, distance: 11.9
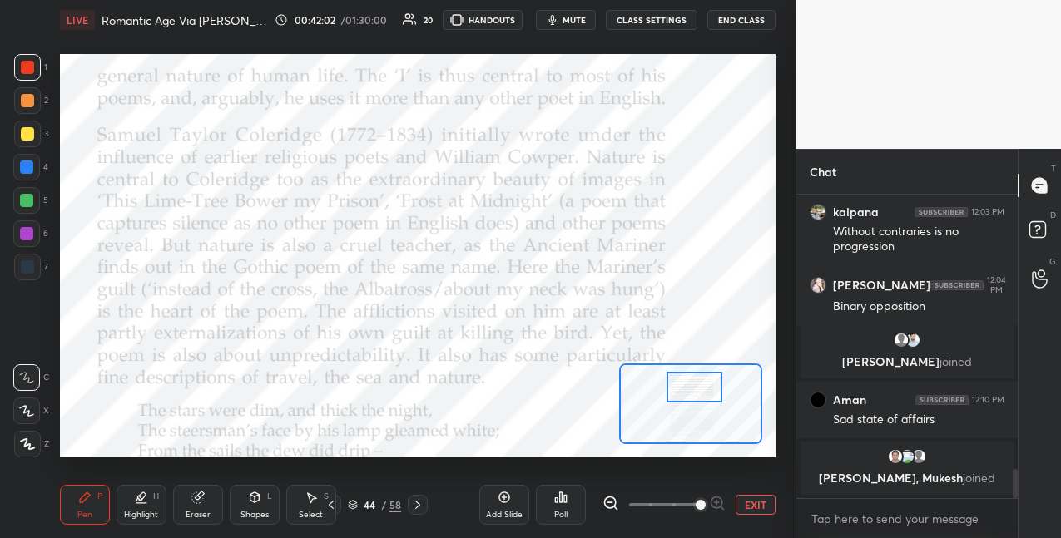
click at [32, 201] on div at bounding box center [26, 200] width 13 height 13
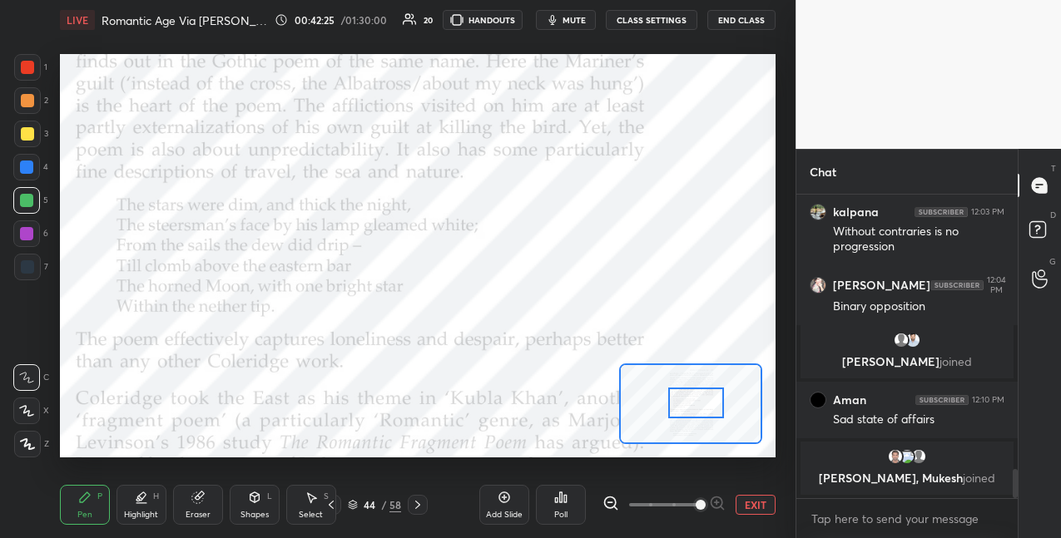
drag, startPoint x: 699, startPoint y: 388, endPoint x: 699, endPoint y: 400, distance: 12.5
click at [700, 401] on div at bounding box center [696, 403] width 56 height 31
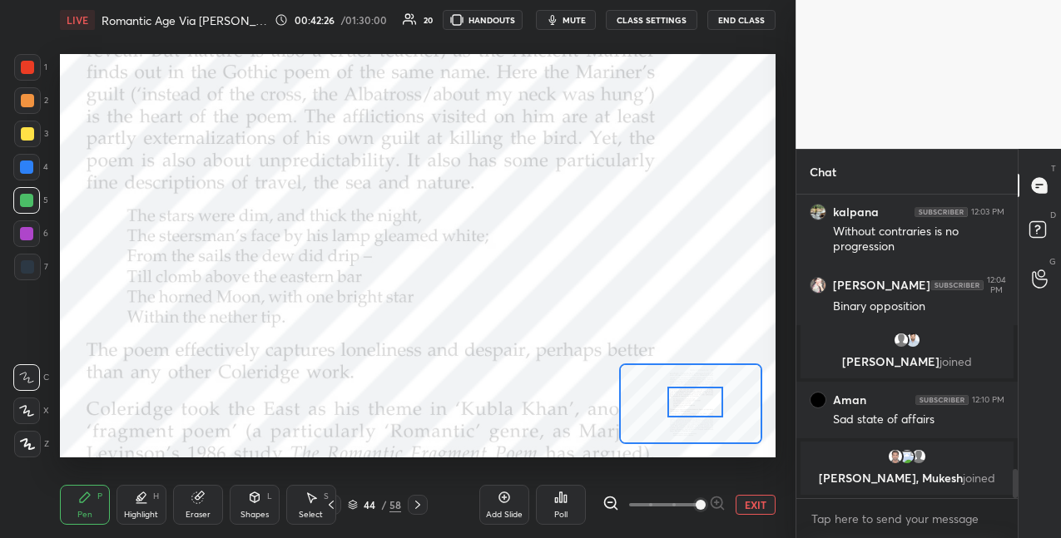
drag, startPoint x: 37, startPoint y: 234, endPoint x: 58, endPoint y: 226, distance: 22.9
click at [38, 234] on div at bounding box center [26, 233] width 27 height 27
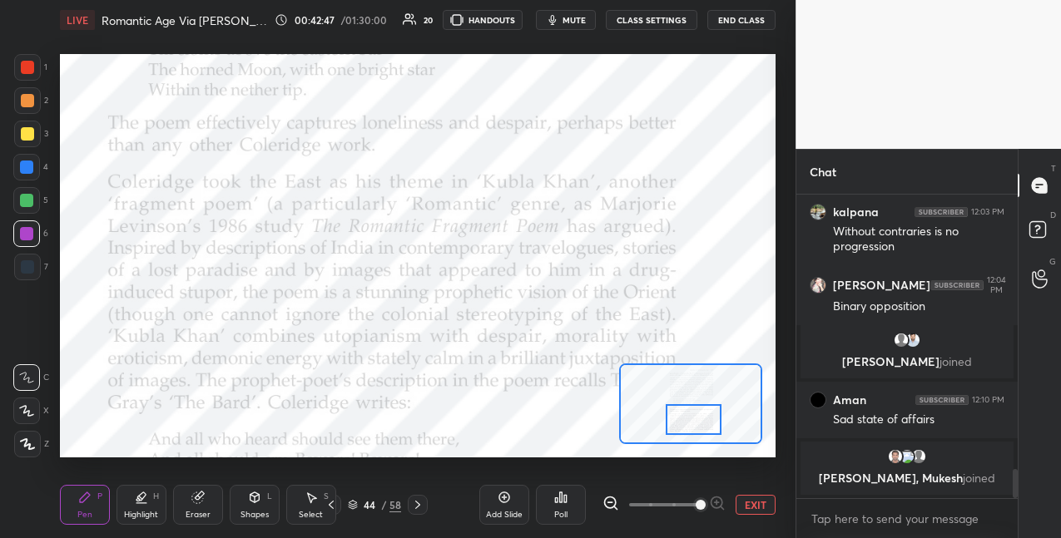
drag, startPoint x: 701, startPoint y: 404, endPoint x: 699, endPoint y: 420, distance: 16.0
click at [700, 420] on div at bounding box center [694, 419] width 56 height 31
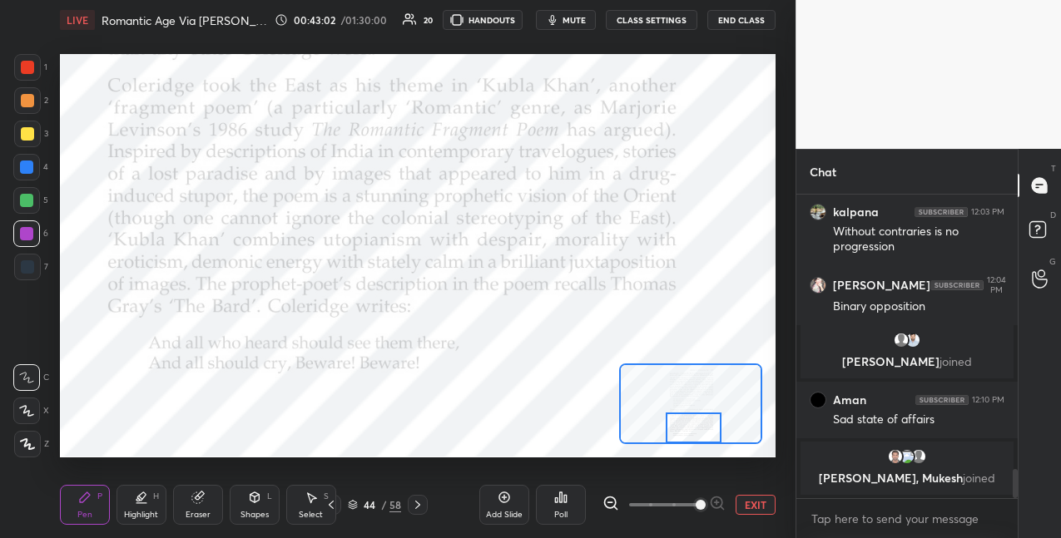
click at [691, 434] on div at bounding box center [694, 428] width 56 height 31
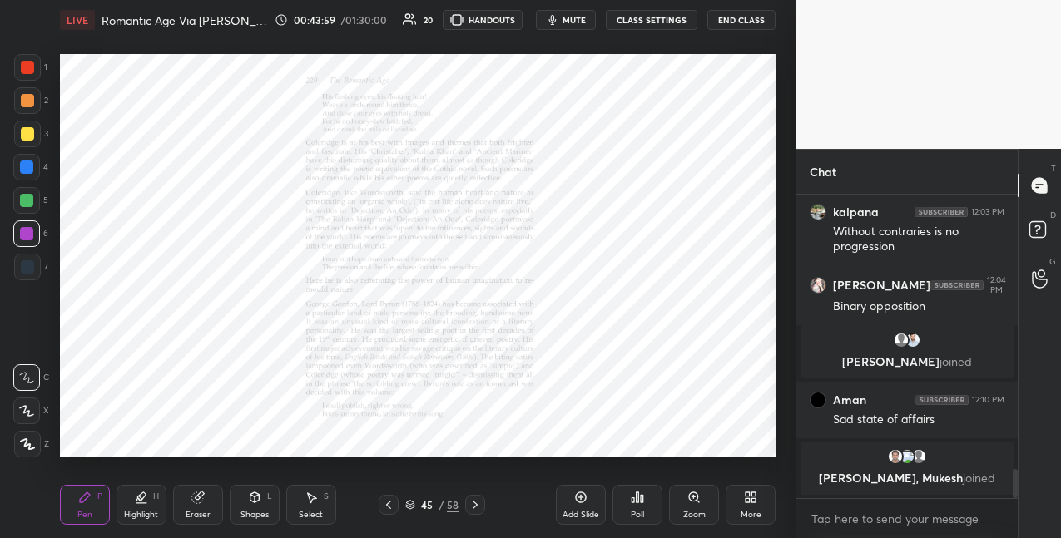
click at [697, 500] on icon at bounding box center [693, 497] width 13 height 13
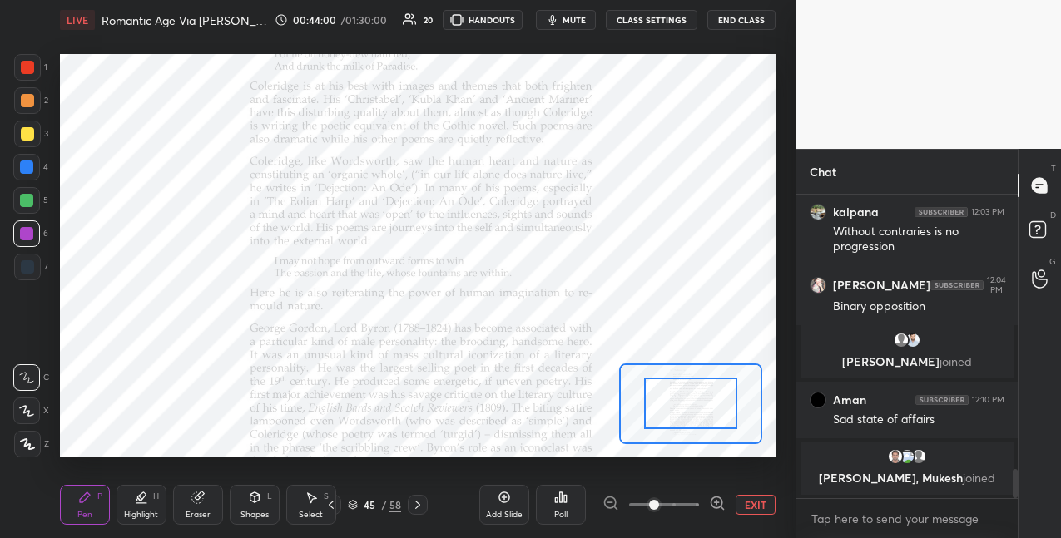
click at [701, 500] on div at bounding box center [663, 505] width 123 height 20
click at [715, 500] on icon at bounding box center [717, 503] width 17 height 17
click at [715, 501] on icon at bounding box center [717, 503] width 17 height 17
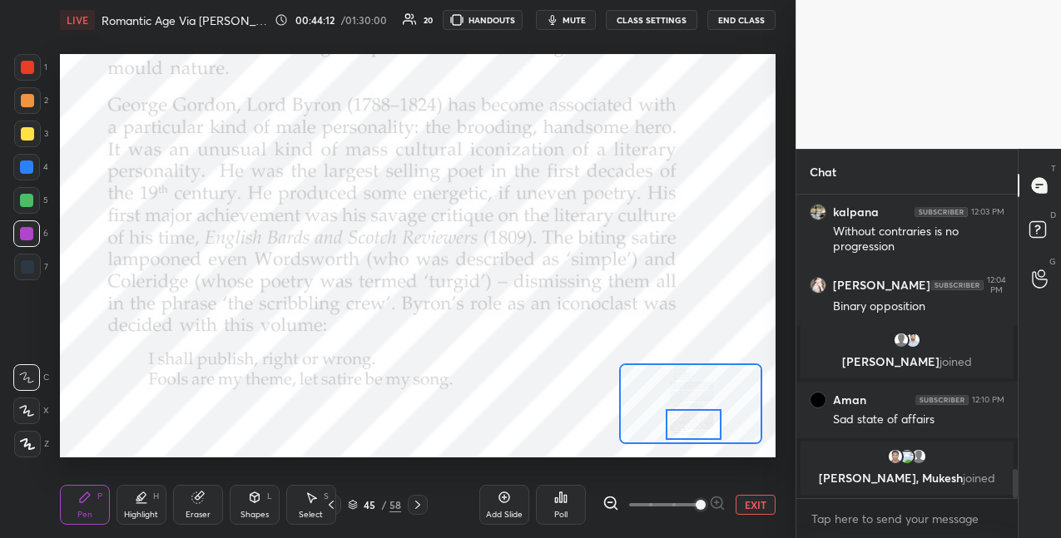
drag, startPoint x: 678, startPoint y: 404, endPoint x: 682, endPoint y: 422, distance: 18.0
click at [680, 423] on div at bounding box center [694, 424] width 56 height 31
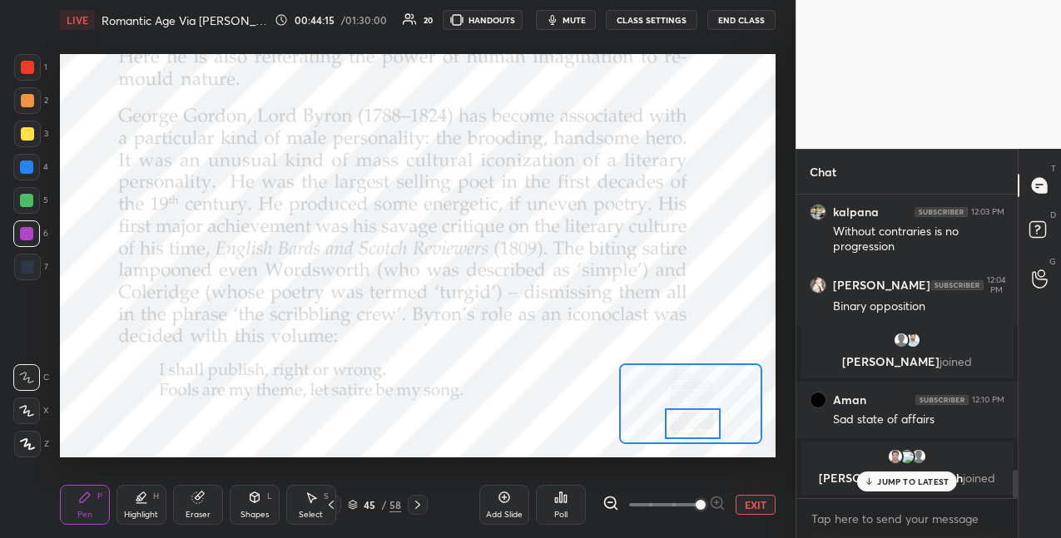
scroll to position [2959, 0]
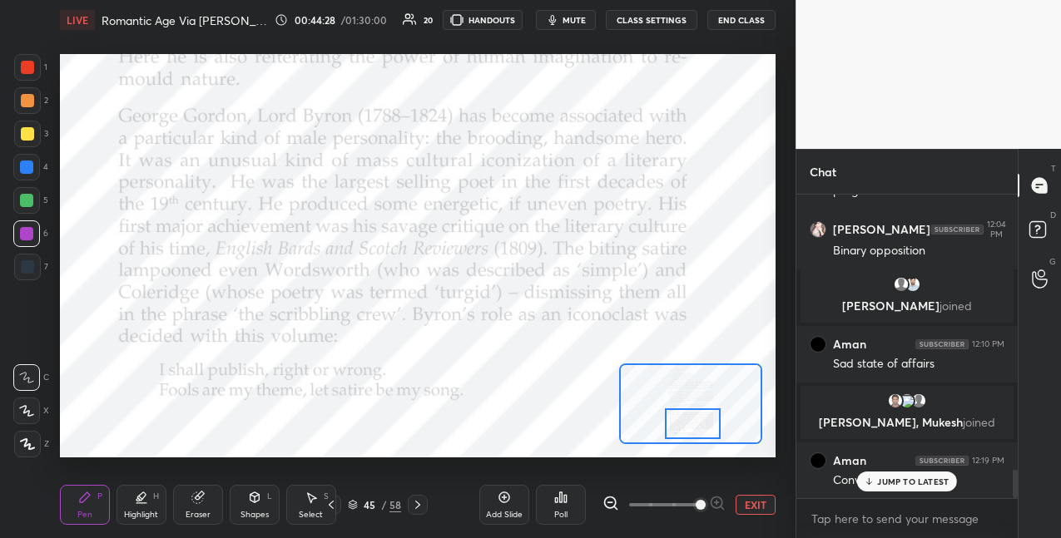
click at [28, 167] on div at bounding box center [26, 167] width 13 height 13
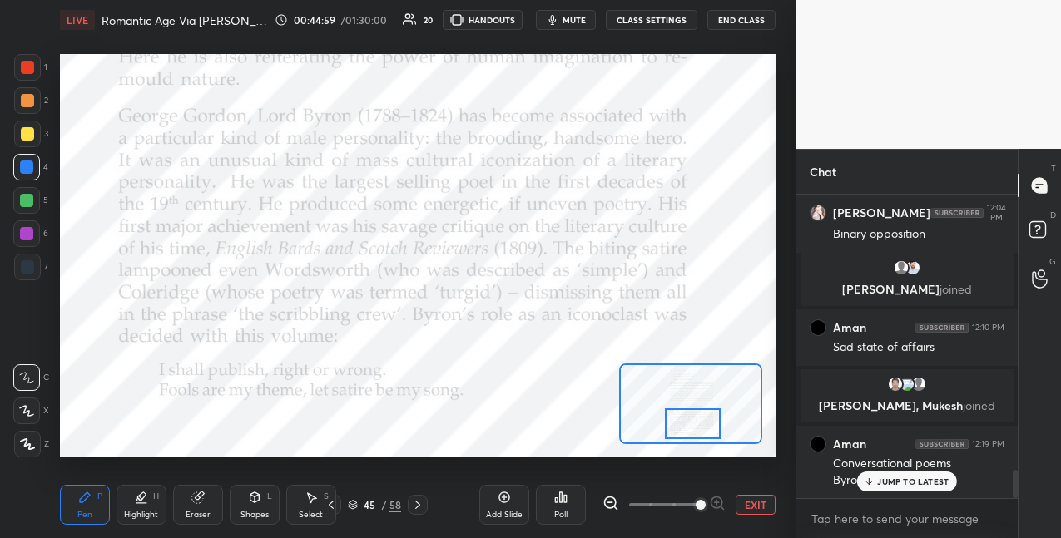
drag, startPoint x: 202, startPoint y: 499, endPoint x: 211, endPoint y: 462, distance: 38.4
click at [202, 498] on icon at bounding box center [196, 498] width 11 height 11
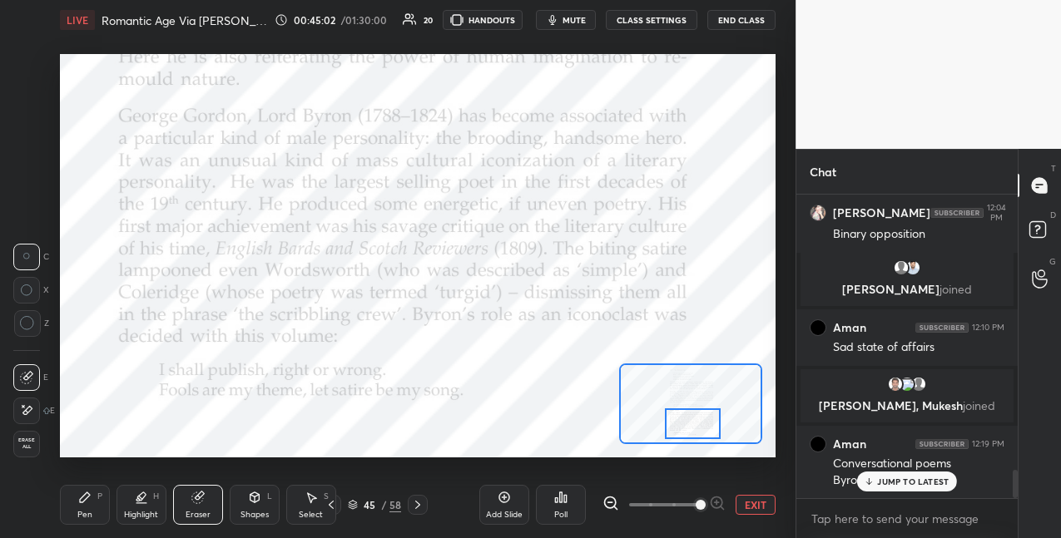
click at [91, 495] on icon at bounding box center [84, 497] width 13 height 13
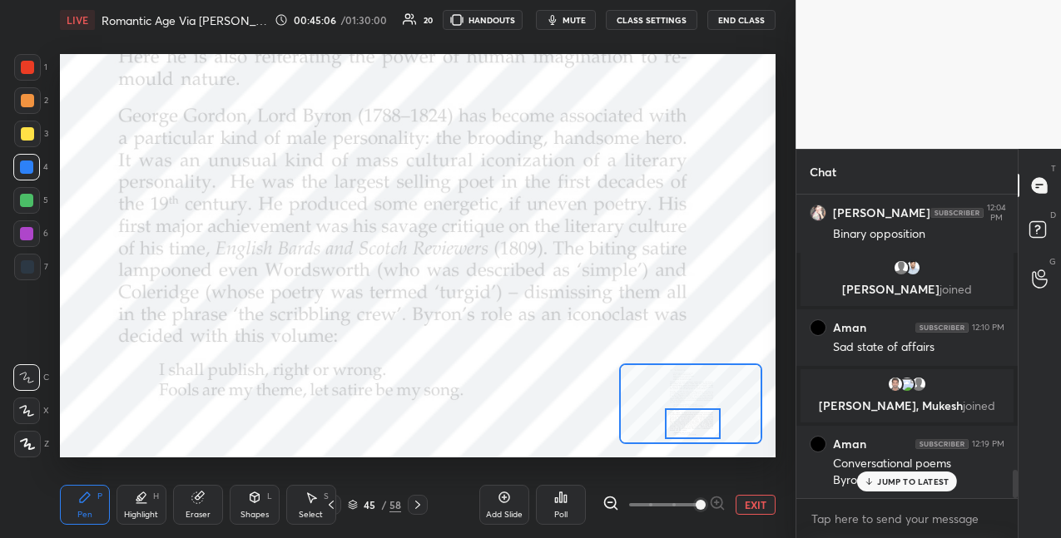
drag, startPoint x: 35, startPoint y: 238, endPoint x: 45, endPoint y: 238, distance: 10.0
click at [36, 239] on div at bounding box center [26, 233] width 27 height 27
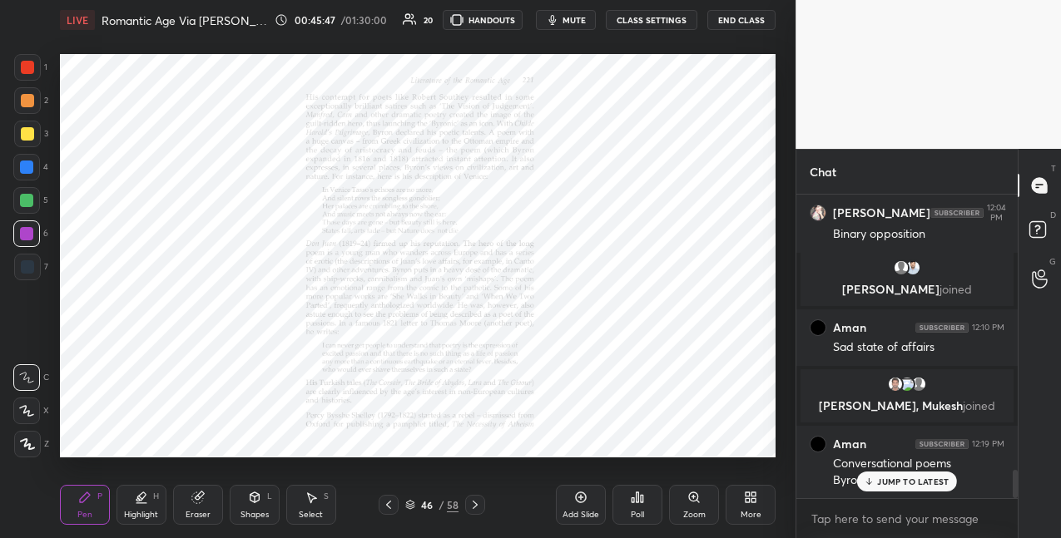
click at [693, 498] on icon at bounding box center [693, 497] width 13 height 13
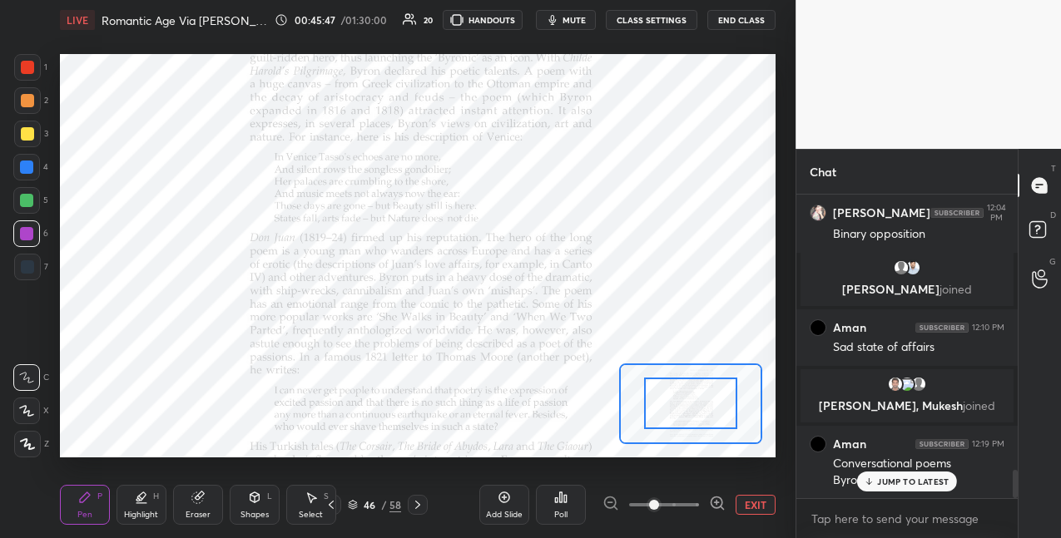
click at [693, 498] on span at bounding box center [664, 505] width 70 height 25
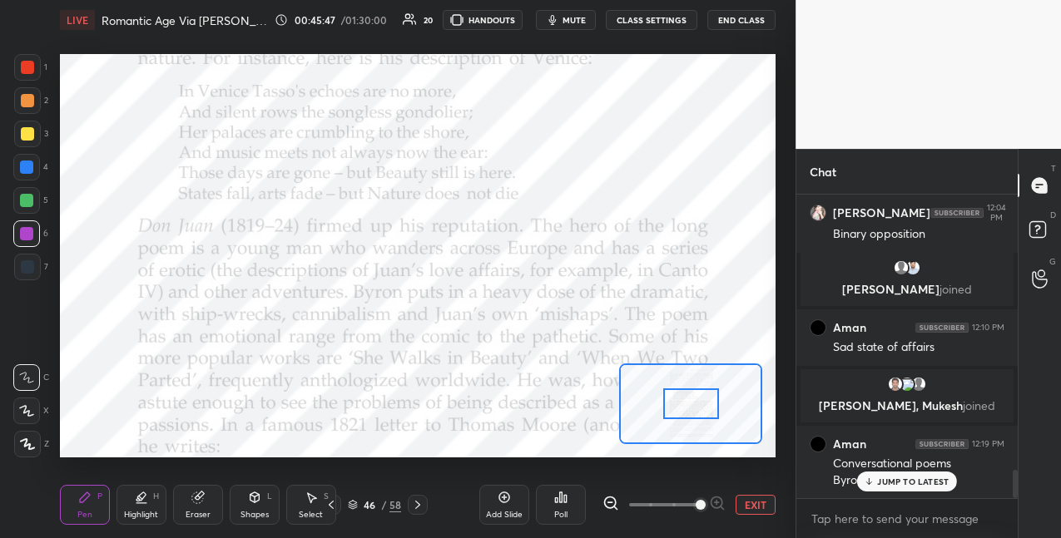
click at [696, 500] on span at bounding box center [701, 505] width 10 height 10
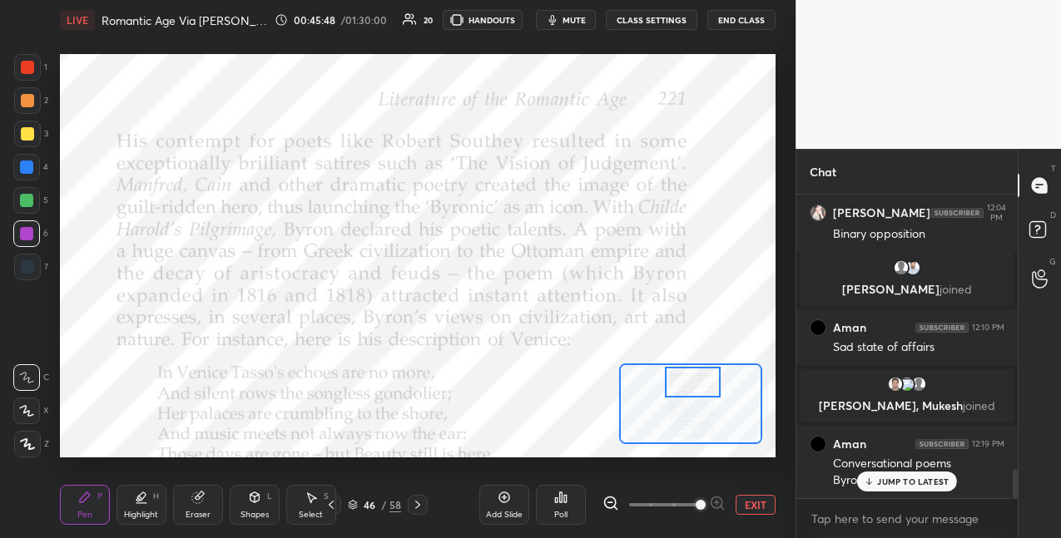
drag, startPoint x: 675, startPoint y: 404, endPoint x: 677, endPoint y: 382, distance: 21.8
click at [677, 383] on div at bounding box center [693, 382] width 56 height 31
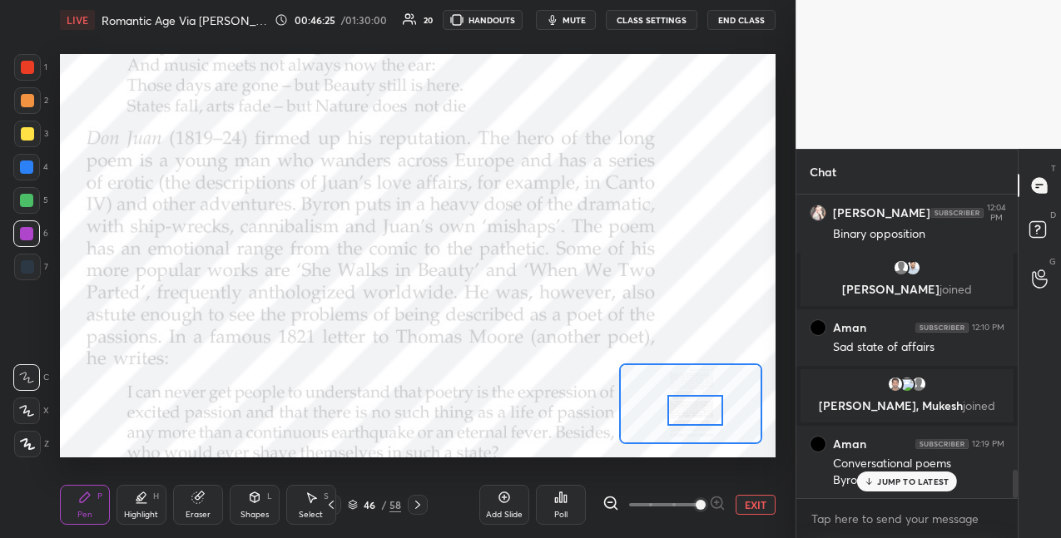
drag, startPoint x: 688, startPoint y: 384, endPoint x: 693, endPoint y: 404, distance: 20.6
click at [693, 404] on div at bounding box center [695, 410] width 56 height 31
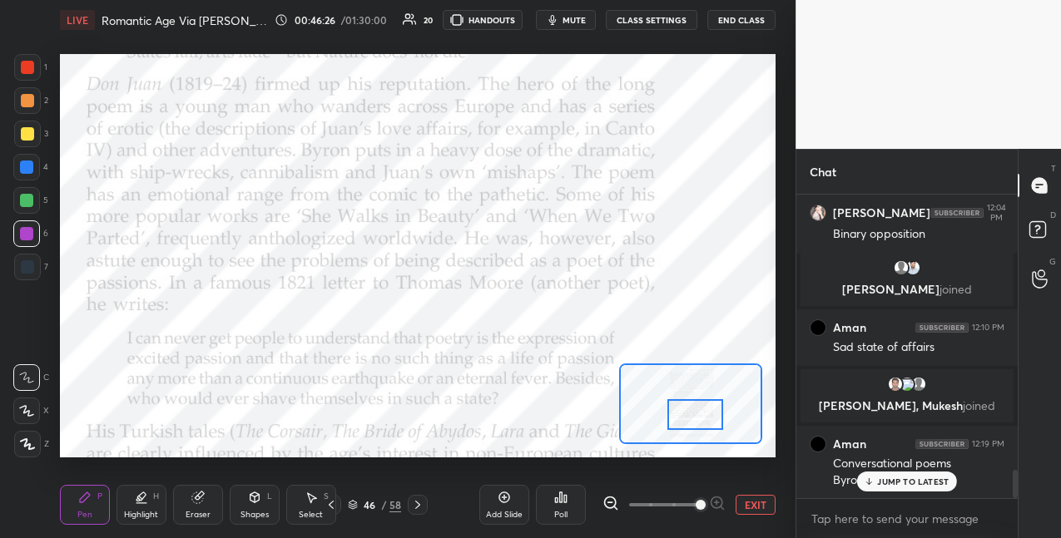
click at [685, 414] on div at bounding box center [695, 414] width 56 height 31
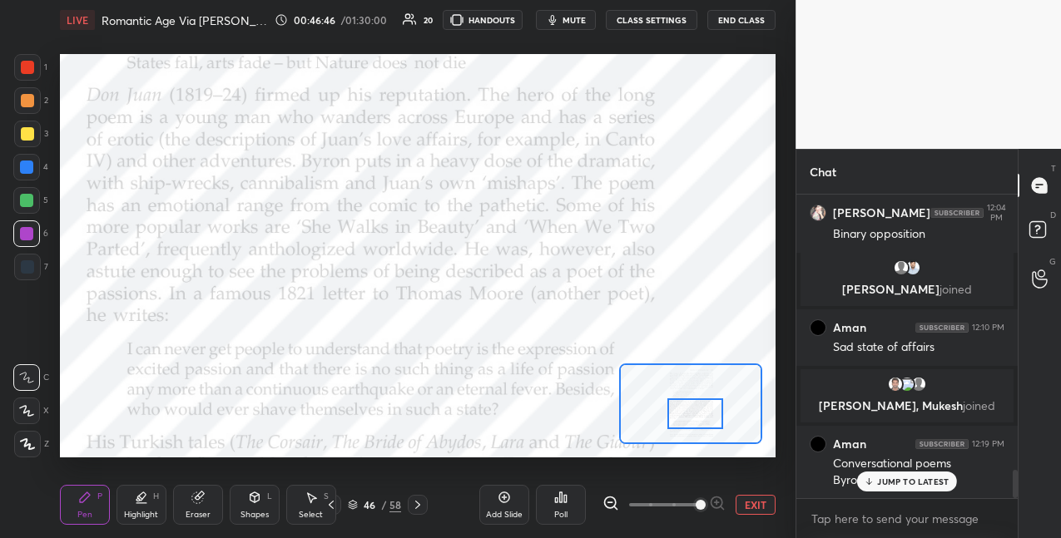
click at [573, 21] on span "mute" at bounding box center [573, 20] width 23 height 12
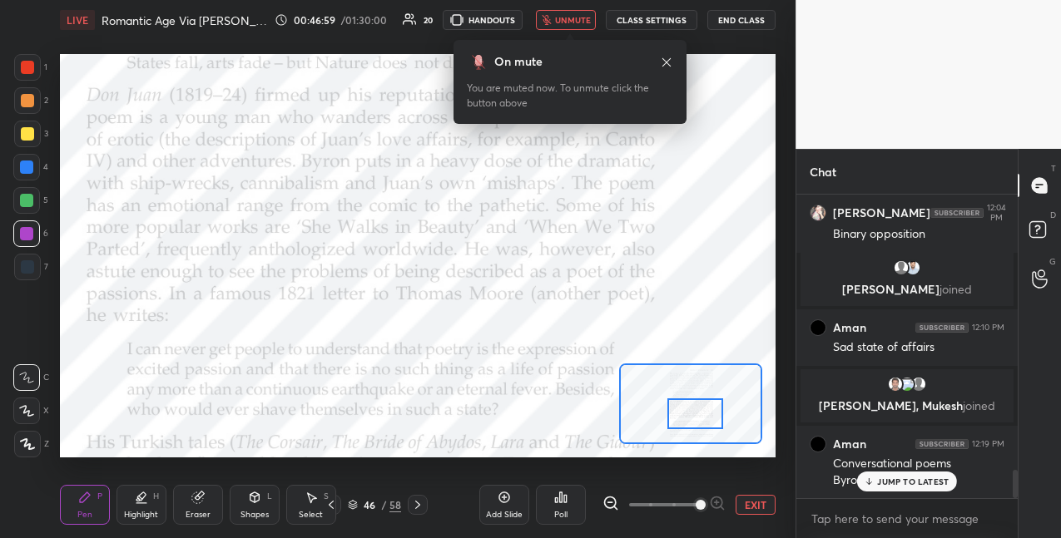
drag, startPoint x: 561, startPoint y: 20, endPoint x: 559, endPoint y: 31, distance: 10.9
click at [561, 22] on span "unmute" at bounding box center [573, 20] width 36 height 12
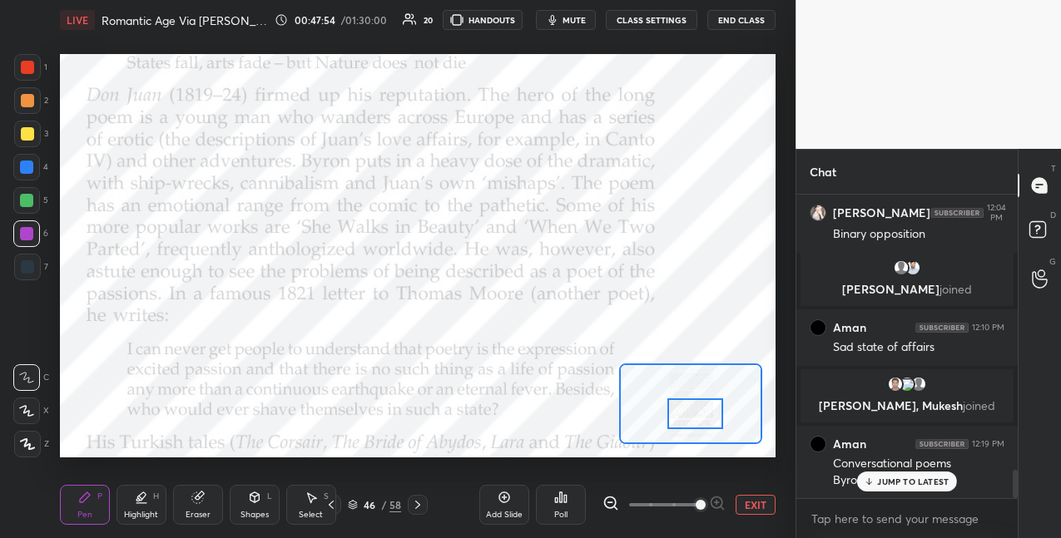
drag, startPoint x: 36, startPoint y: 200, endPoint x: 50, endPoint y: 195, distance: 15.0
click at [37, 201] on div at bounding box center [26, 200] width 27 height 27
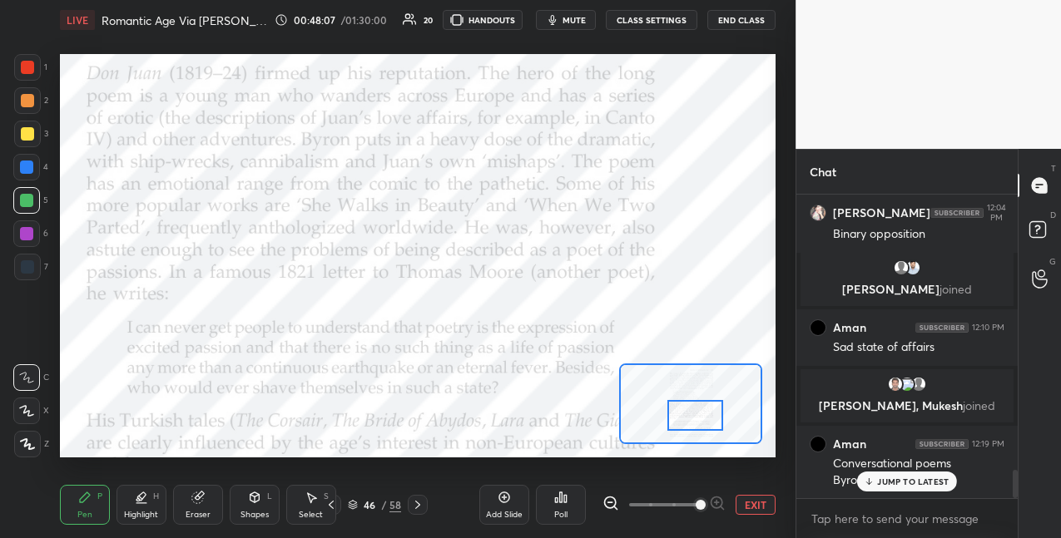
click at [693, 412] on div at bounding box center [695, 415] width 56 height 31
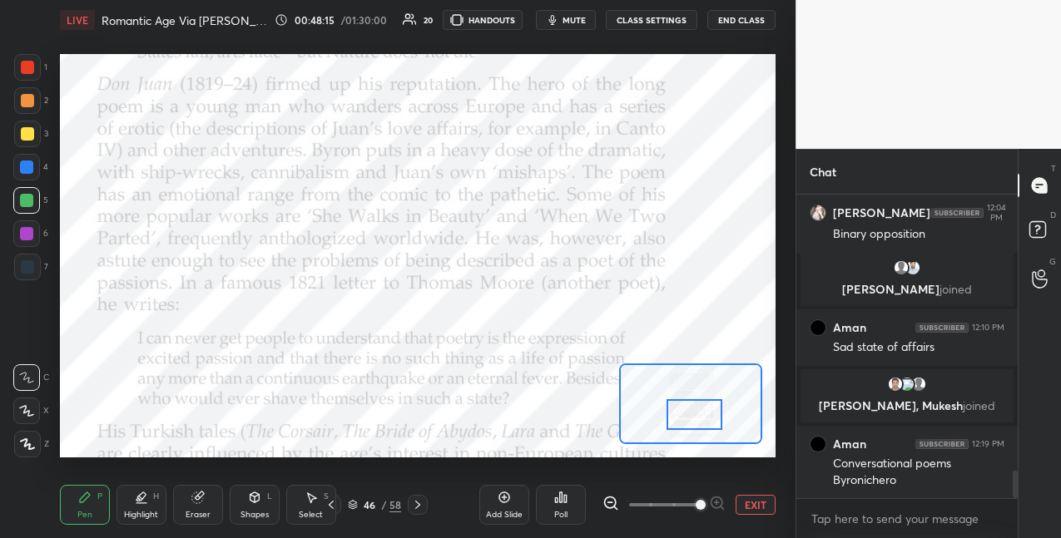
scroll to position [3036, 0]
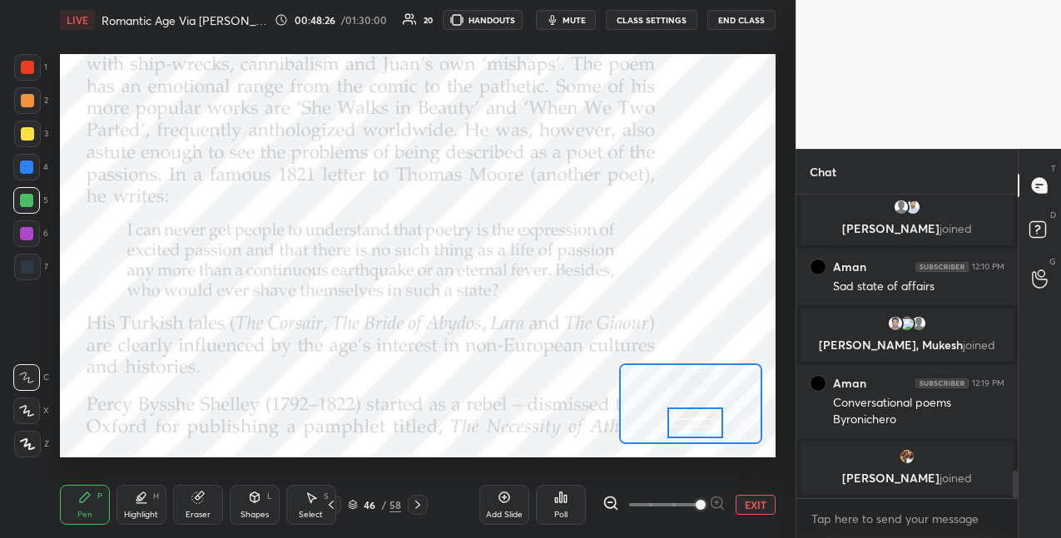
click at [691, 417] on div at bounding box center [695, 423] width 56 height 31
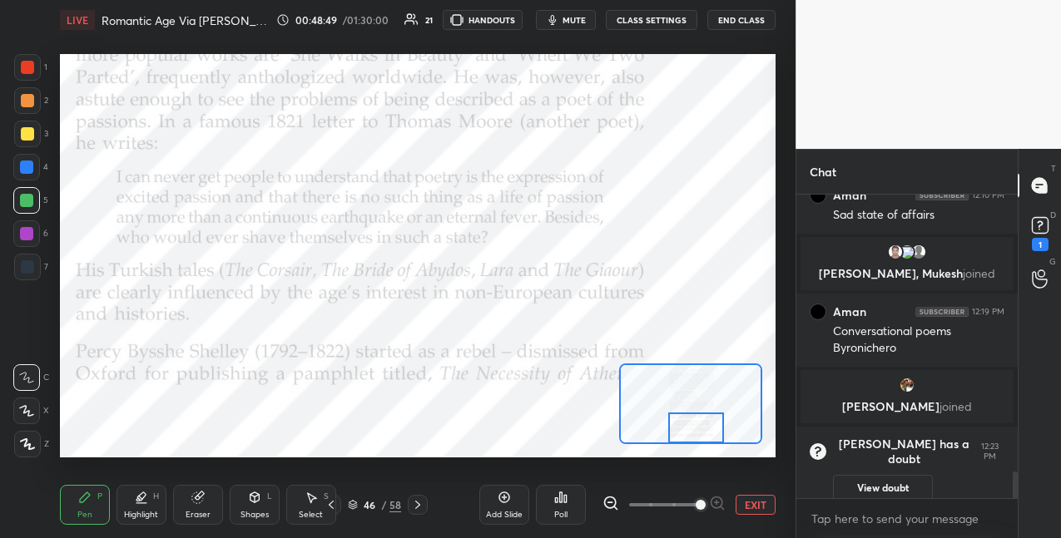
click at [691, 432] on div at bounding box center [696, 428] width 56 height 31
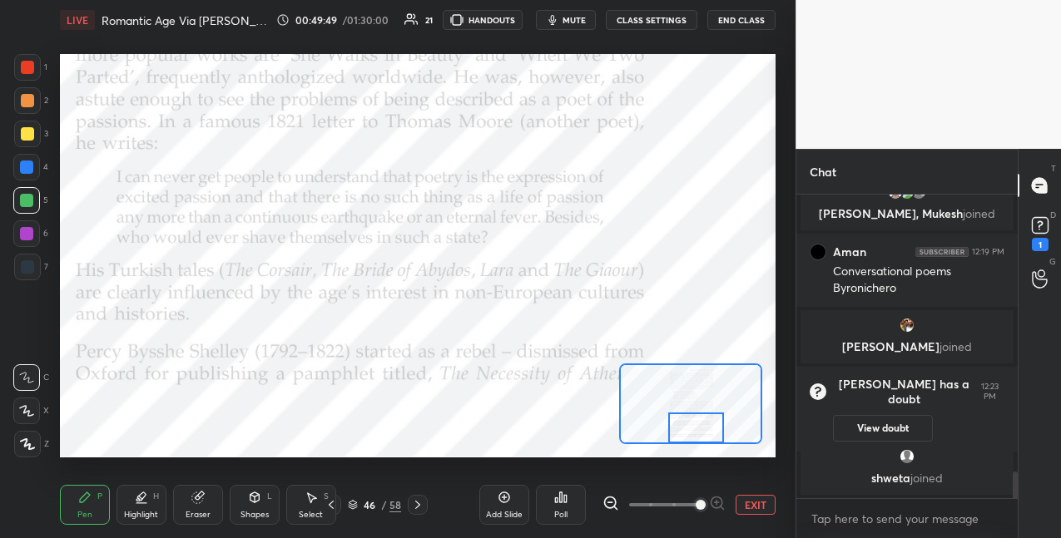
click at [420, 504] on icon at bounding box center [417, 504] width 13 height 13
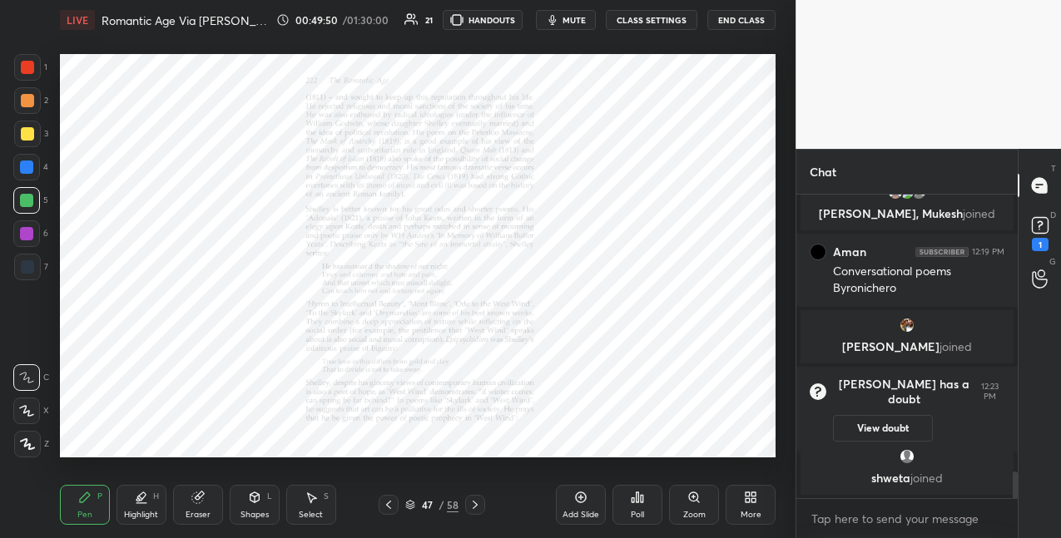
click at [696, 498] on icon at bounding box center [693, 497] width 9 height 9
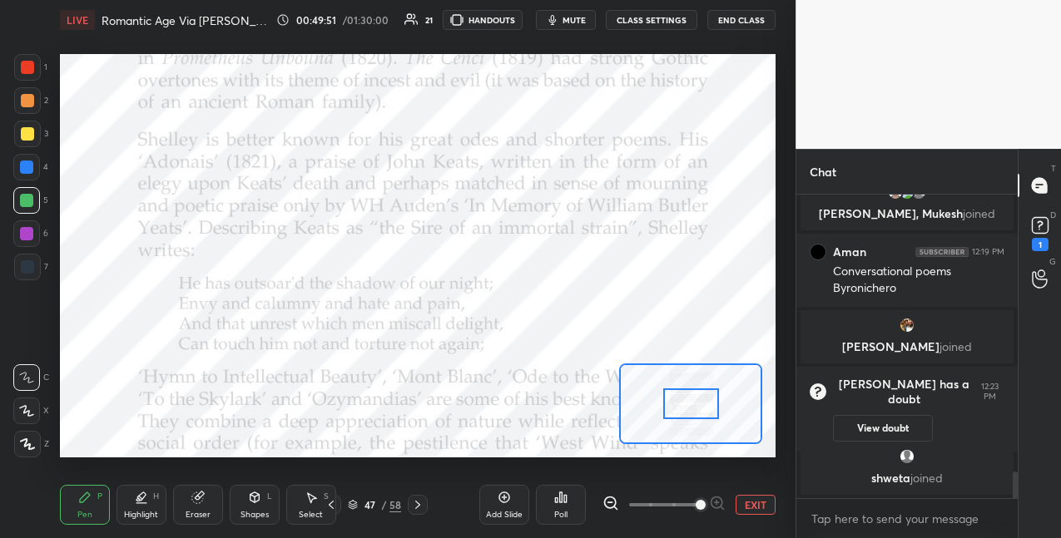
click at [692, 499] on span at bounding box center [664, 505] width 70 height 25
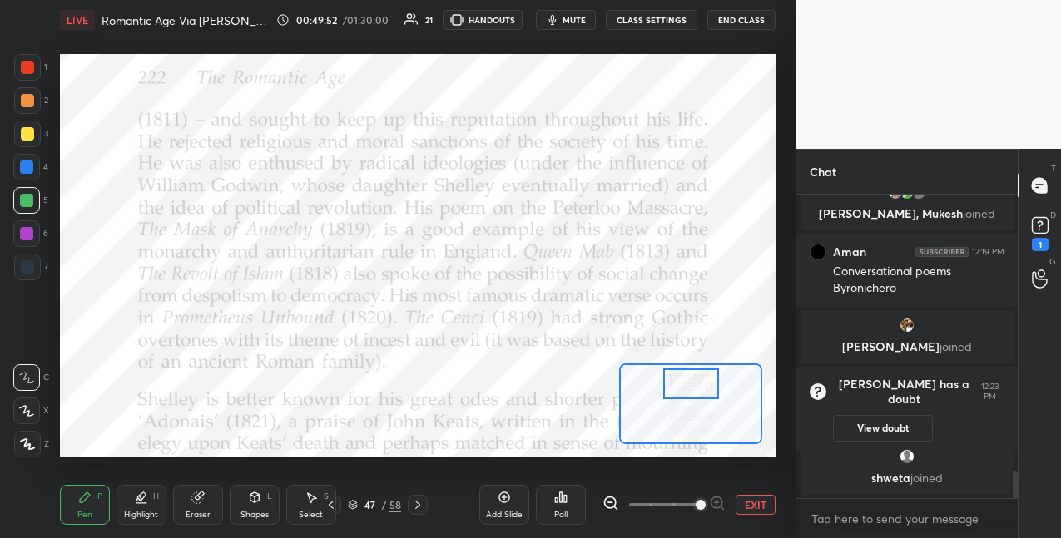
click at [675, 379] on div at bounding box center [691, 384] width 56 height 31
click at [34, 230] on div at bounding box center [26, 233] width 27 height 27
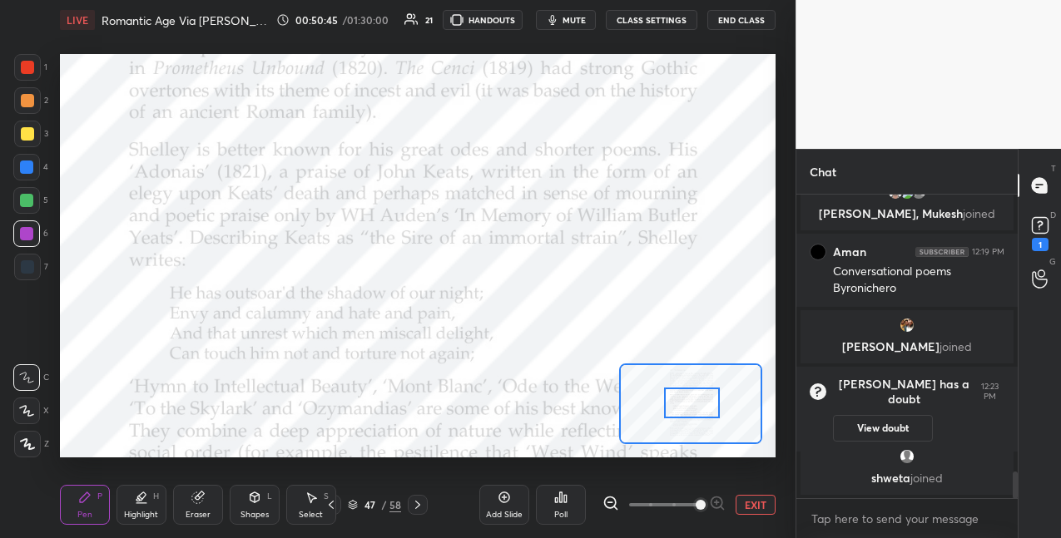
drag, startPoint x: 694, startPoint y: 384, endPoint x: 699, endPoint y: 399, distance: 15.0
click at [696, 402] on div at bounding box center [692, 403] width 56 height 31
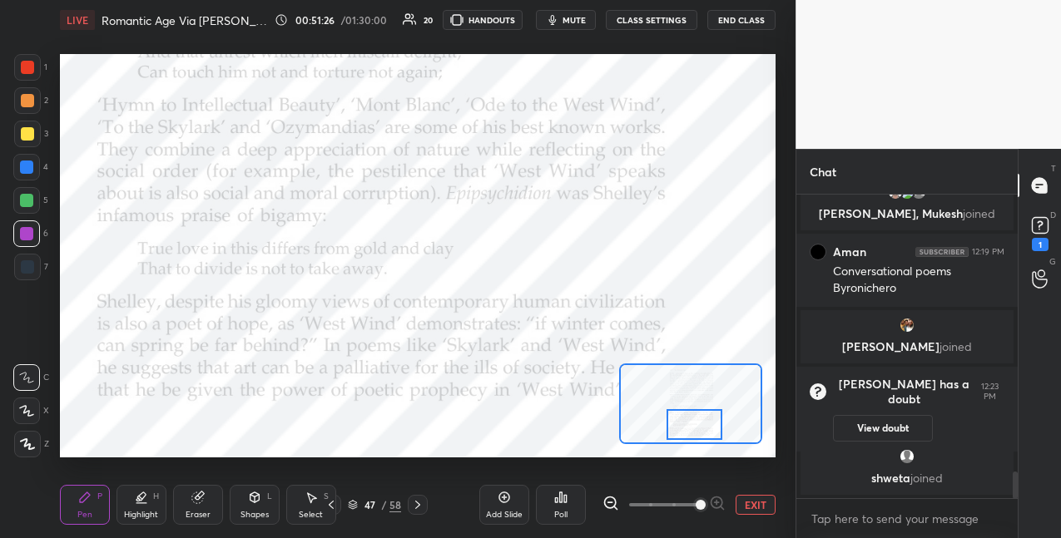
drag, startPoint x: 692, startPoint y: 402, endPoint x: 695, endPoint y: 423, distance: 21.0
click at [694, 423] on div at bounding box center [694, 424] width 56 height 31
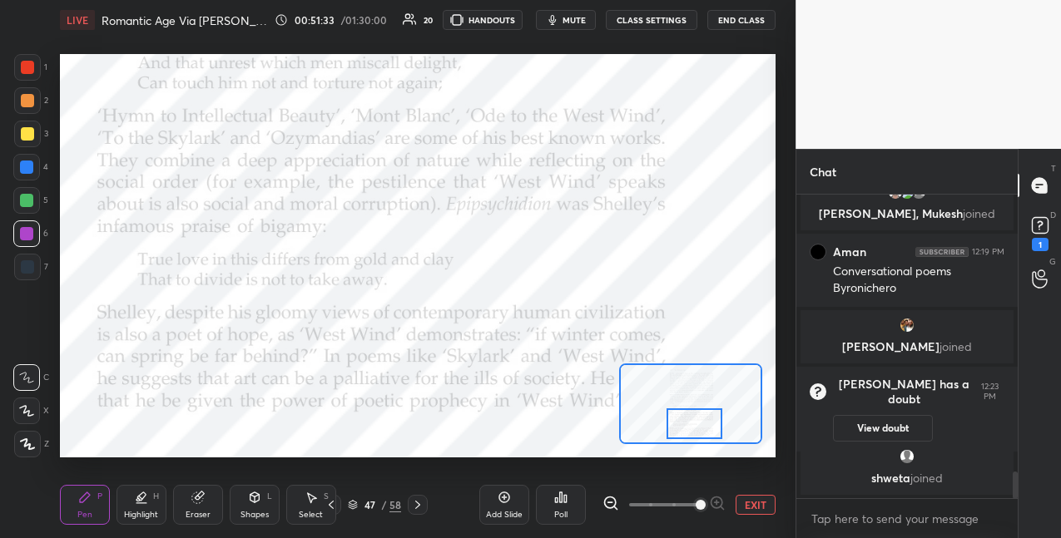
click at [34, 169] on div at bounding box center [26, 167] width 27 height 27
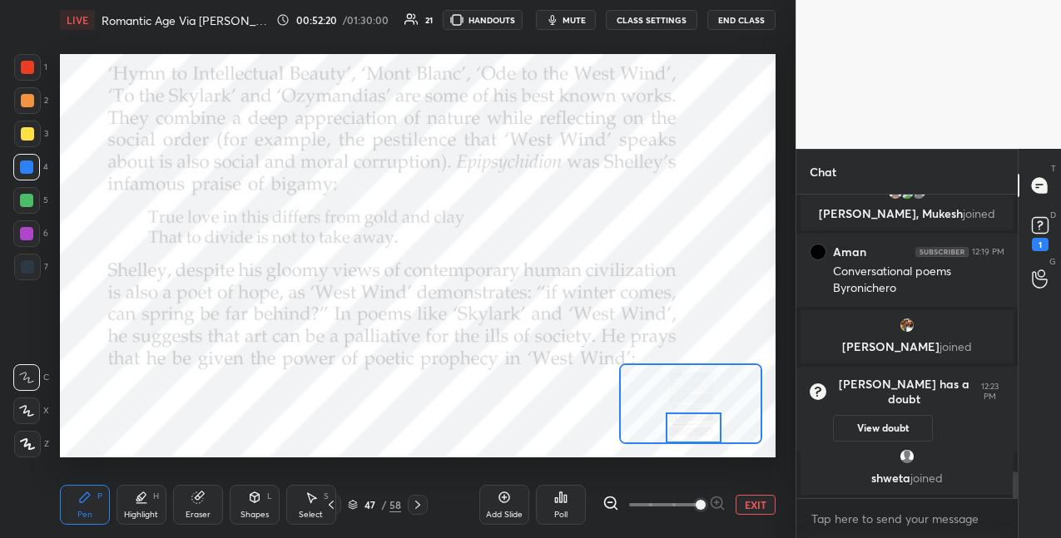
click at [688, 432] on div at bounding box center [694, 428] width 56 height 31
click at [121, 299] on div "Setting up your live class Poll for secs No correct answer Start poll" at bounding box center [417, 256] width 729 height 432
click at [19, 203] on div at bounding box center [26, 200] width 27 height 27
click at [416, 501] on icon at bounding box center [417, 504] width 13 height 13
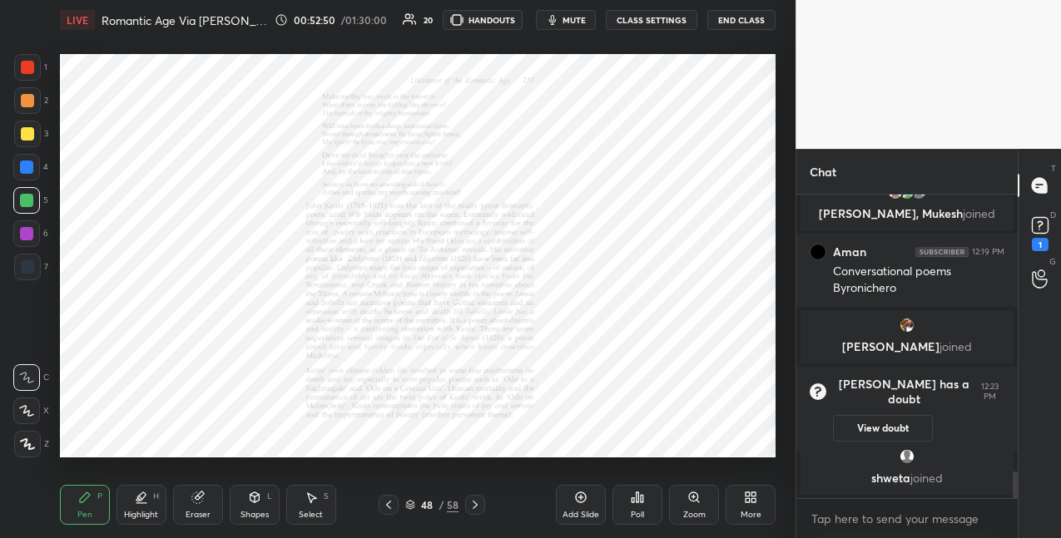
click at [692, 497] on icon at bounding box center [693, 497] width 3 height 0
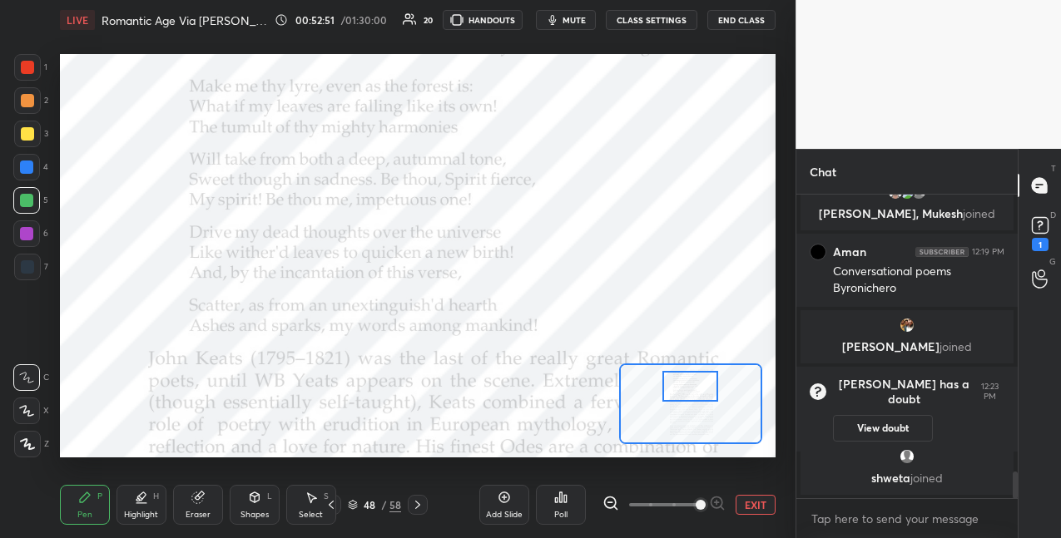
drag, startPoint x: 687, startPoint y: 410, endPoint x: 686, endPoint y: 392, distance: 18.3
click at [686, 393] on div at bounding box center [690, 386] width 56 height 31
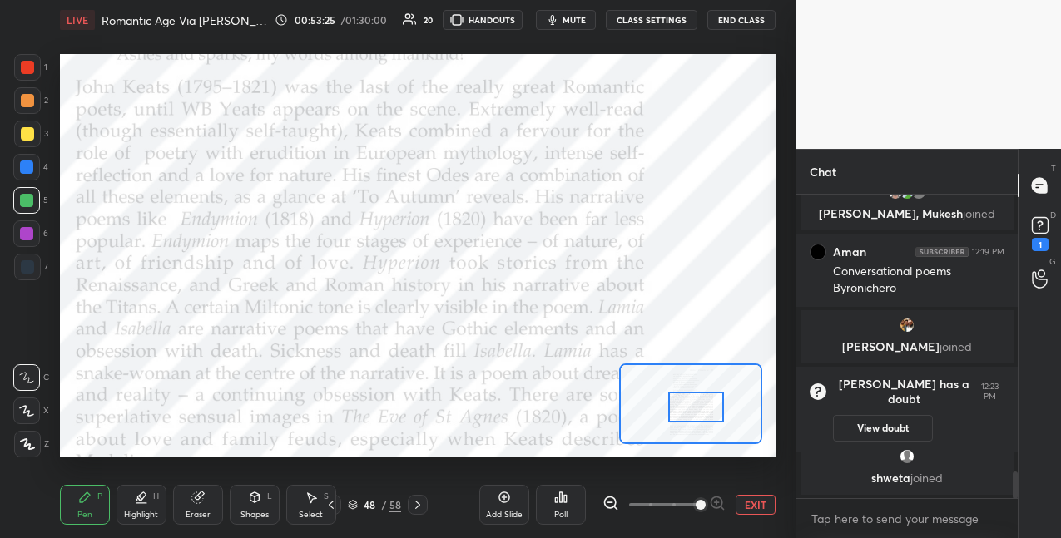
drag, startPoint x: 681, startPoint y: 391, endPoint x: 684, endPoint y: 412, distance: 21.0
click at [685, 412] on div at bounding box center [696, 407] width 56 height 31
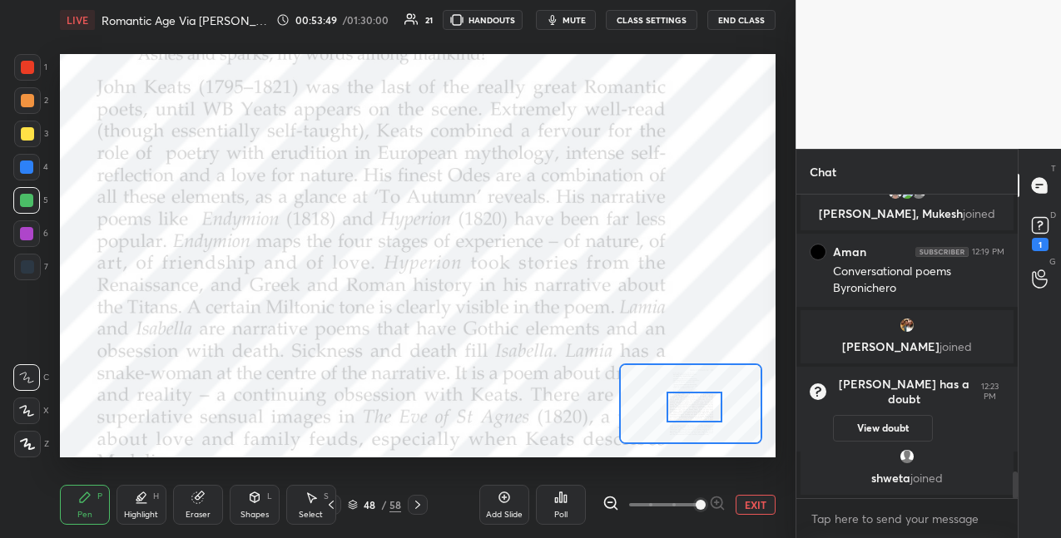
click at [34, 240] on div at bounding box center [26, 233] width 27 height 27
drag, startPoint x: 694, startPoint y: 410, endPoint x: 694, endPoint y: 424, distance: 13.3
click at [695, 424] on div at bounding box center [695, 422] width 56 height 31
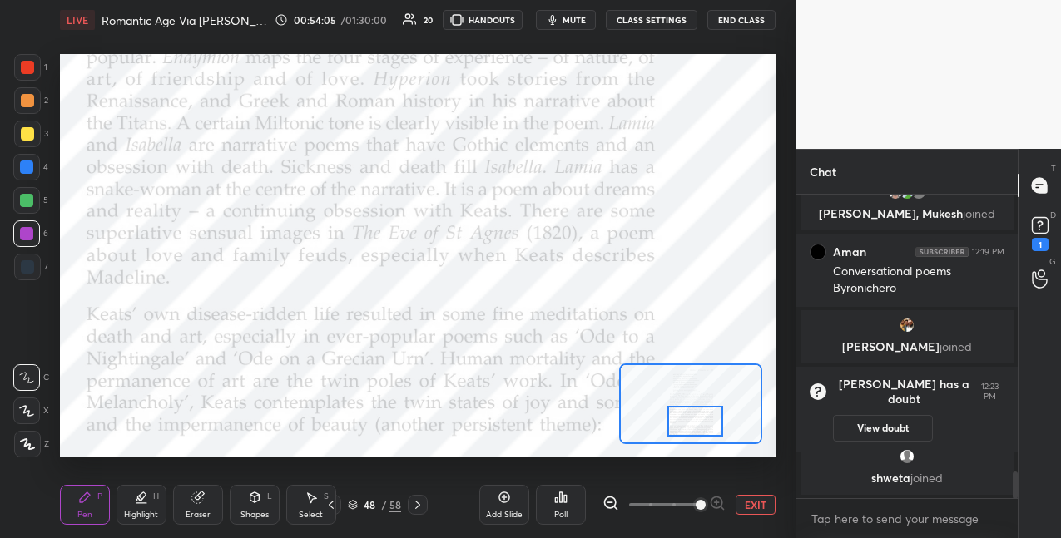
click at [34, 170] on div at bounding box center [26, 167] width 27 height 27
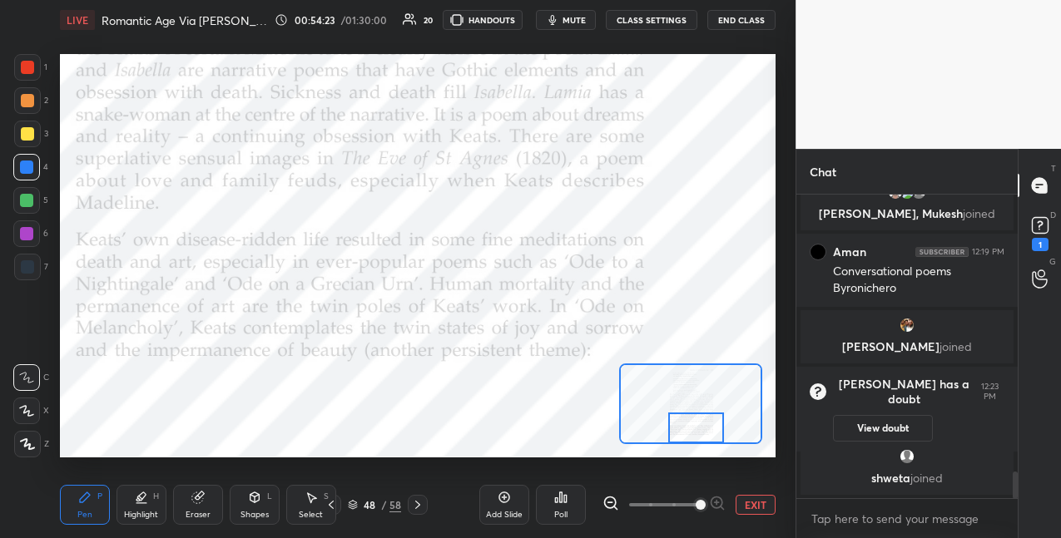
click at [695, 427] on div at bounding box center [696, 428] width 56 height 31
click at [420, 503] on icon at bounding box center [417, 504] width 13 height 13
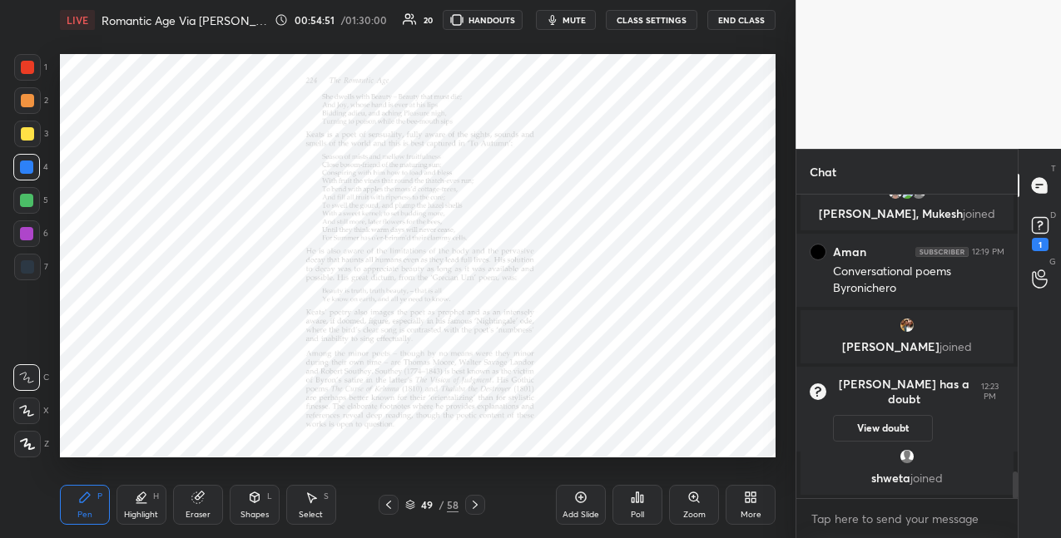
click at [688, 500] on icon at bounding box center [693, 497] width 13 height 13
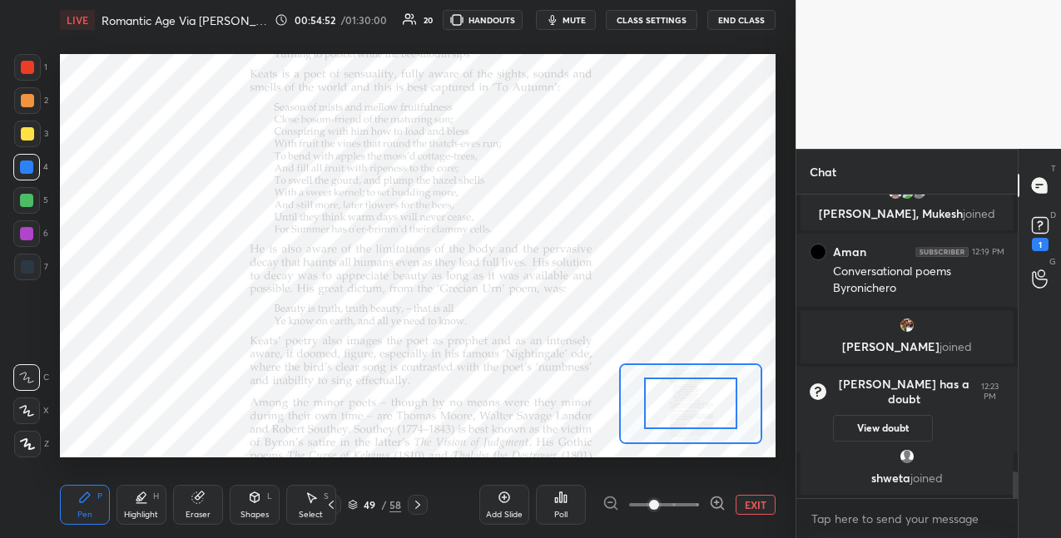
click at [691, 501] on span at bounding box center [664, 505] width 70 height 25
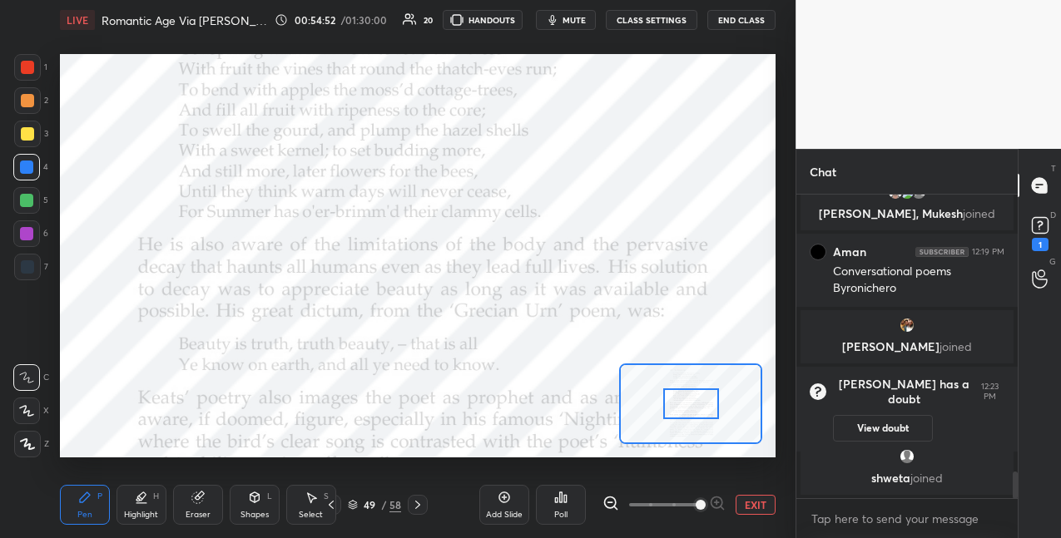
click at [696, 500] on span at bounding box center [701, 505] width 10 height 10
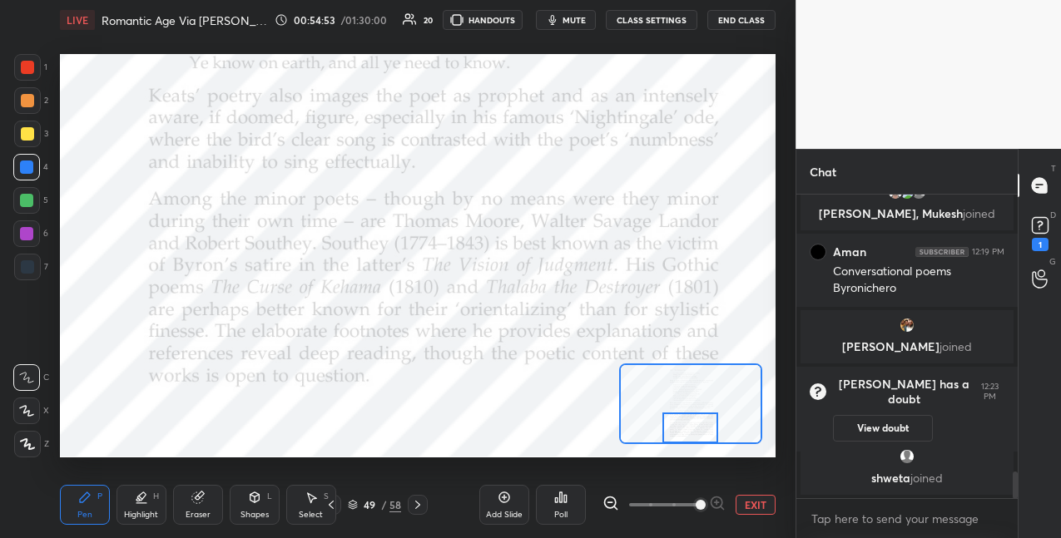
drag, startPoint x: 677, startPoint y: 402, endPoint x: 686, endPoint y: 427, distance: 26.3
click at [676, 428] on div at bounding box center [690, 428] width 56 height 31
click at [415, 506] on icon at bounding box center [417, 504] width 13 height 13
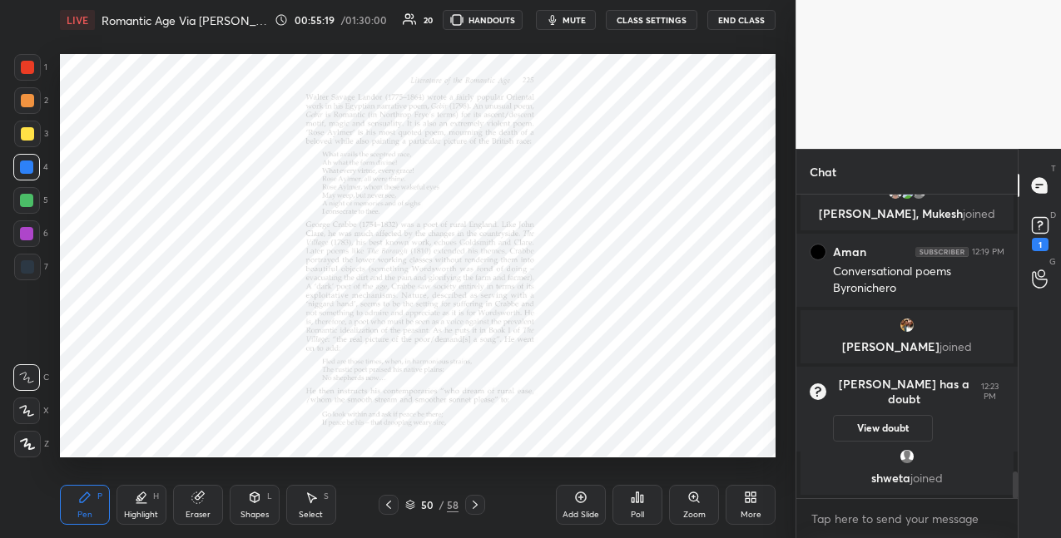
click at [699, 498] on icon at bounding box center [693, 497] width 13 height 13
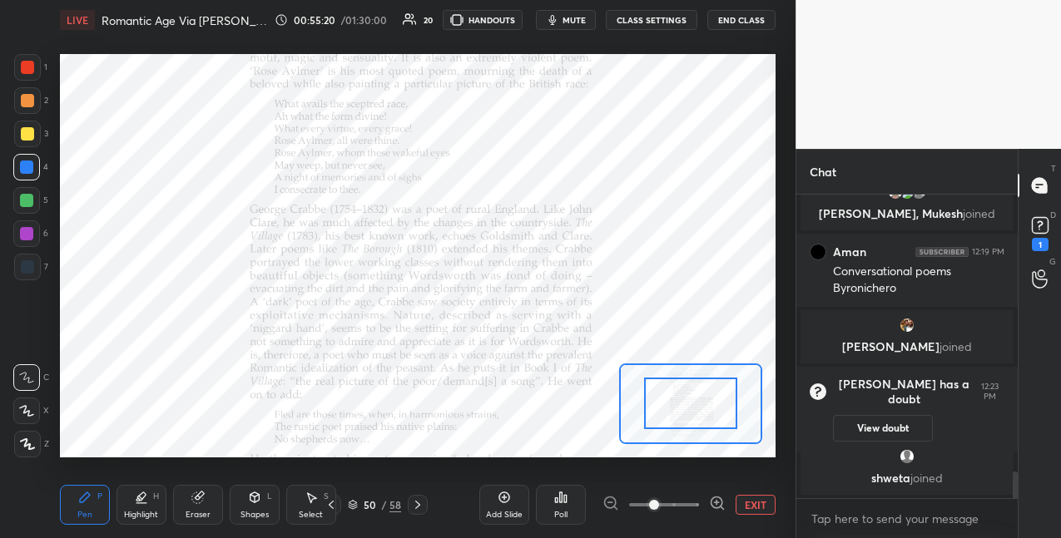
click at [702, 497] on div at bounding box center [663, 505] width 123 height 20
click at [716, 498] on icon at bounding box center [717, 503] width 17 height 17
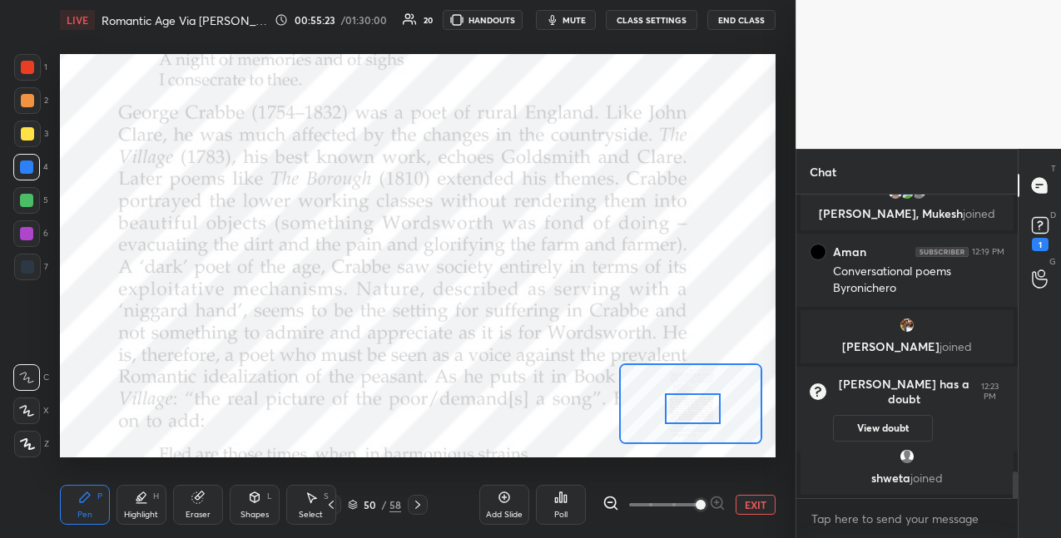
click at [695, 409] on div at bounding box center [693, 409] width 56 height 31
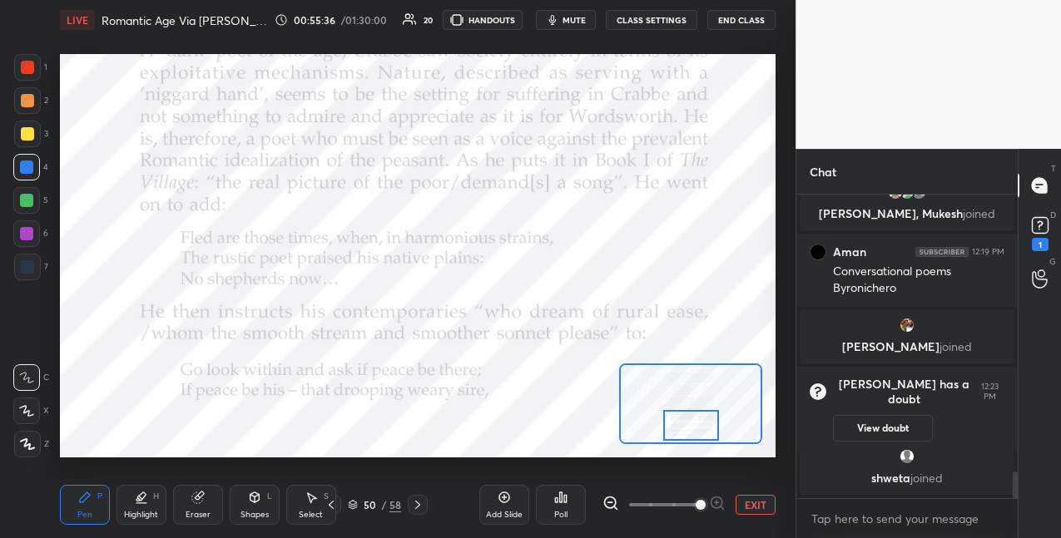
drag, startPoint x: 680, startPoint y: 409, endPoint x: 676, endPoint y: 426, distance: 17.8
click at [677, 426] on div at bounding box center [691, 425] width 56 height 31
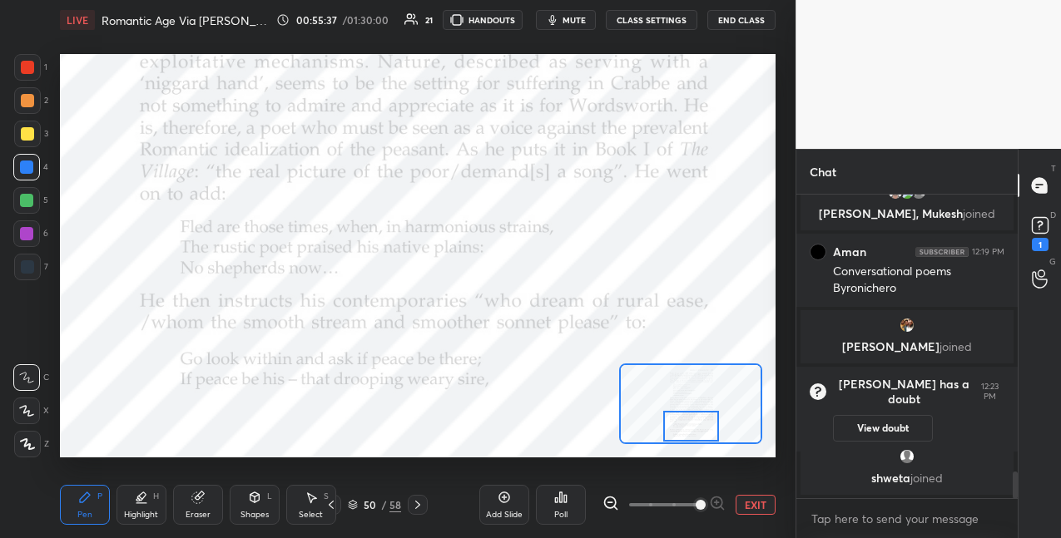
click at [419, 500] on icon at bounding box center [417, 504] width 13 height 13
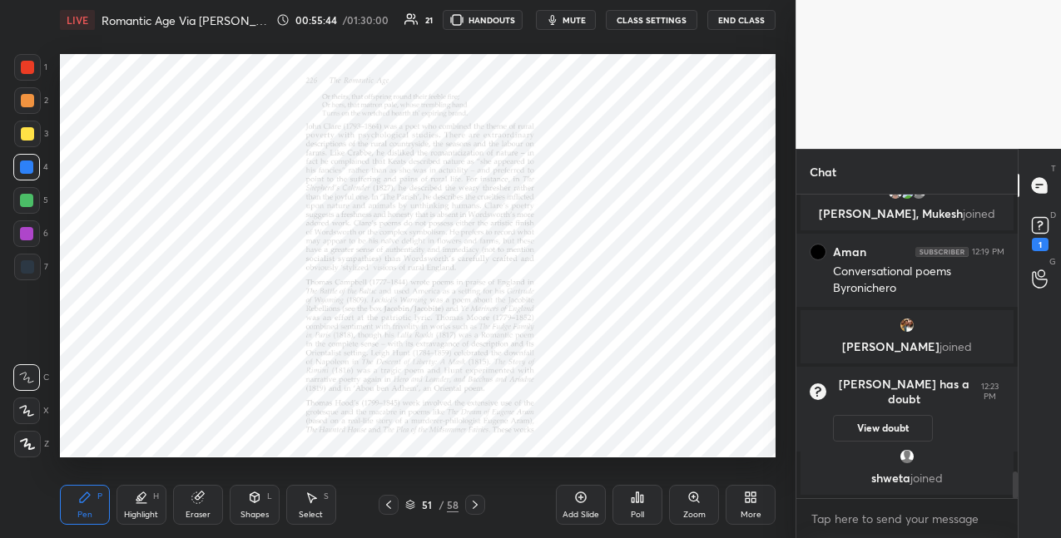
click at [474, 504] on icon at bounding box center [474, 504] width 13 height 13
drag, startPoint x: 384, startPoint y: 504, endPoint x: 399, endPoint y: 503, distance: 15.1
click at [390, 504] on icon at bounding box center [388, 504] width 13 height 13
click at [1040, 233] on rect at bounding box center [1040, 226] width 16 height 16
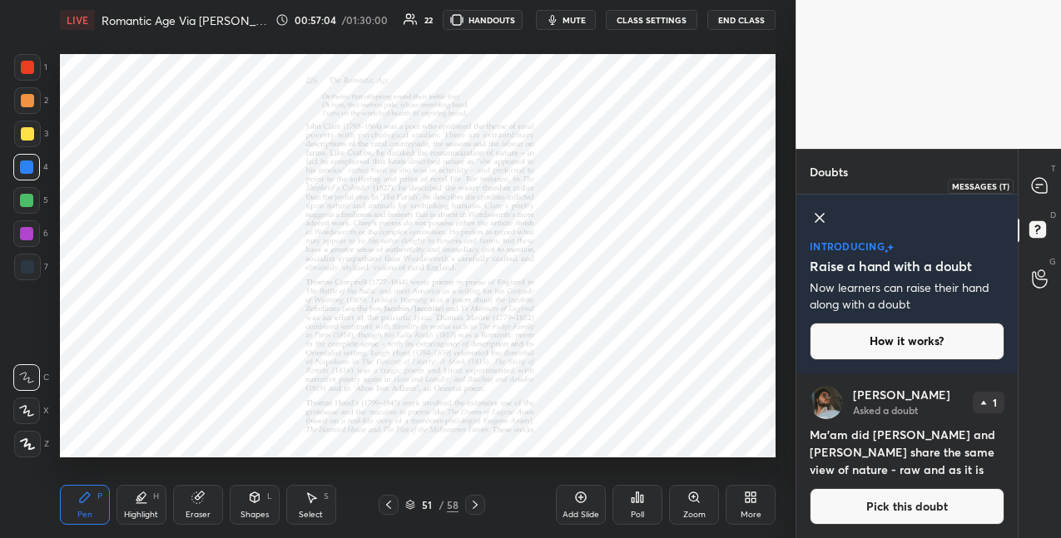
click at [1039, 191] on icon at bounding box center [1039, 185] width 15 height 15
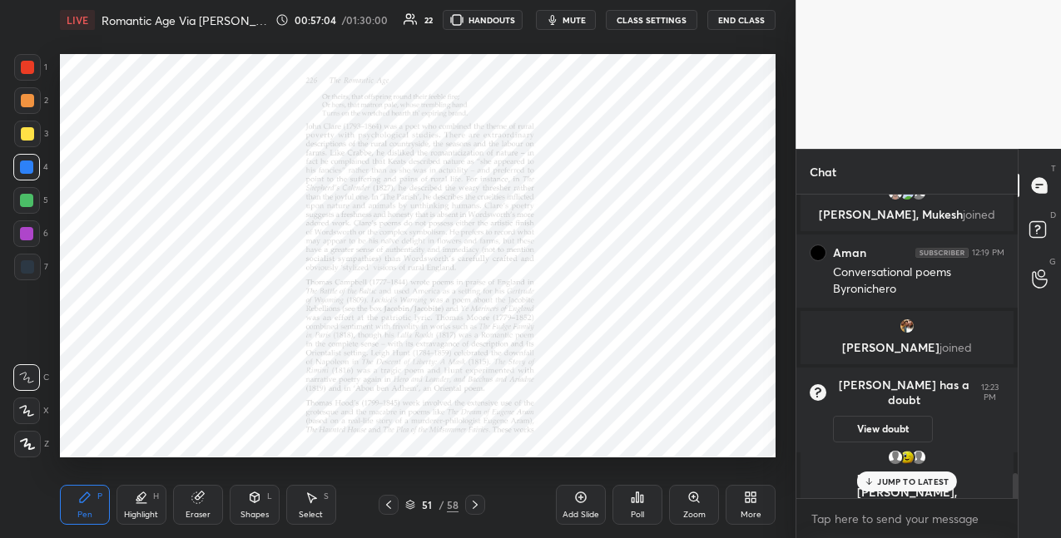
scroll to position [299, 216]
click at [476, 511] on icon at bounding box center [474, 504] width 13 height 13
click at [691, 505] on div "Zoom" at bounding box center [694, 505] width 50 height 40
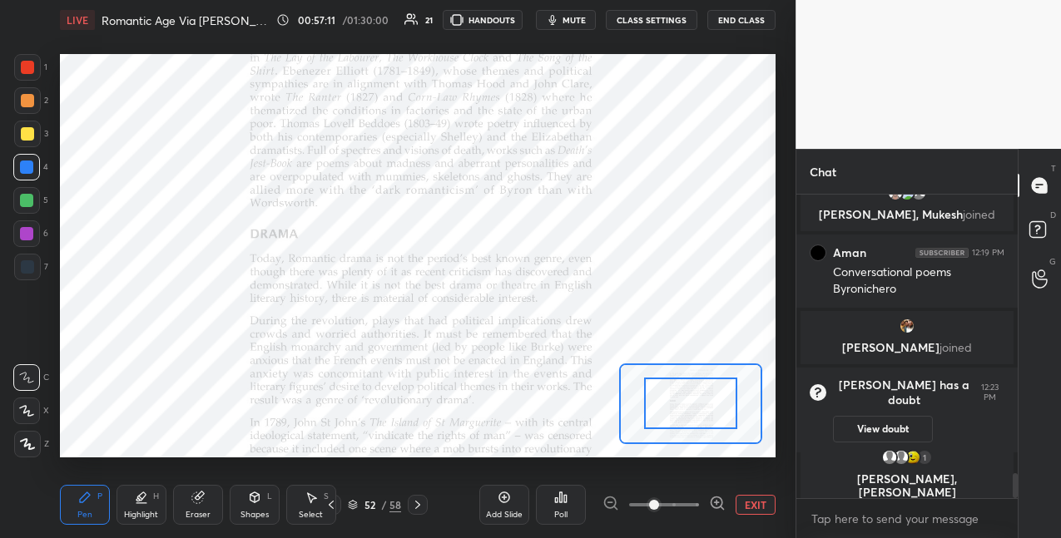
click at [696, 504] on span at bounding box center [664, 505] width 70 height 25
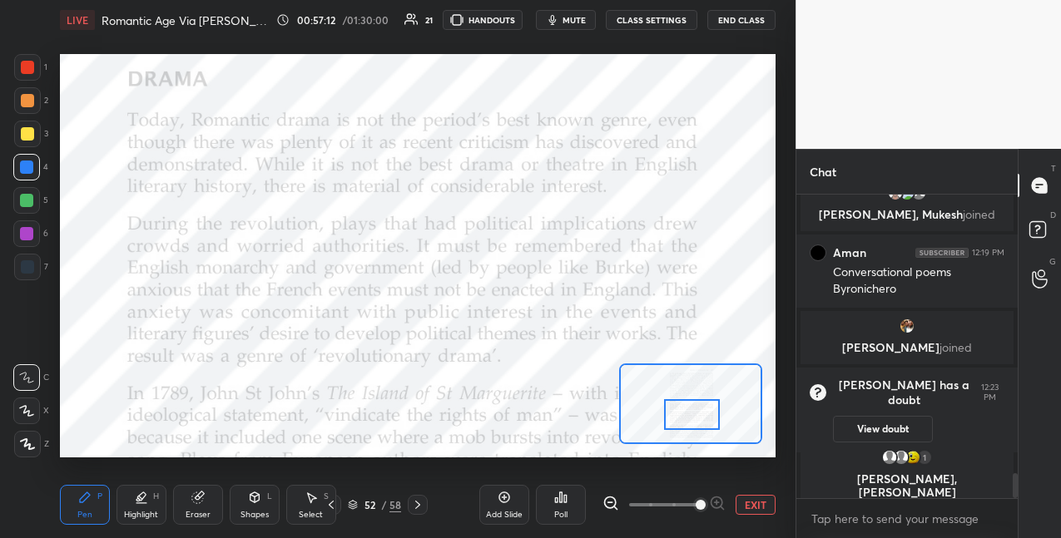
click at [699, 415] on div at bounding box center [692, 414] width 56 height 31
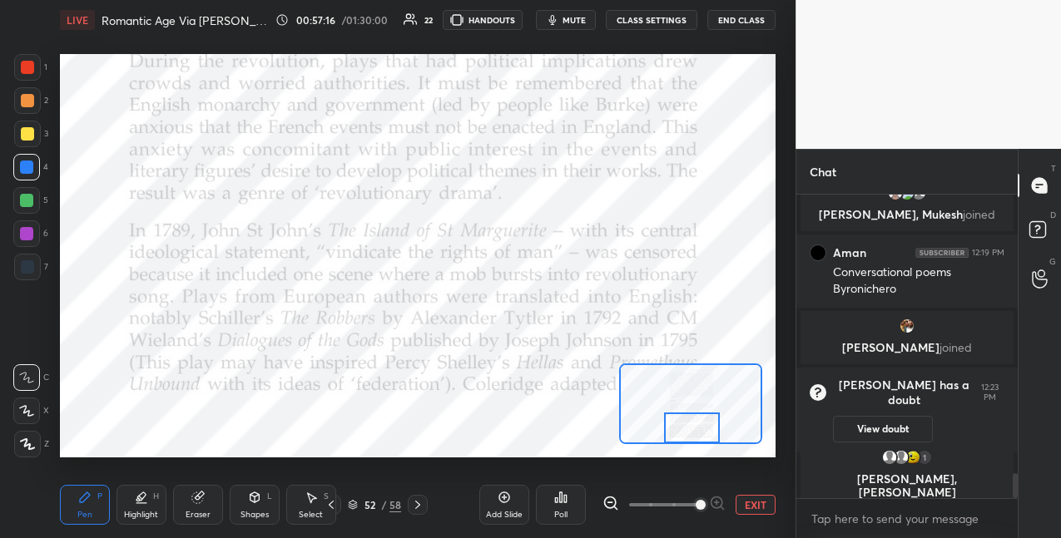
drag, startPoint x: 696, startPoint y: 412, endPoint x: 699, endPoint y: 426, distance: 14.4
click at [697, 428] on div at bounding box center [692, 428] width 56 height 31
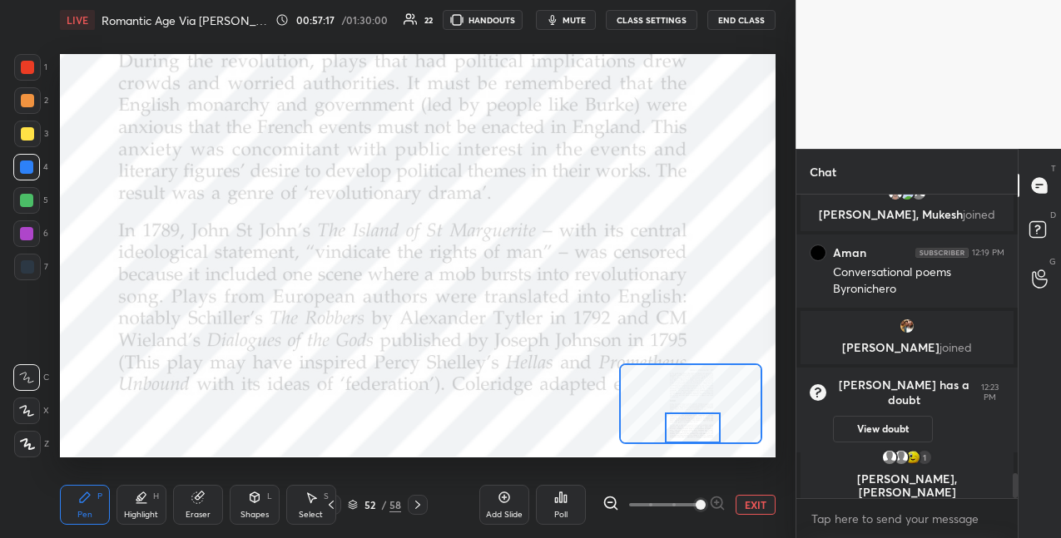
scroll to position [3499, 0]
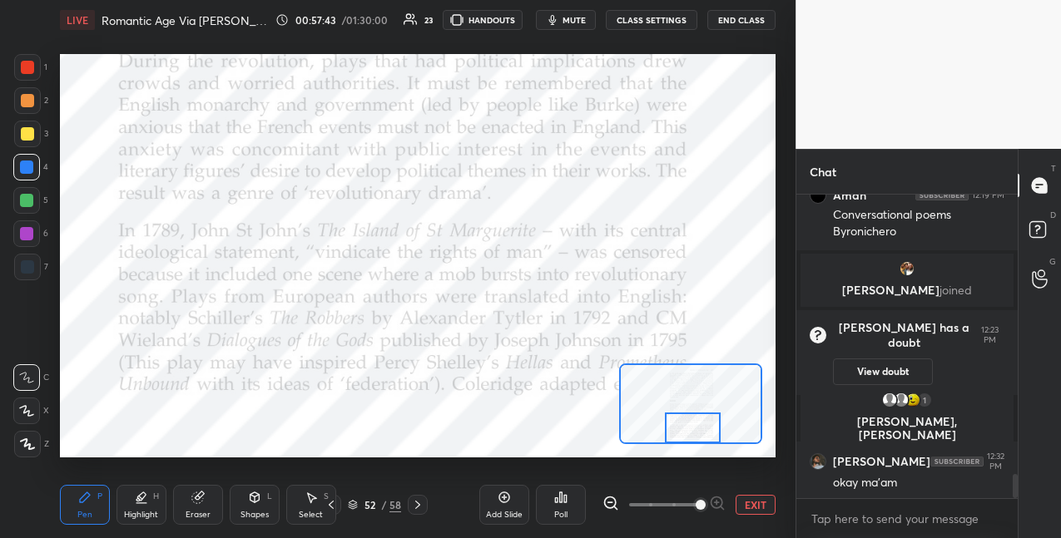
drag, startPoint x: 415, startPoint y: 506, endPoint x: 433, endPoint y: 492, distance: 22.5
click at [415, 505] on icon at bounding box center [417, 504] width 13 height 13
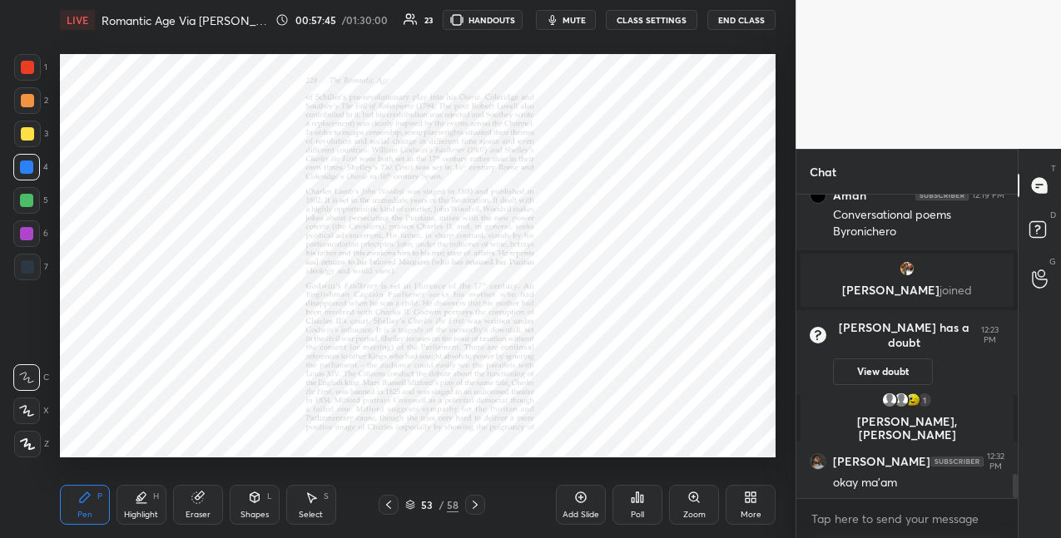
click at [698, 503] on div "Zoom" at bounding box center [694, 505] width 50 height 40
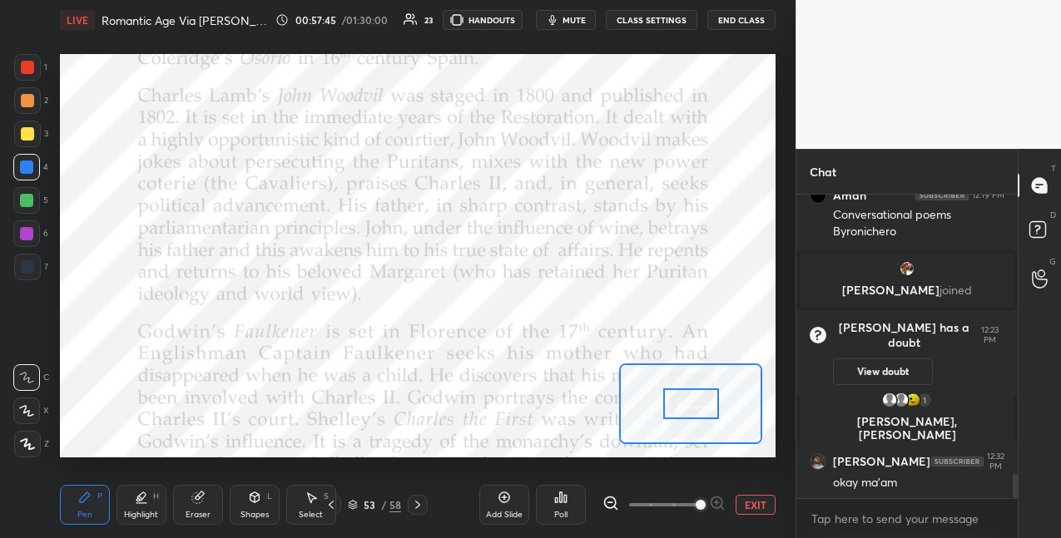
click at [696, 500] on span at bounding box center [701, 505] width 10 height 10
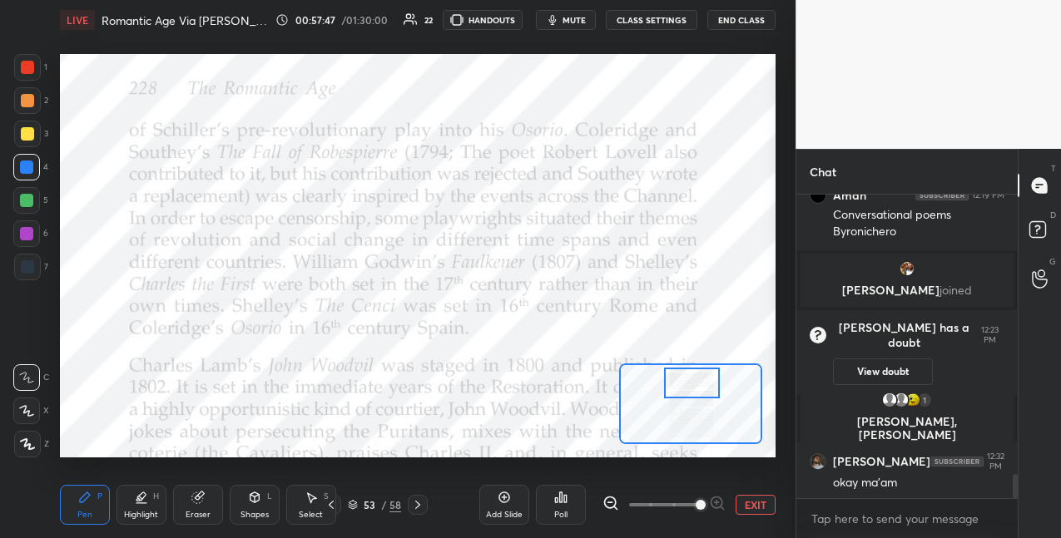
drag, startPoint x: 695, startPoint y: 403, endPoint x: 696, endPoint y: 385, distance: 17.6
click at [694, 389] on div at bounding box center [692, 383] width 56 height 31
click at [31, 236] on div at bounding box center [26, 233] width 13 height 13
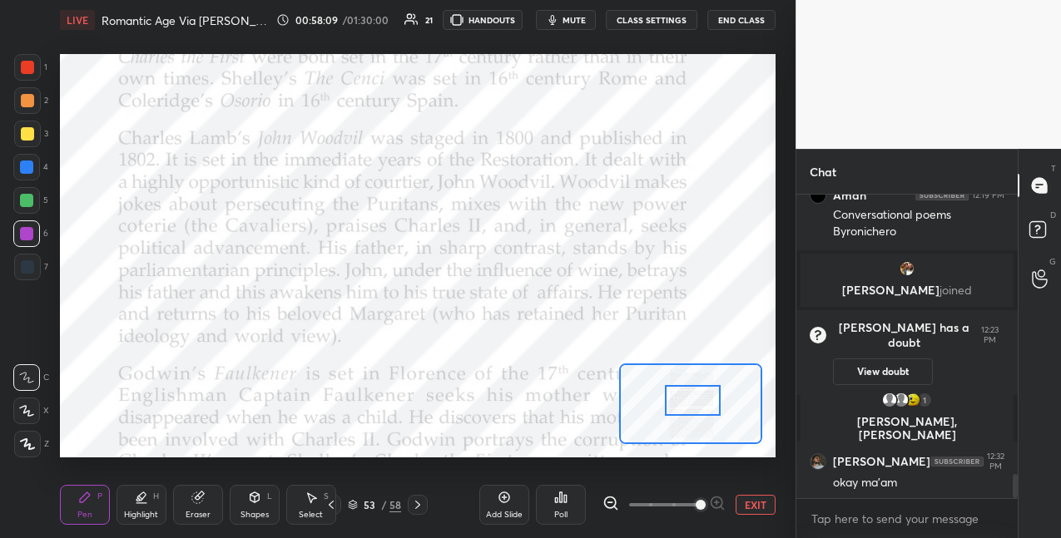
drag, startPoint x: 691, startPoint y: 387, endPoint x: 695, endPoint y: 395, distance: 9.3
click at [692, 403] on div at bounding box center [693, 400] width 56 height 31
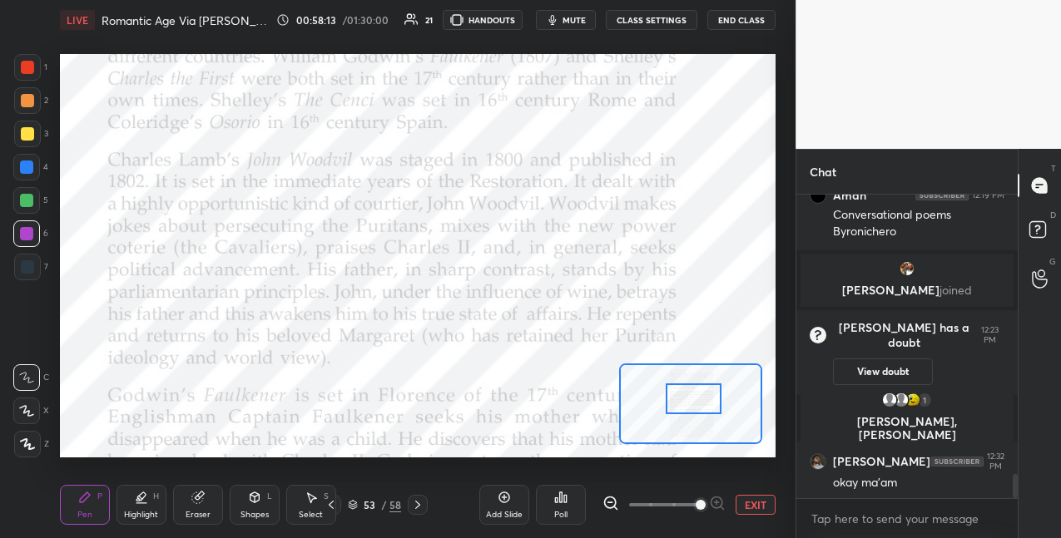
click at [26, 167] on div at bounding box center [26, 167] width 13 height 13
drag, startPoint x: 28, startPoint y: 235, endPoint x: 52, endPoint y: 233, distance: 23.4
click at [30, 236] on div at bounding box center [26, 233] width 13 height 13
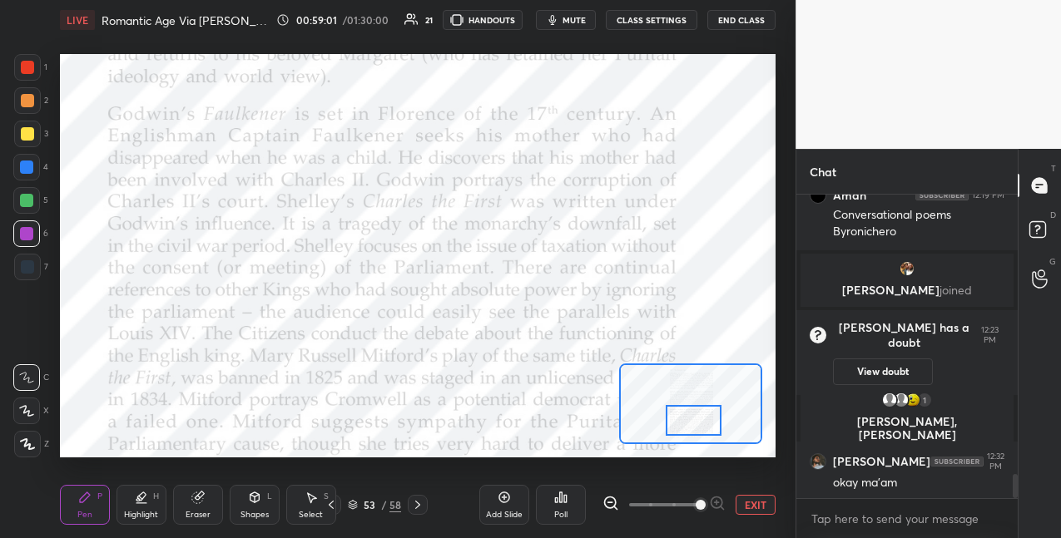
drag, startPoint x: 697, startPoint y: 399, endPoint x: 694, endPoint y: 412, distance: 13.7
click at [696, 422] on div at bounding box center [694, 420] width 56 height 31
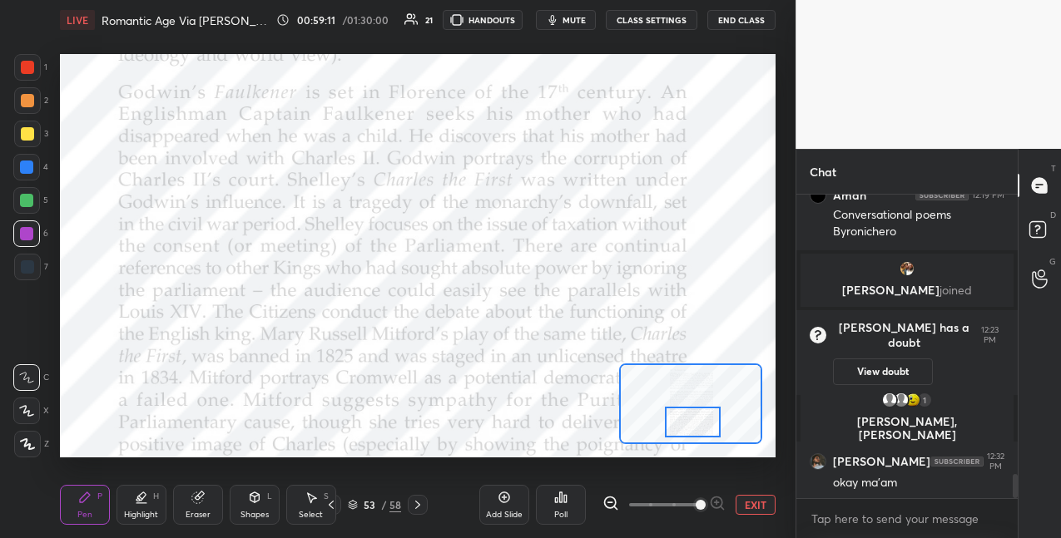
click at [37, 166] on div at bounding box center [26, 167] width 27 height 27
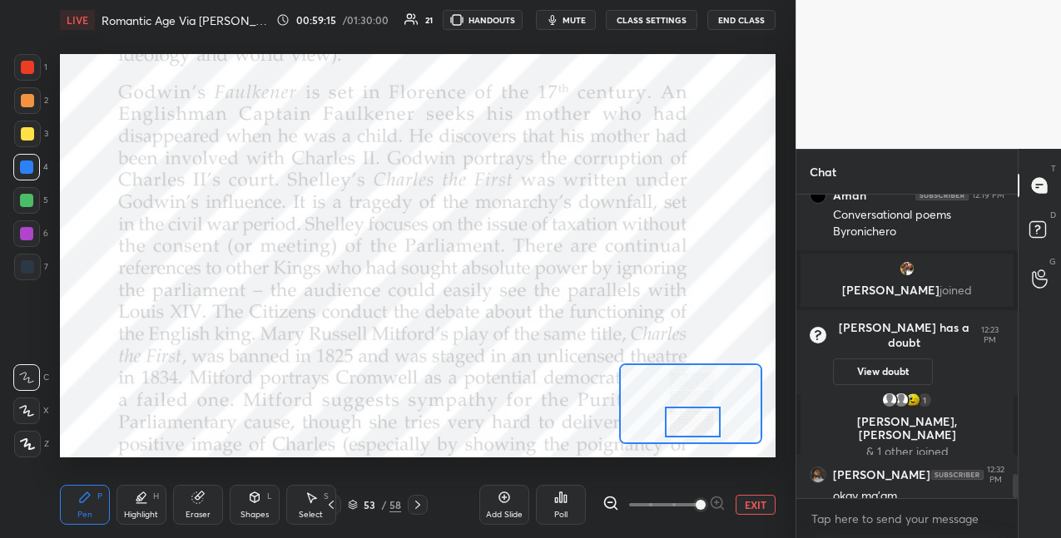
scroll to position [3572, 0]
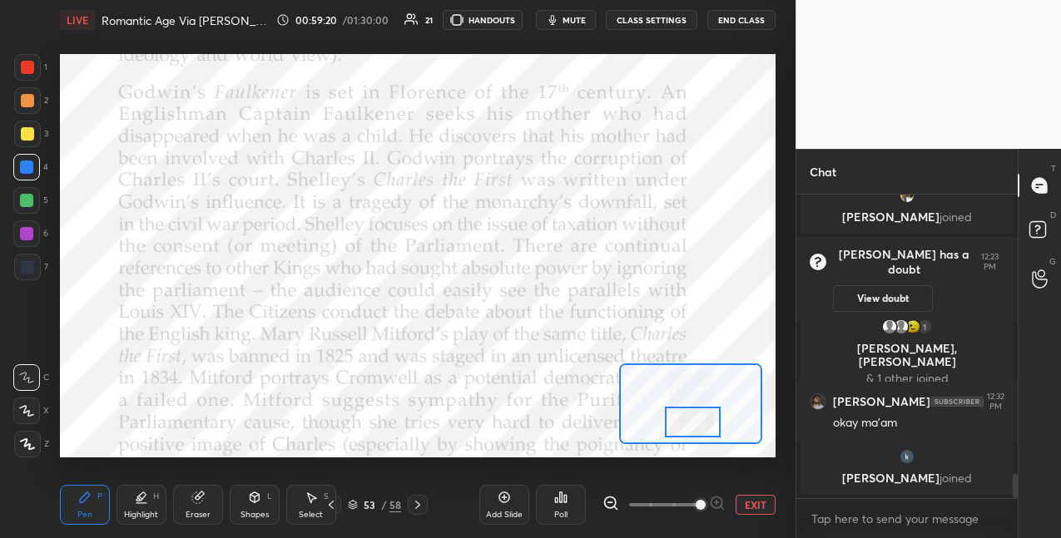
click at [32, 106] on div at bounding box center [27, 100] width 13 height 13
click at [28, 200] on div at bounding box center [26, 200] width 13 height 13
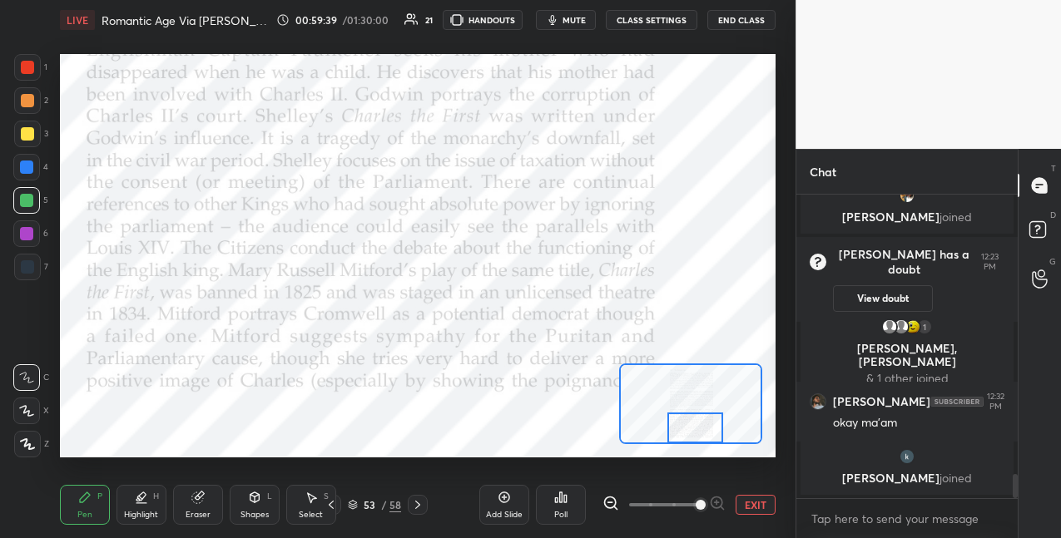
click at [686, 426] on div at bounding box center [695, 428] width 56 height 31
click at [419, 502] on icon at bounding box center [417, 504] width 13 height 13
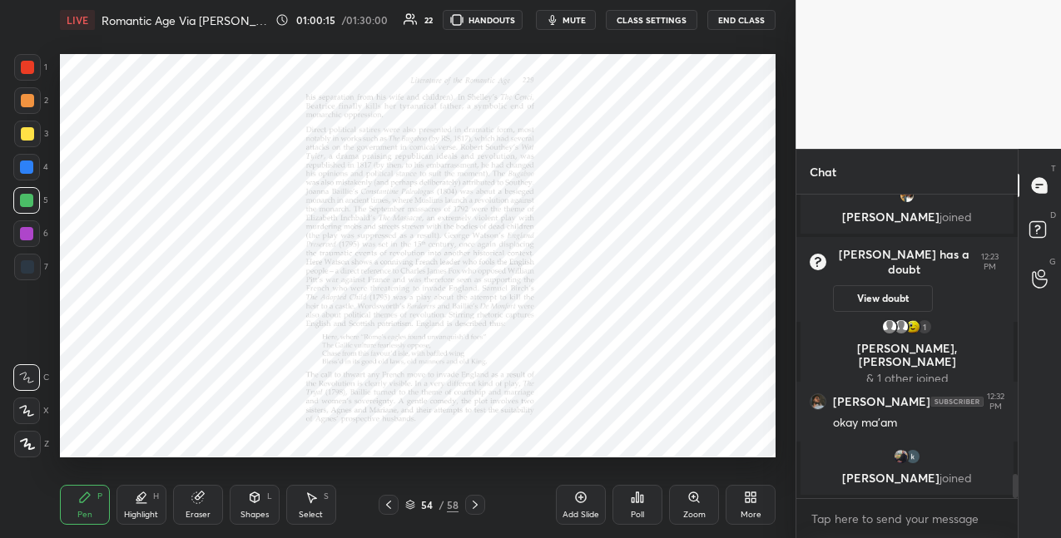
click at [694, 504] on div "Zoom" at bounding box center [694, 505] width 50 height 40
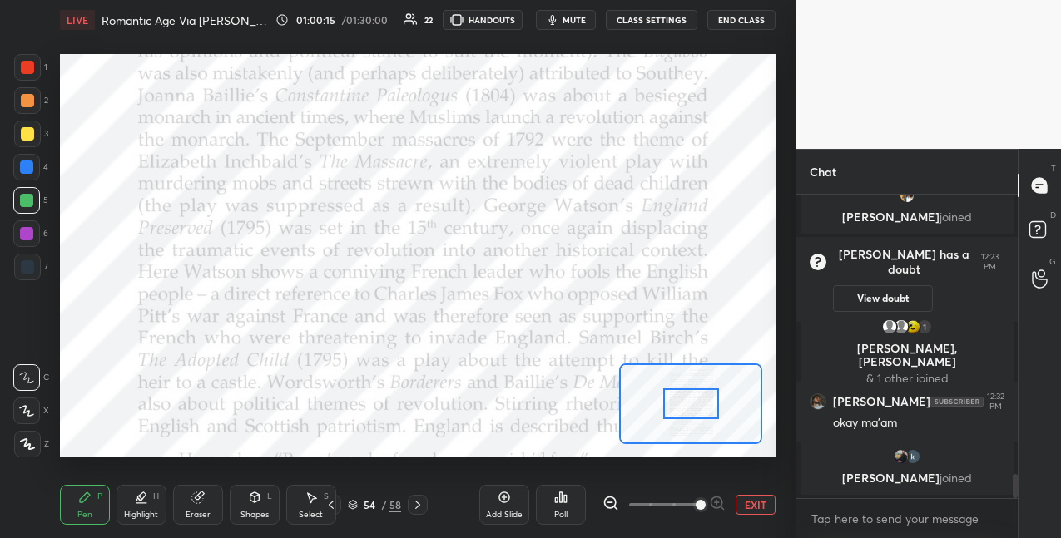
click at [695, 507] on span at bounding box center [664, 505] width 70 height 25
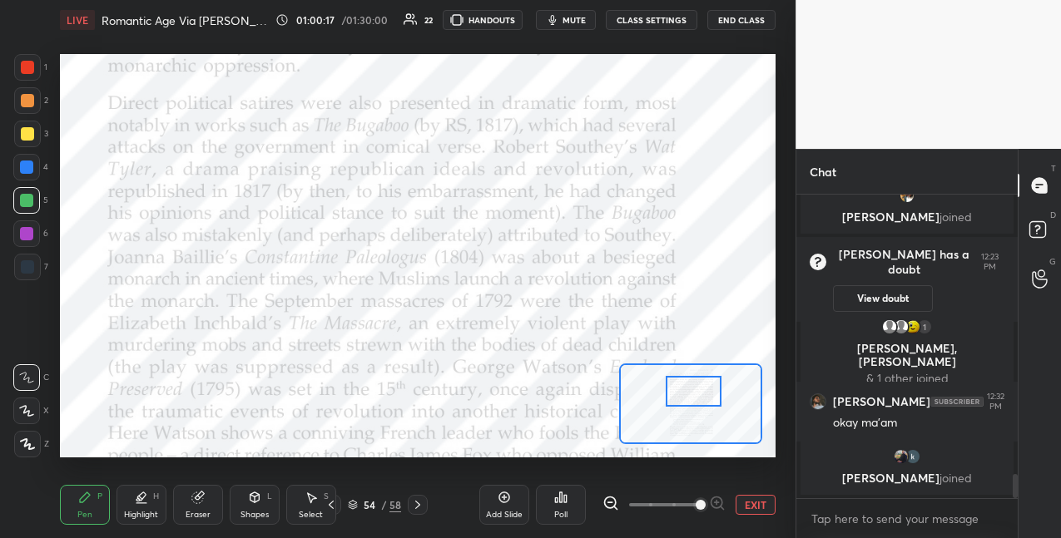
drag, startPoint x: 693, startPoint y: 405, endPoint x: 695, endPoint y: 391, distance: 14.2
click at [696, 392] on div at bounding box center [694, 391] width 56 height 31
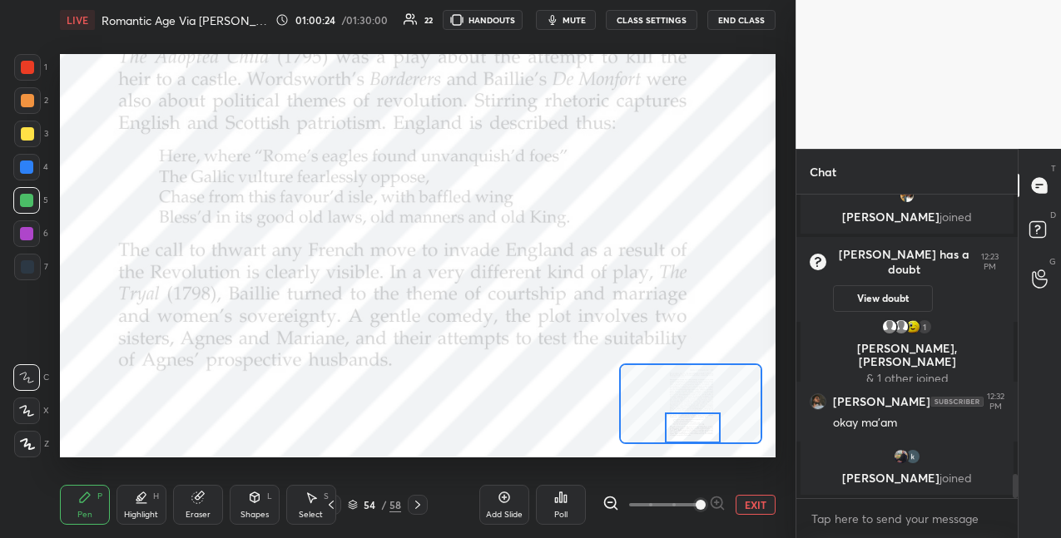
drag, startPoint x: 698, startPoint y: 391, endPoint x: 696, endPoint y: 425, distance: 34.2
click at [697, 427] on div at bounding box center [693, 428] width 56 height 31
drag, startPoint x: 419, startPoint y: 506, endPoint x: 425, endPoint y: 499, distance: 8.8
click at [419, 506] on icon at bounding box center [417, 505] width 5 height 8
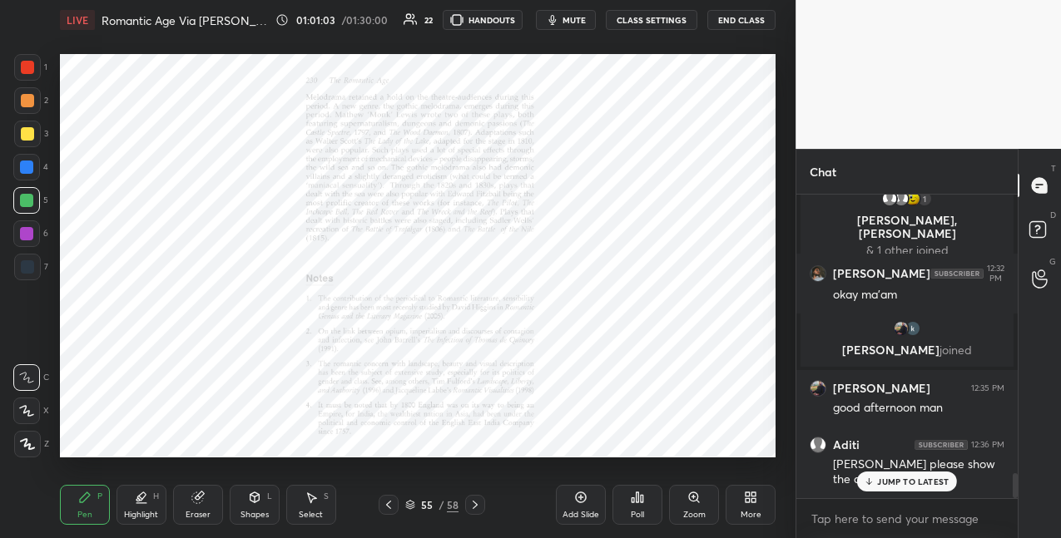
scroll to position [3370, 0]
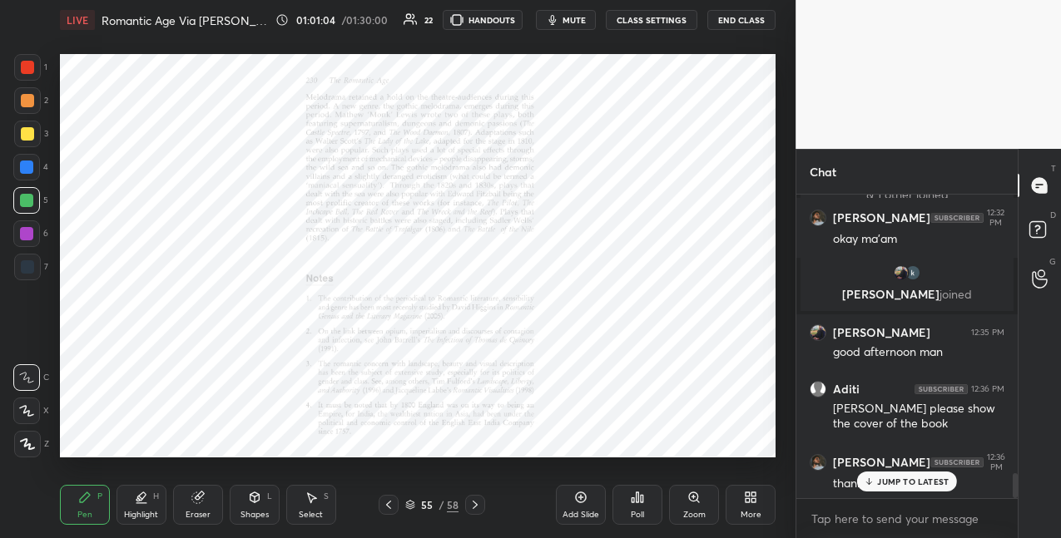
click at [741, 17] on button "End Class" at bounding box center [741, 20] width 68 height 20
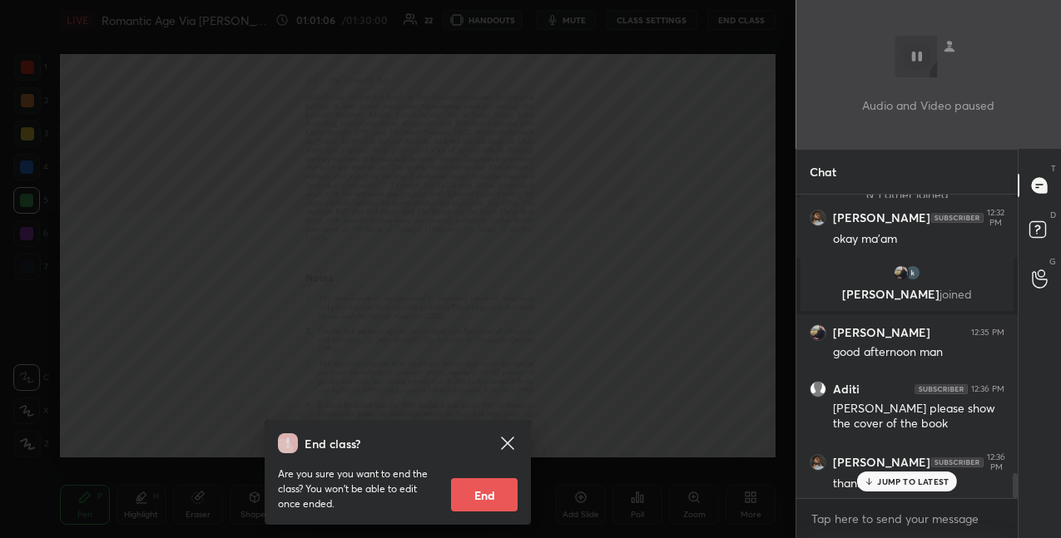
click at [480, 477] on div "Are you sure you want to end the class? You won’t be able to edit once ended. E…" at bounding box center [398, 482] width 240 height 58
click at [476, 497] on button "End" at bounding box center [484, 494] width 67 height 33
type textarea "x"
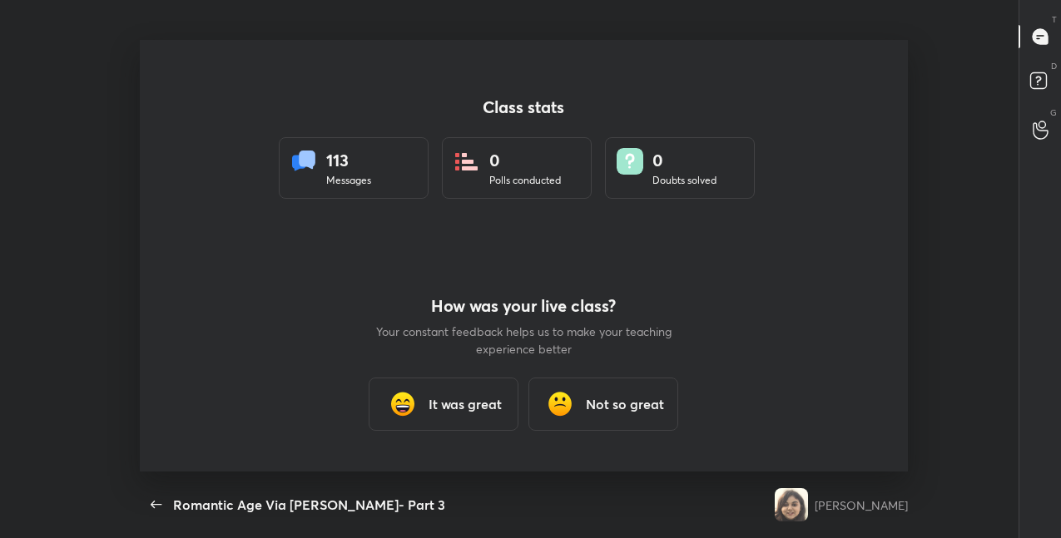
scroll to position [0, 0]
